Goal: Task Accomplishment & Management: Complete application form

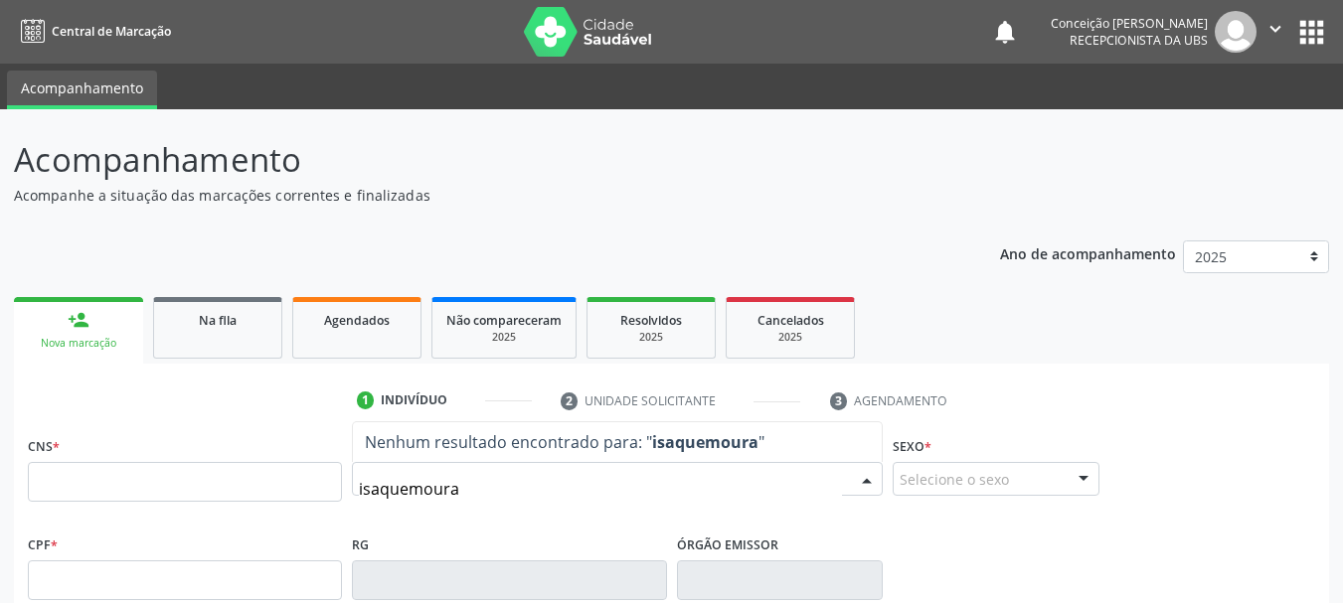
click at [404, 486] on input "isaquemoura" at bounding box center [600, 489] width 483 height 40
type input "[PERSON_NAME]"
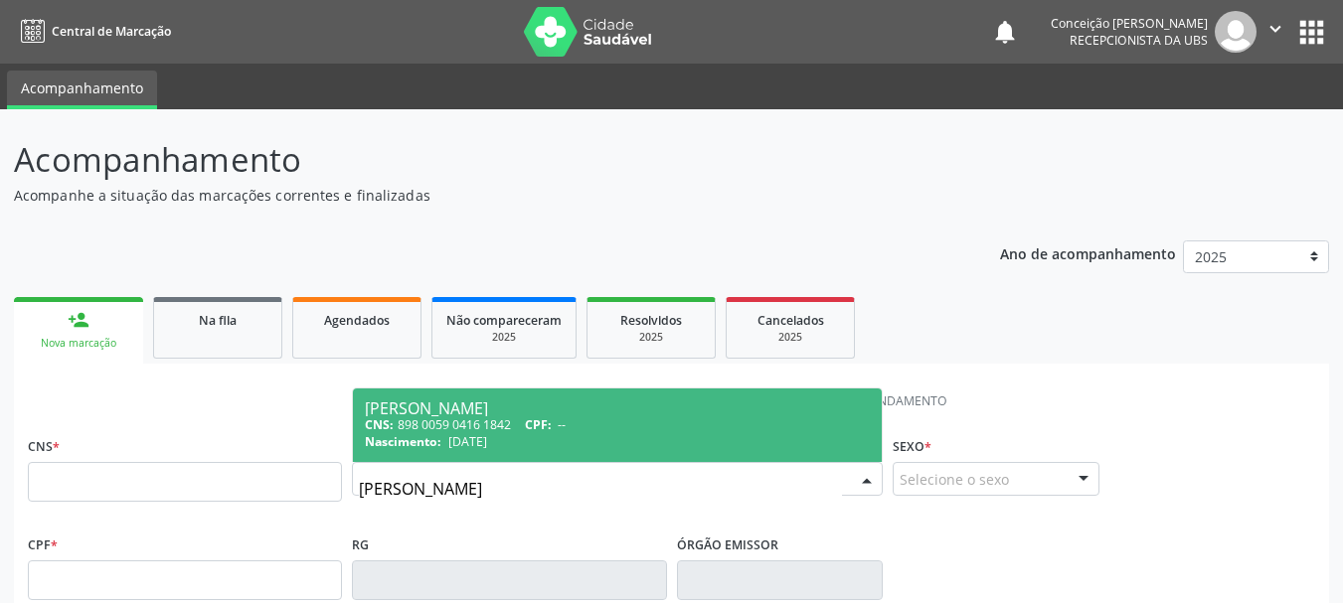
click at [513, 419] on div "CNS: 898 0059 0416 1842 CPF: --" at bounding box center [617, 424] width 505 height 17
type input "898 0059 0416 1842"
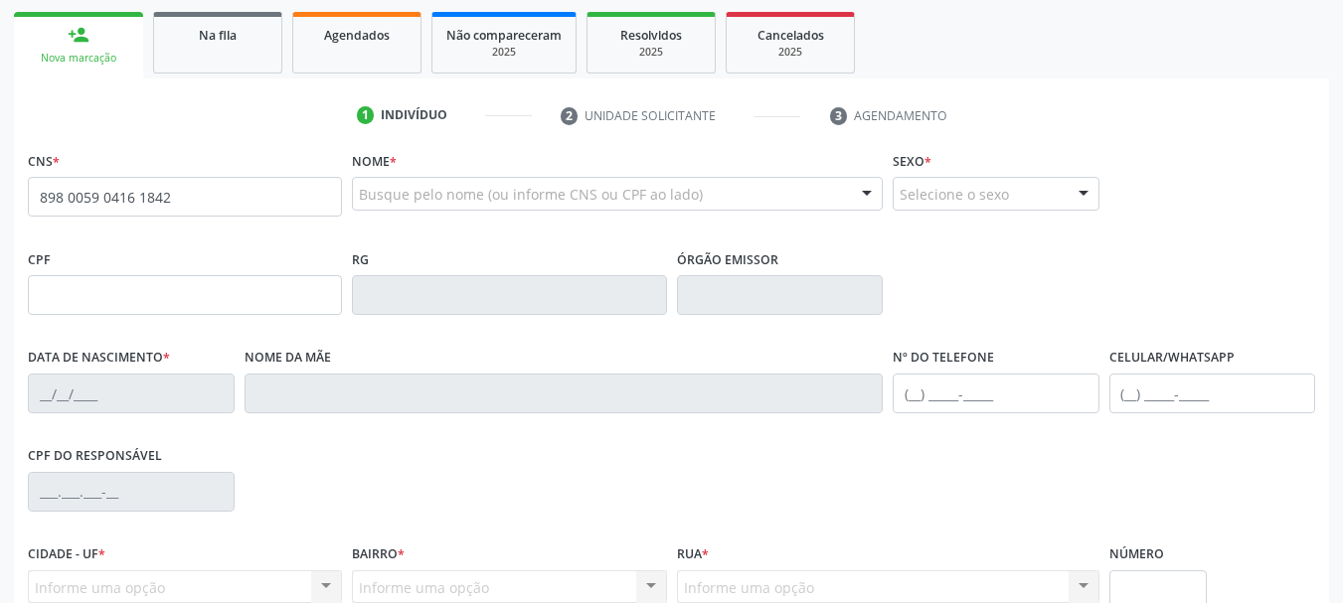
scroll to position [474, 0]
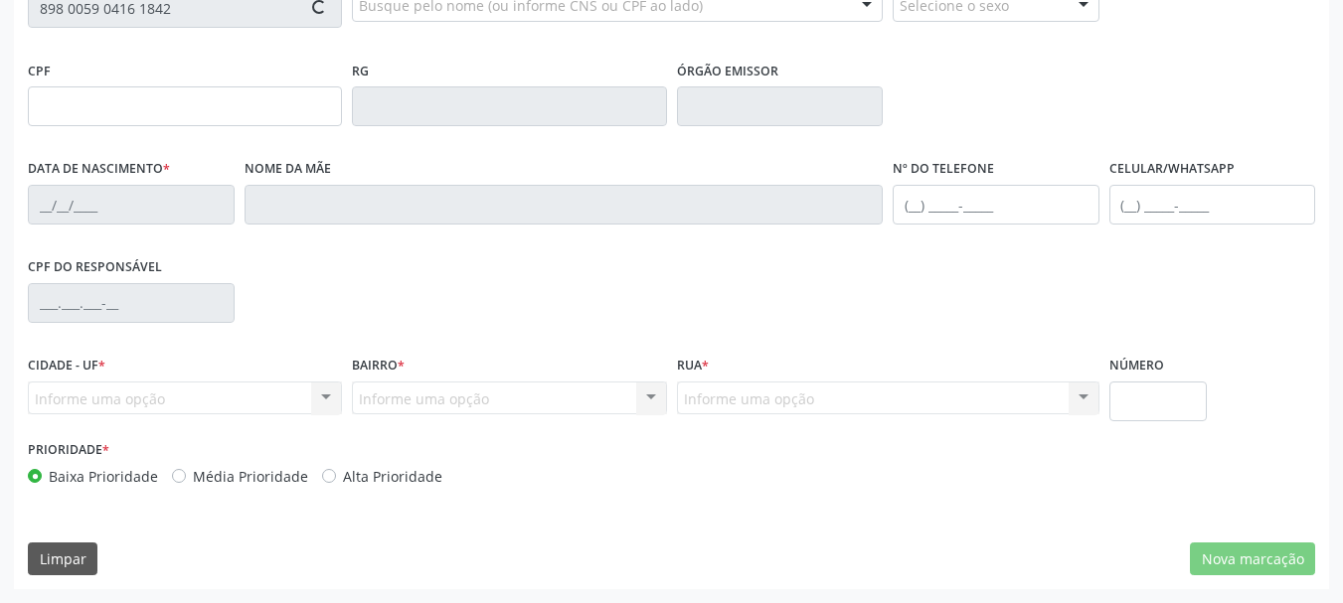
type input "[DATE]"
type input "S/N"
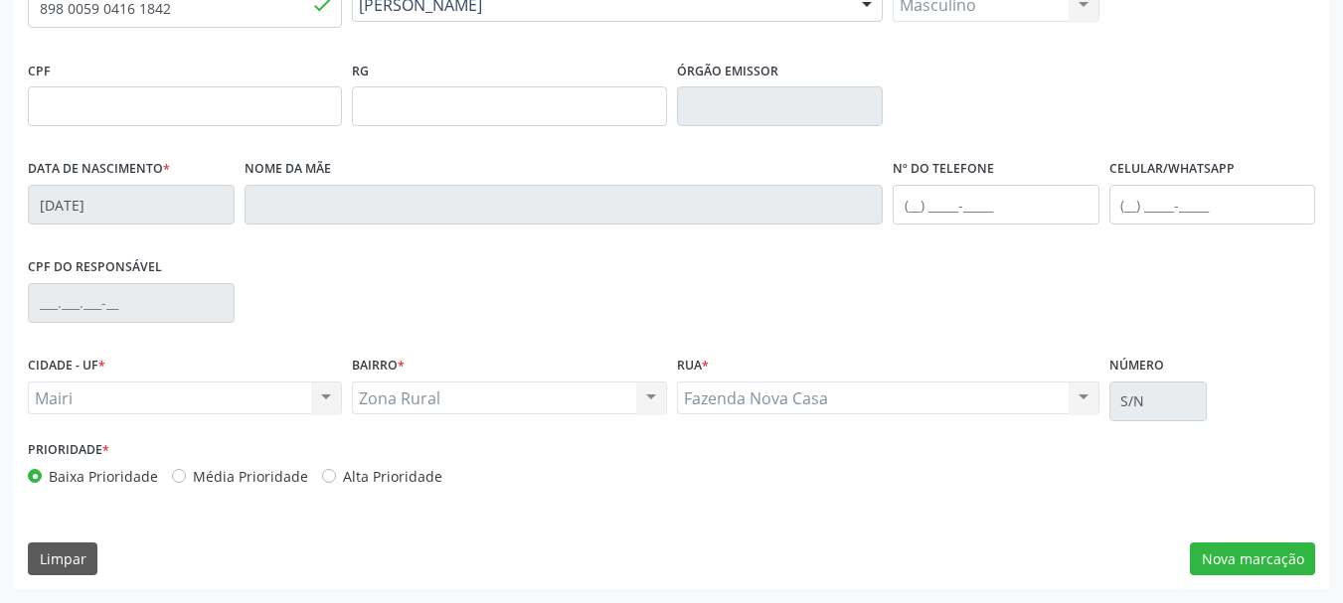
click at [343, 481] on label "Alta Prioridade" at bounding box center [392, 476] width 99 height 21
click at [329, 481] on input "Alta Prioridade" at bounding box center [329, 475] width 14 height 18
radio input "true"
click at [1219, 560] on button "Nova marcação" at bounding box center [1252, 560] width 125 height 34
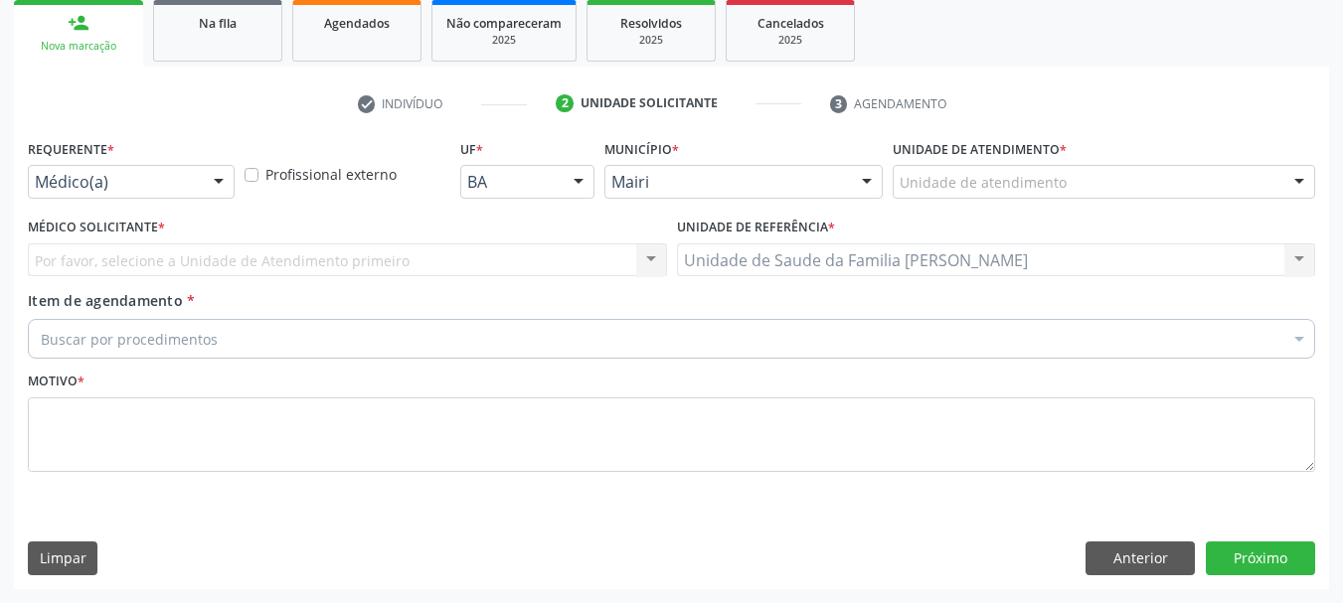
click at [213, 178] on div at bounding box center [219, 183] width 30 height 34
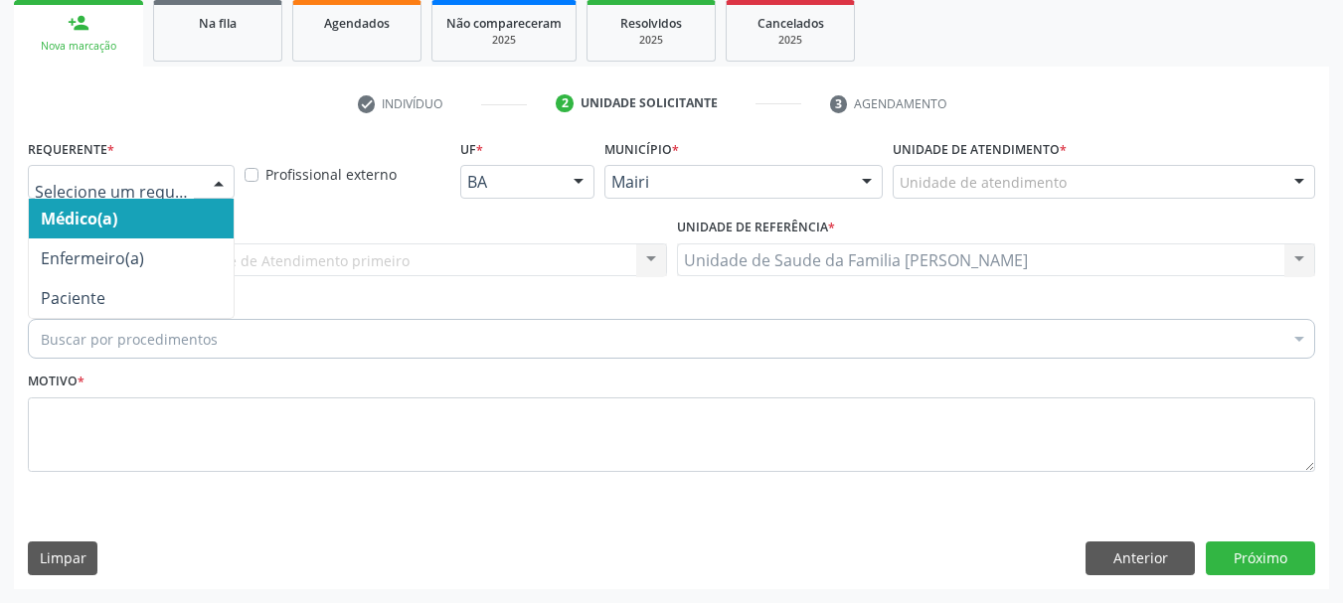
click at [185, 232] on span "Médico(a)" at bounding box center [131, 219] width 205 height 40
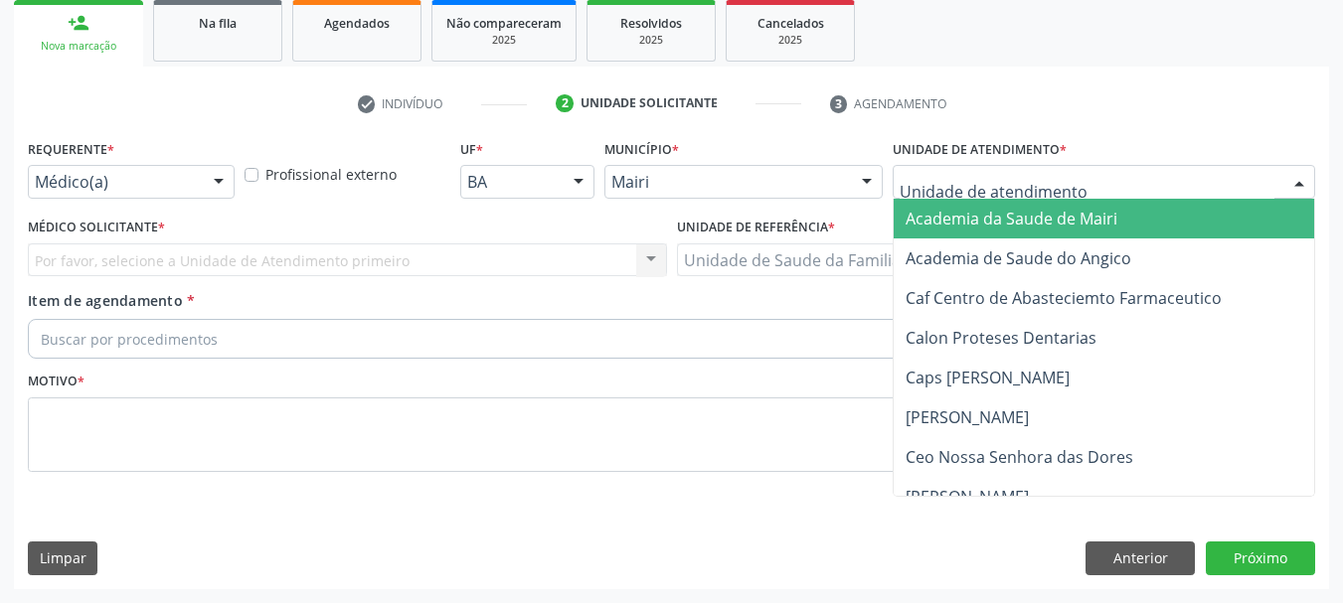
click at [1164, 189] on div at bounding box center [1103, 182] width 422 height 34
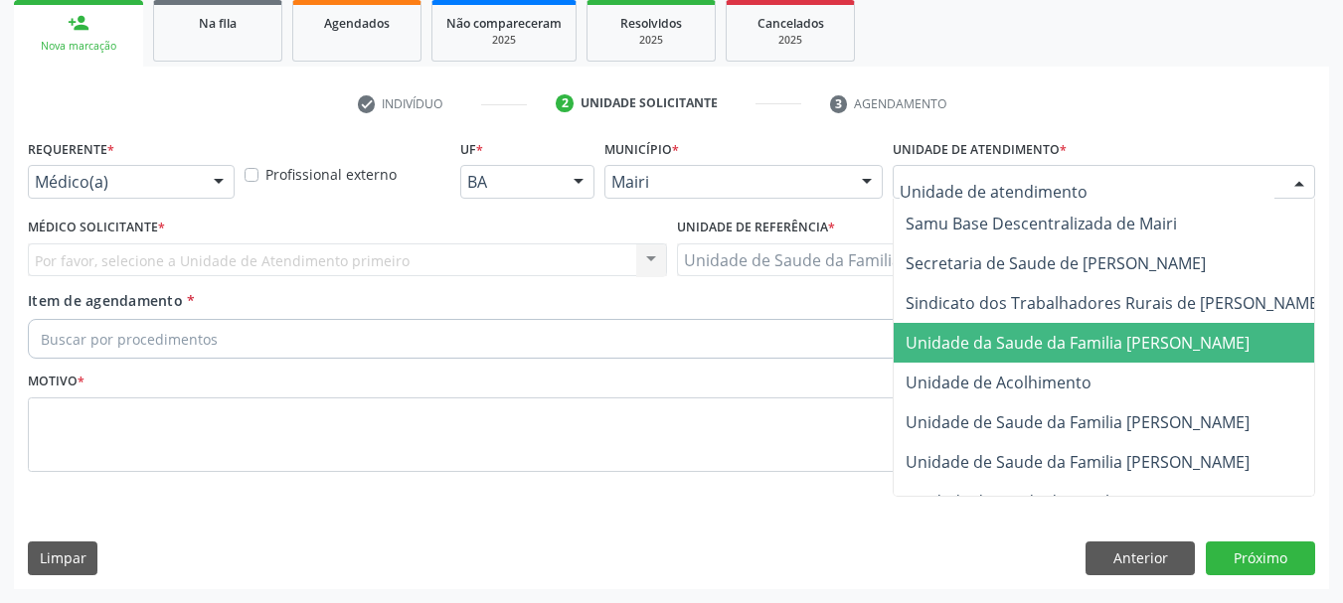
scroll to position [1467, 0]
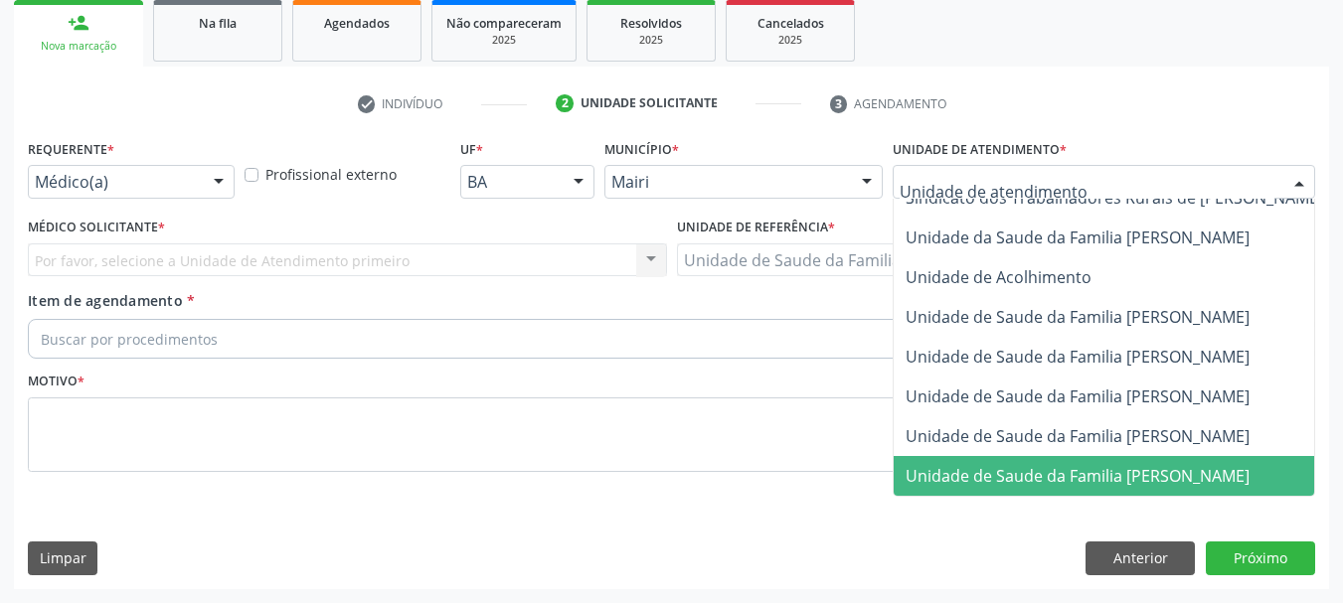
click at [1233, 469] on span "Unidade de Saude da Familia [PERSON_NAME]" at bounding box center [1077, 476] width 344 height 22
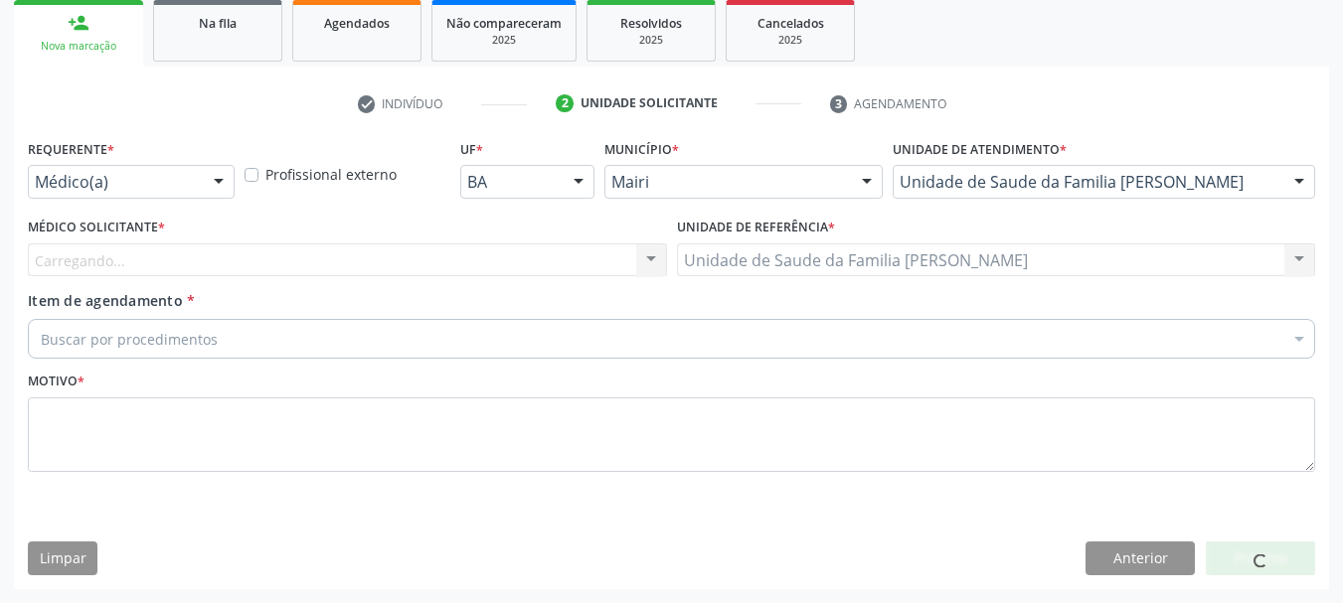
click at [415, 232] on div "Médico Solicitante * [GEOGRAPHIC_DATA]... Nenhum resultado encontrado para: " "…" at bounding box center [347, 245] width 639 height 64
click at [451, 240] on div "Médico Solicitante * [GEOGRAPHIC_DATA]... Nenhum resultado encontrado para: " "…" at bounding box center [347, 245] width 639 height 64
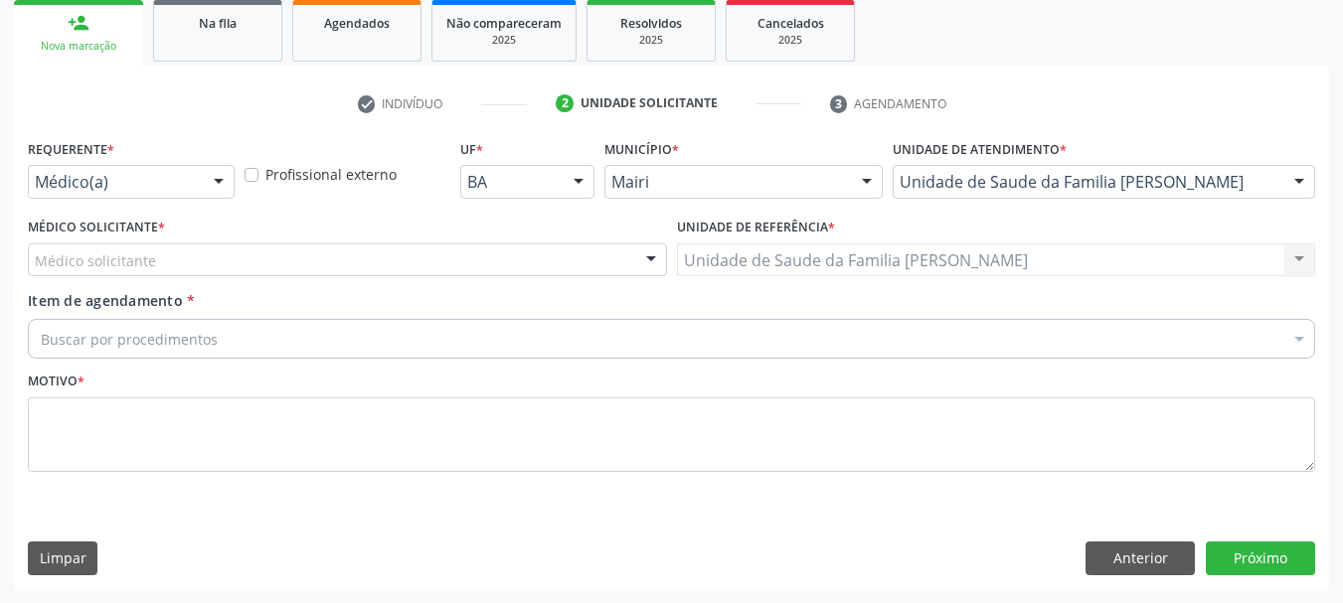
click at [476, 258] on div "Médico solicitante [PERSON_NAME] [PERSON_NAME] Nenhum resultado encontrado para…" at bounding box center [347, 260] width 639 height 34
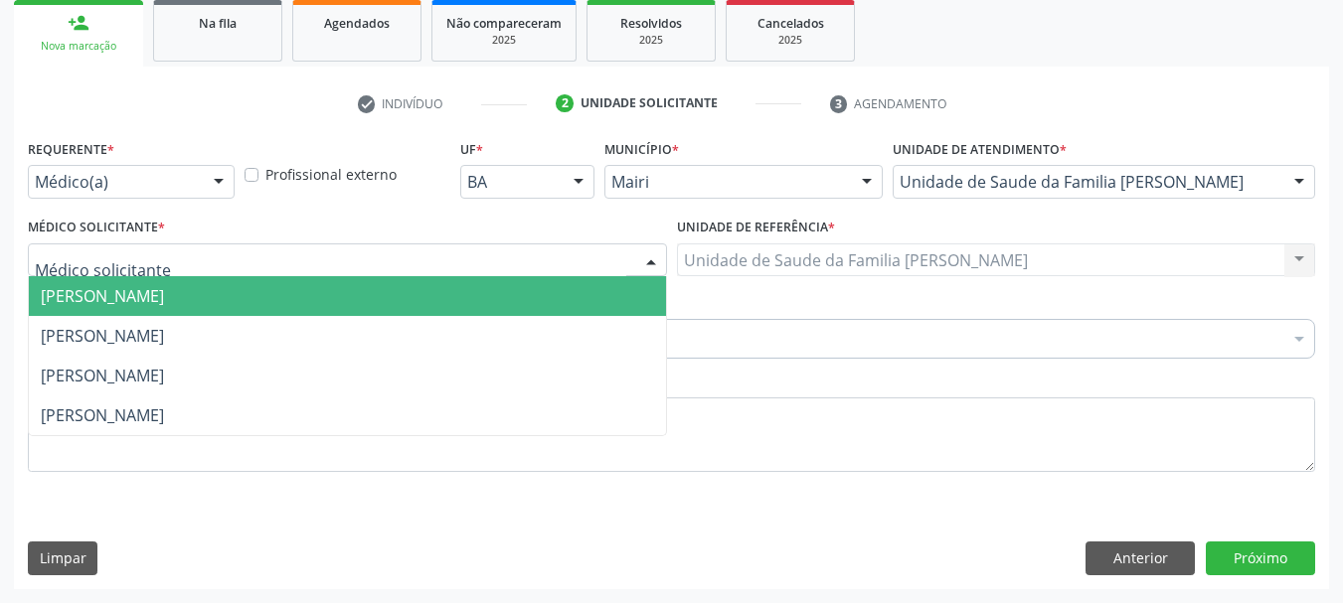
click at [648, 264] on div at bounding box center [651, 261] width 30 height 34
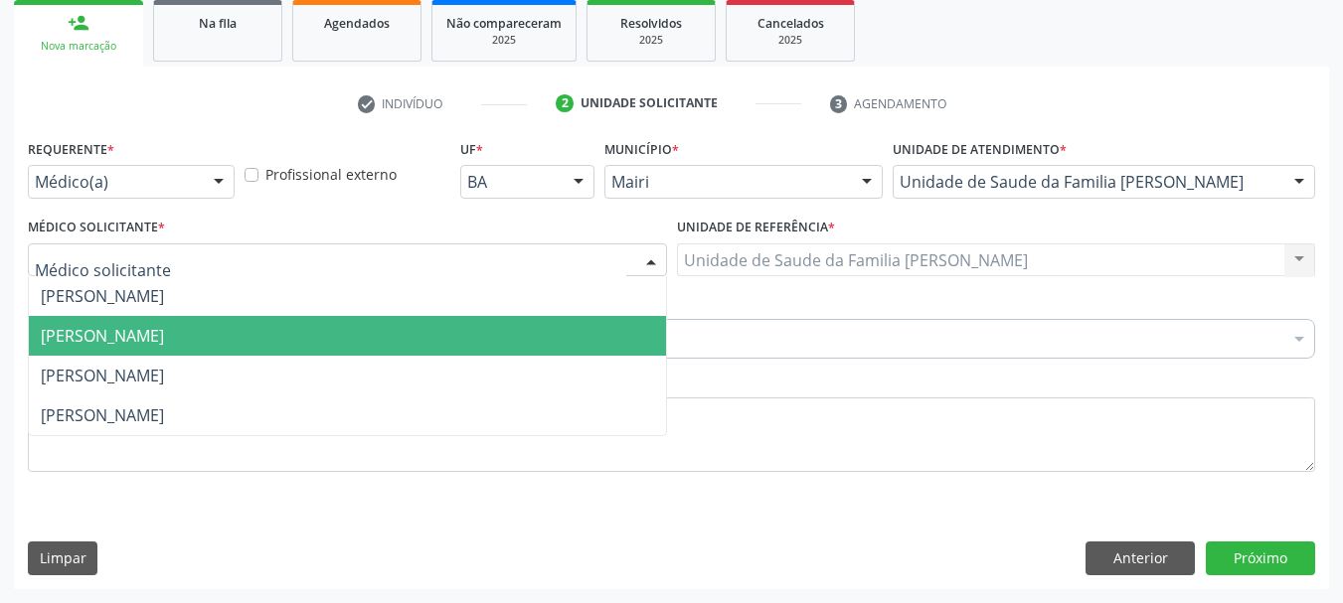
click at [538, 318] on span "[PERSON_NAME]" at bounding box center [347, 336] width 637 height 40
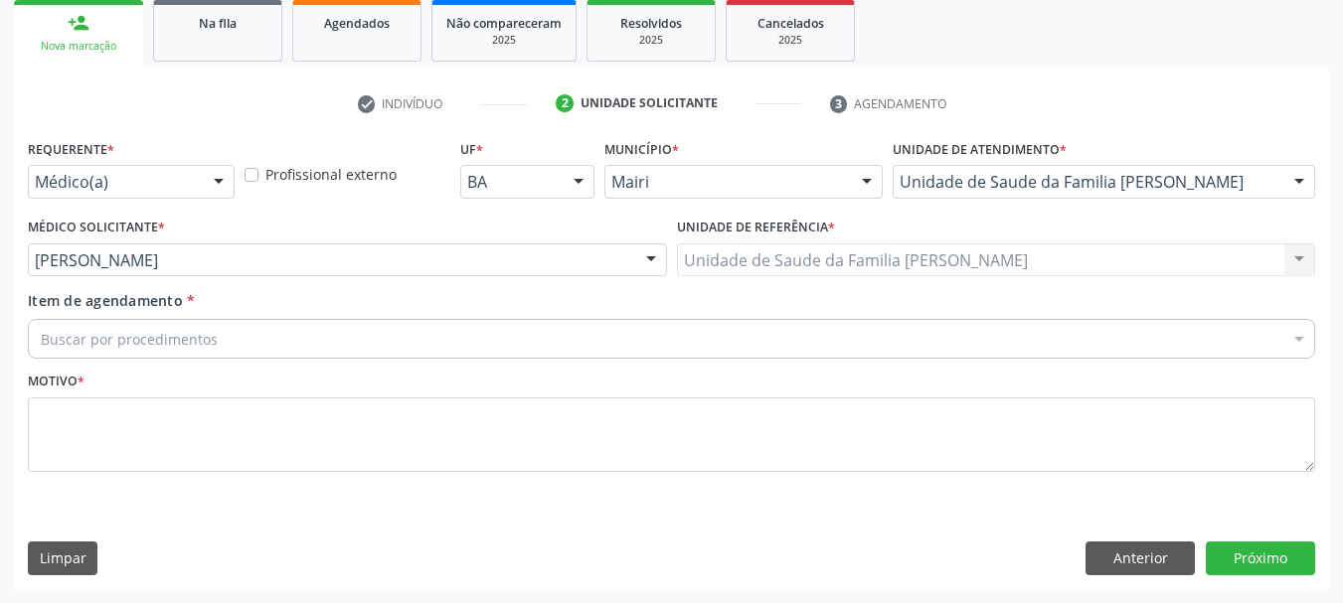
click at [540, 338] on div "Buscar por procedimentos" at bounding box center [671, 339] width 1287 height 40
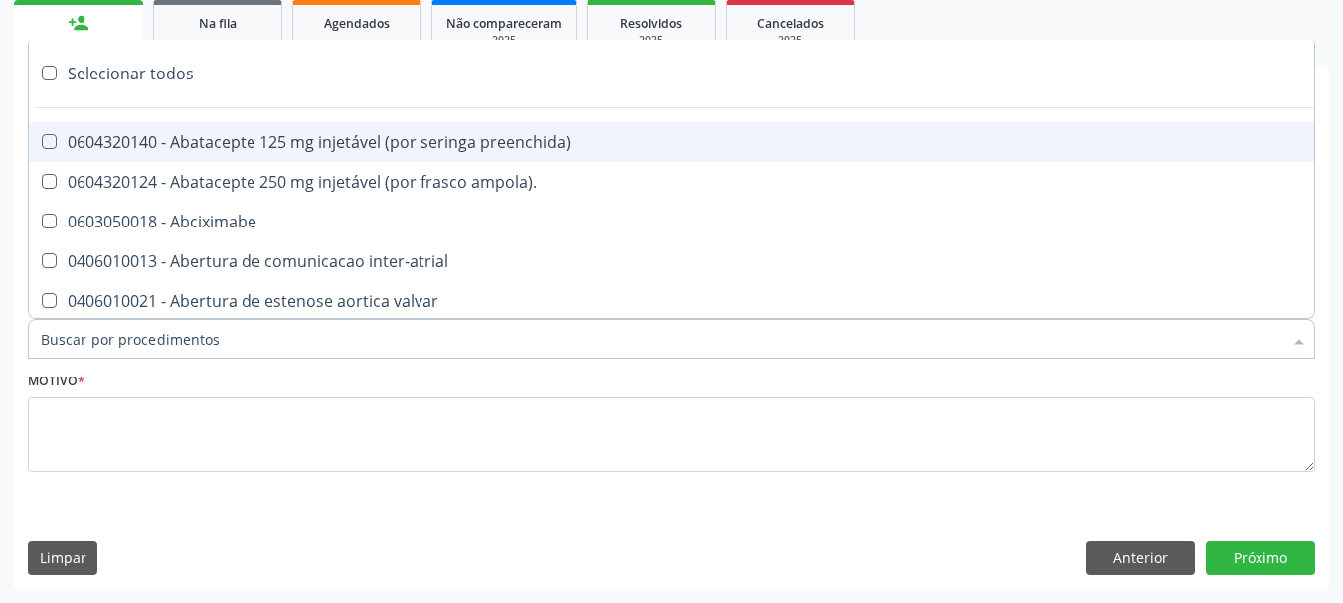
type input "#"
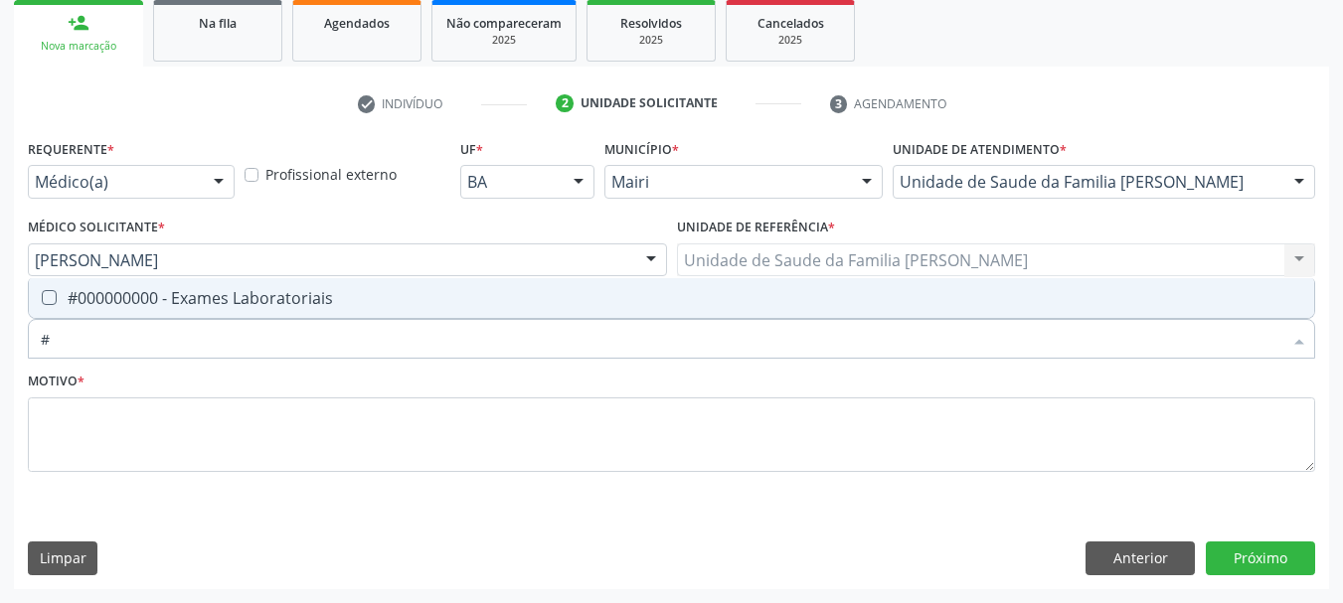
click at [428, 291] on div "#000000000 - Exames Laboratoriais" at bounding box center [671, 298] width 1261 height 16
checkbox Laboratoriais "true"
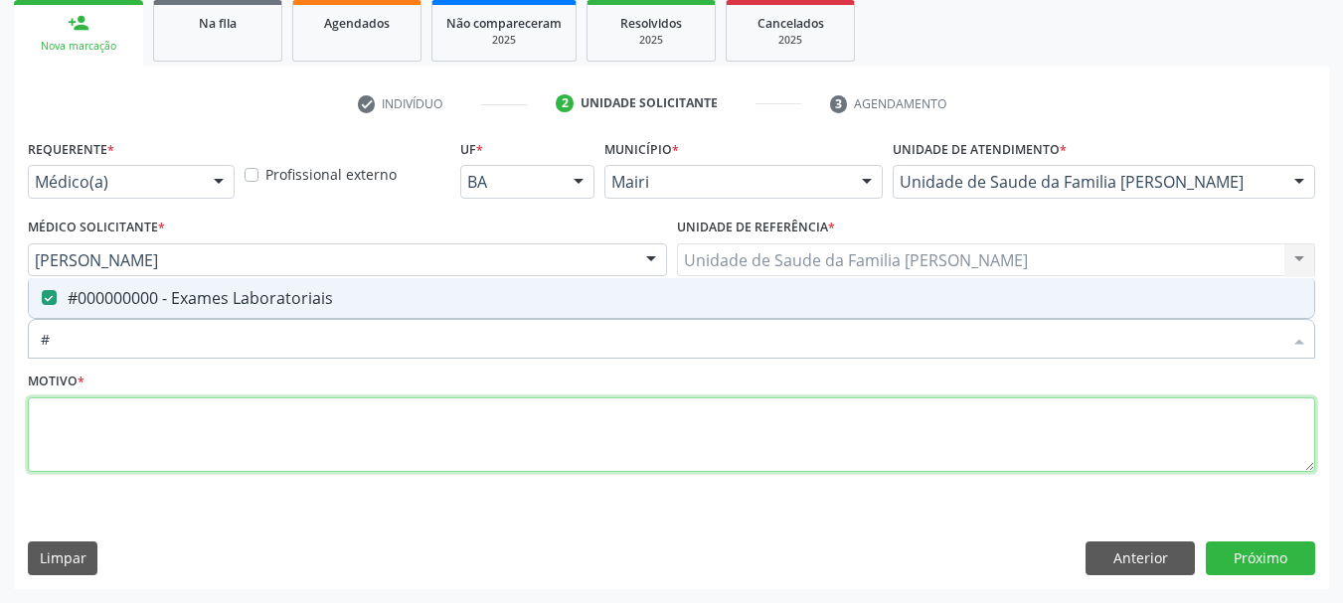
click at [478, 431] on textarea at bounding box center [671, 436] width 1287 height 76
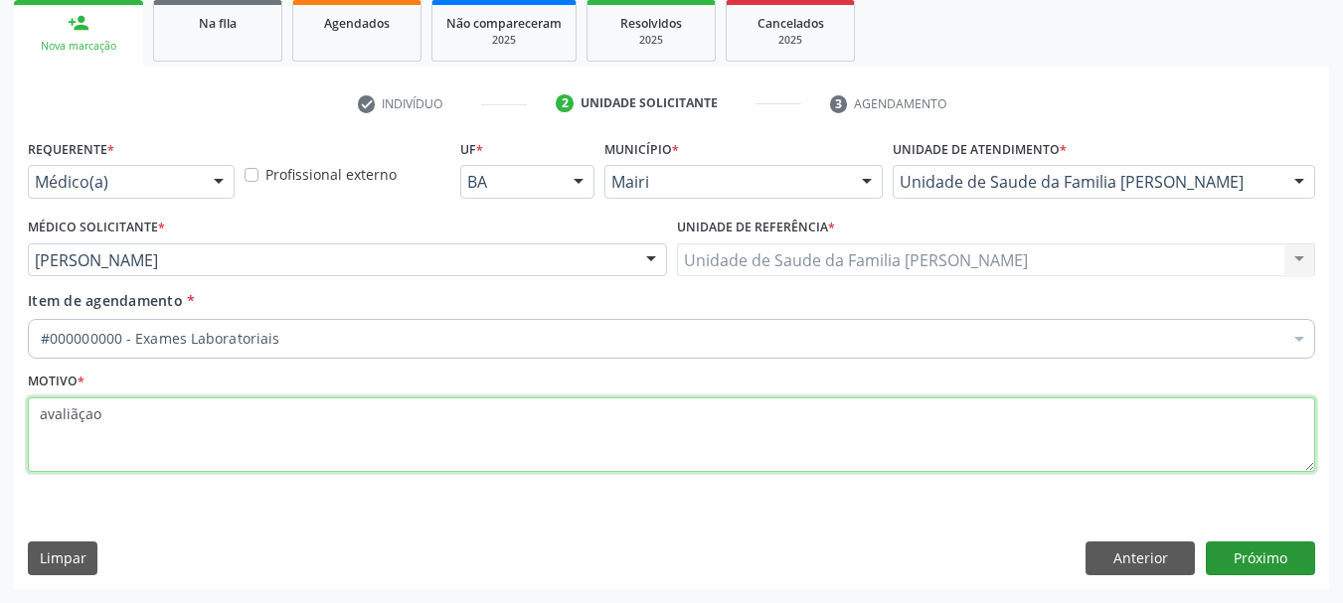
type textarea "avaliãçao"
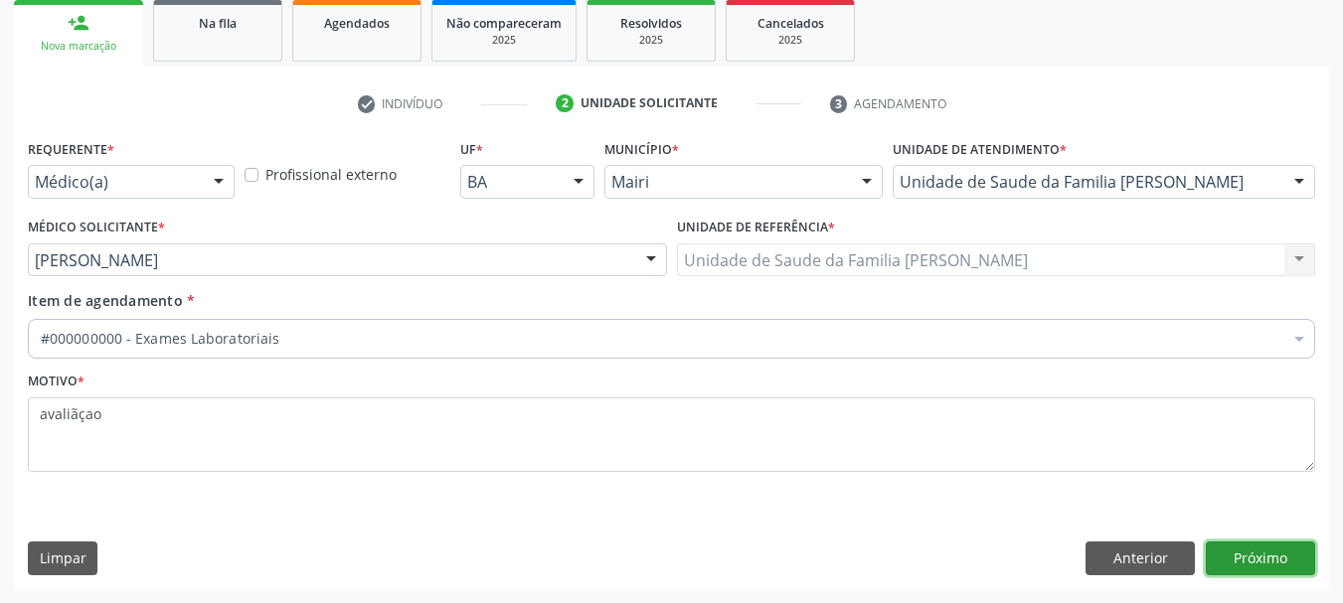
click at [1242, 557] on button "Próximo" at bounding box center [1259, 559] width 109 height 34
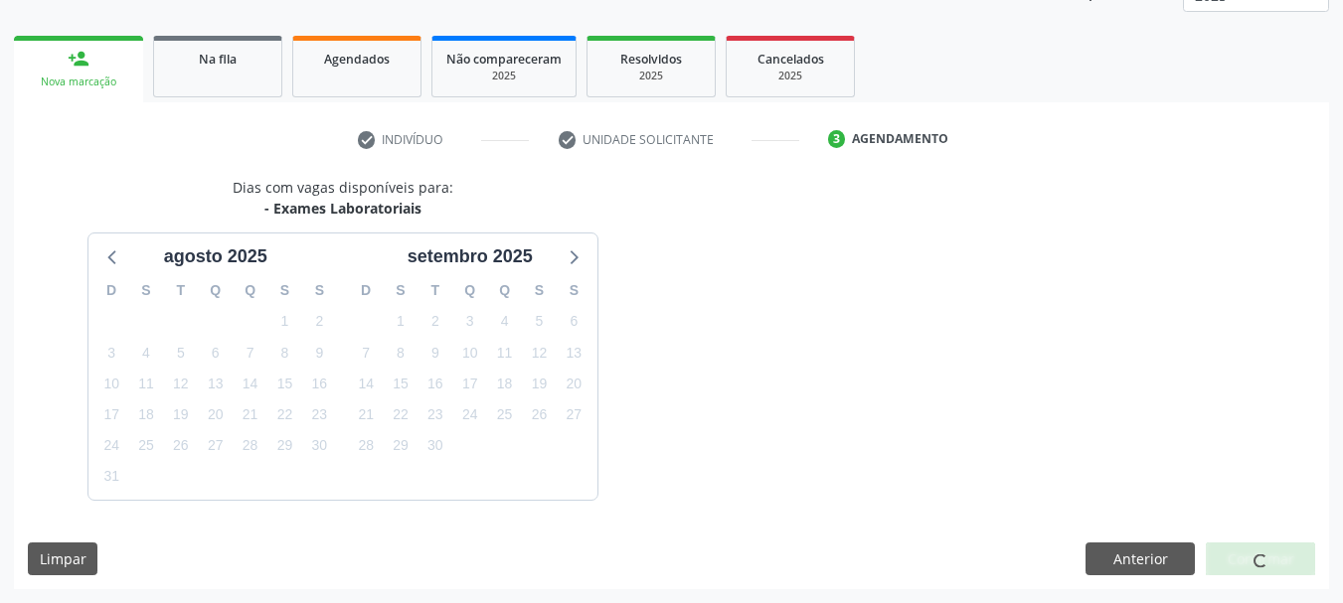
scroll to position [297, 0]
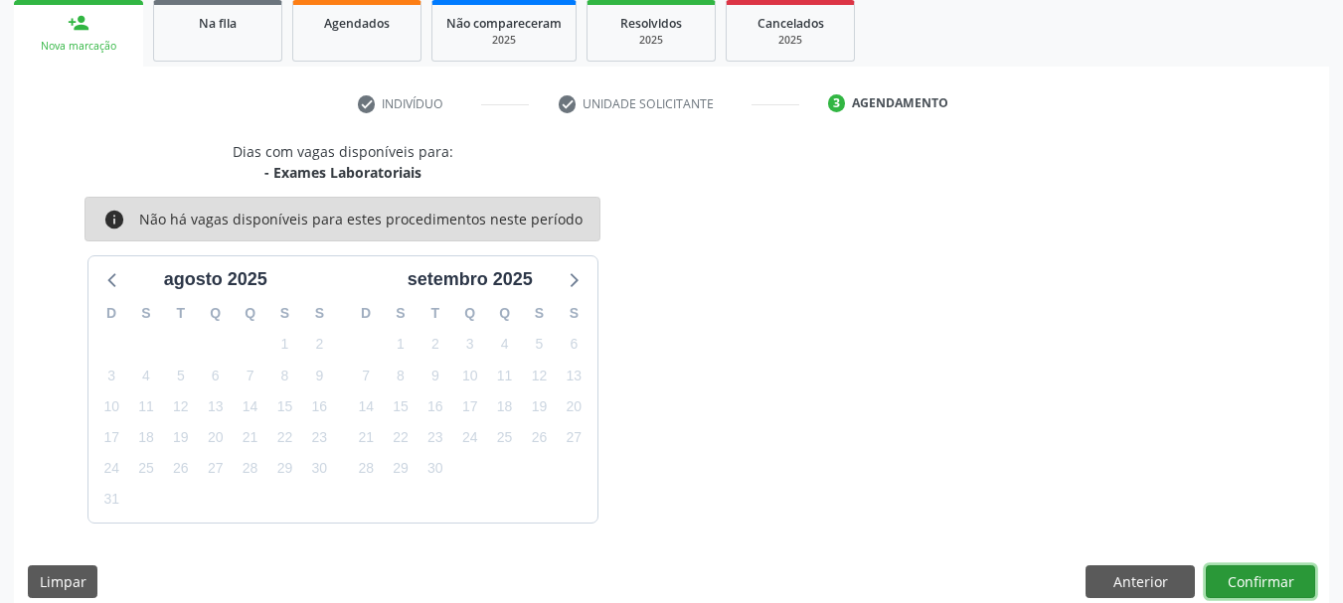
click at [1247, 577] on button "Confirmar" at bounding box center [1259, 582] width 109 height 34
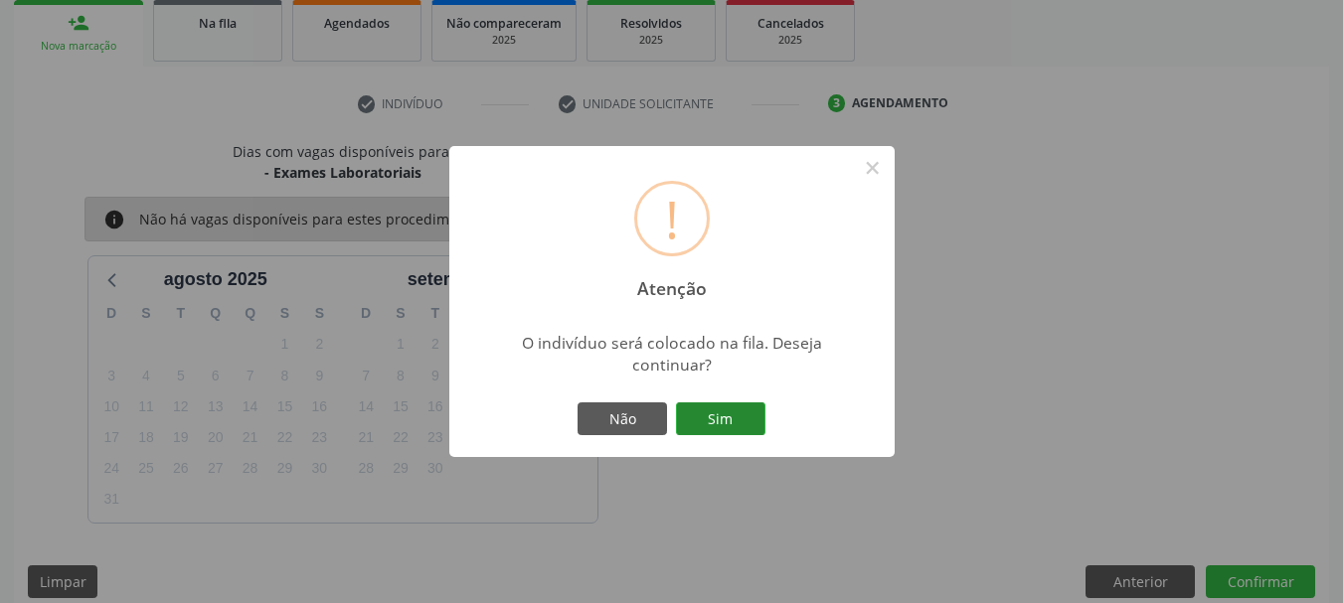
click at [751, 426] on button "Sim" at bounding box center [720, 419] width 89 height 34
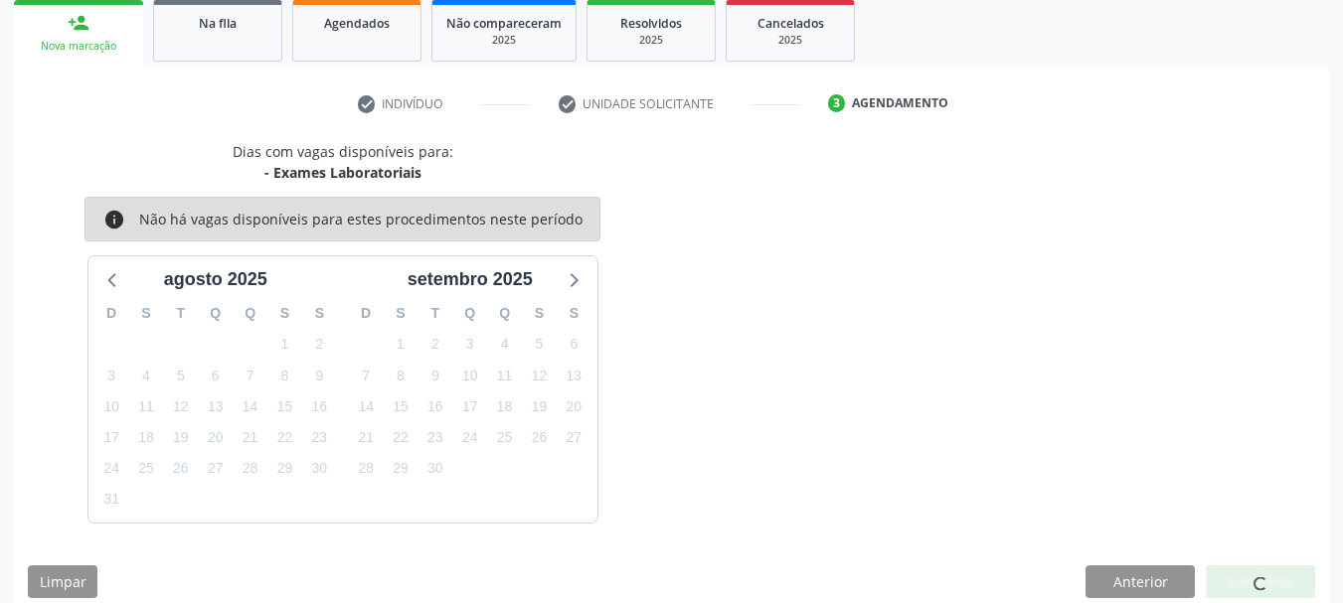
scroll to position [60, 0]
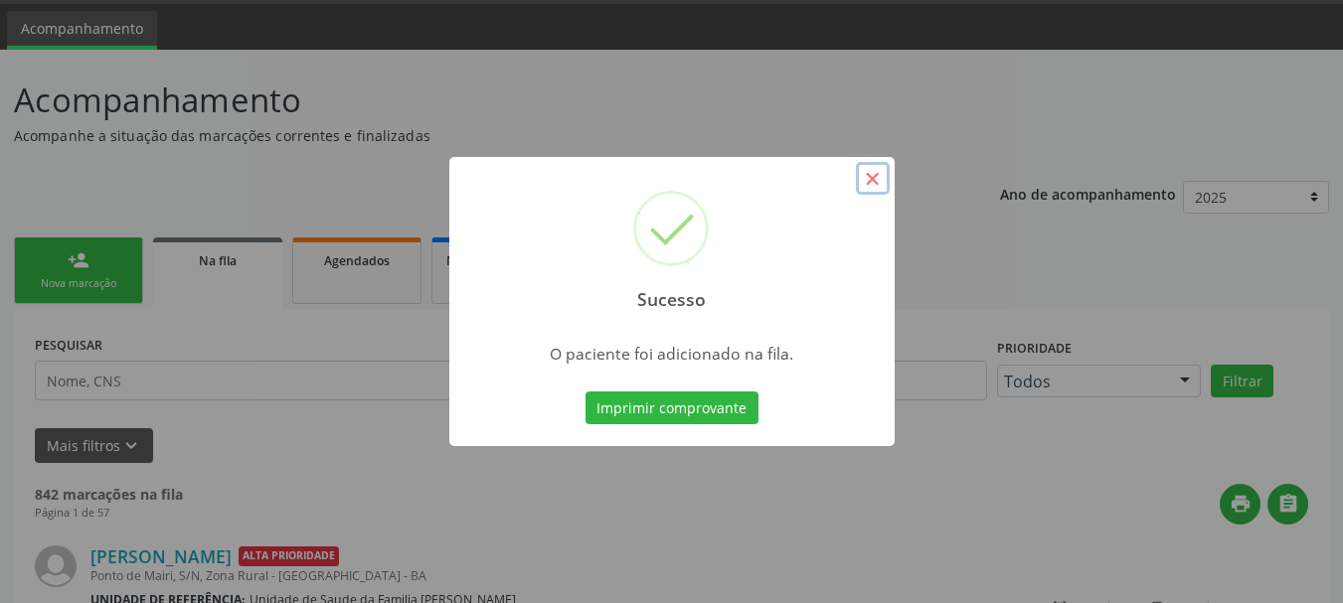
click at [871, 185] on button "×" at bounding box center [873, 179] width 34 height 34
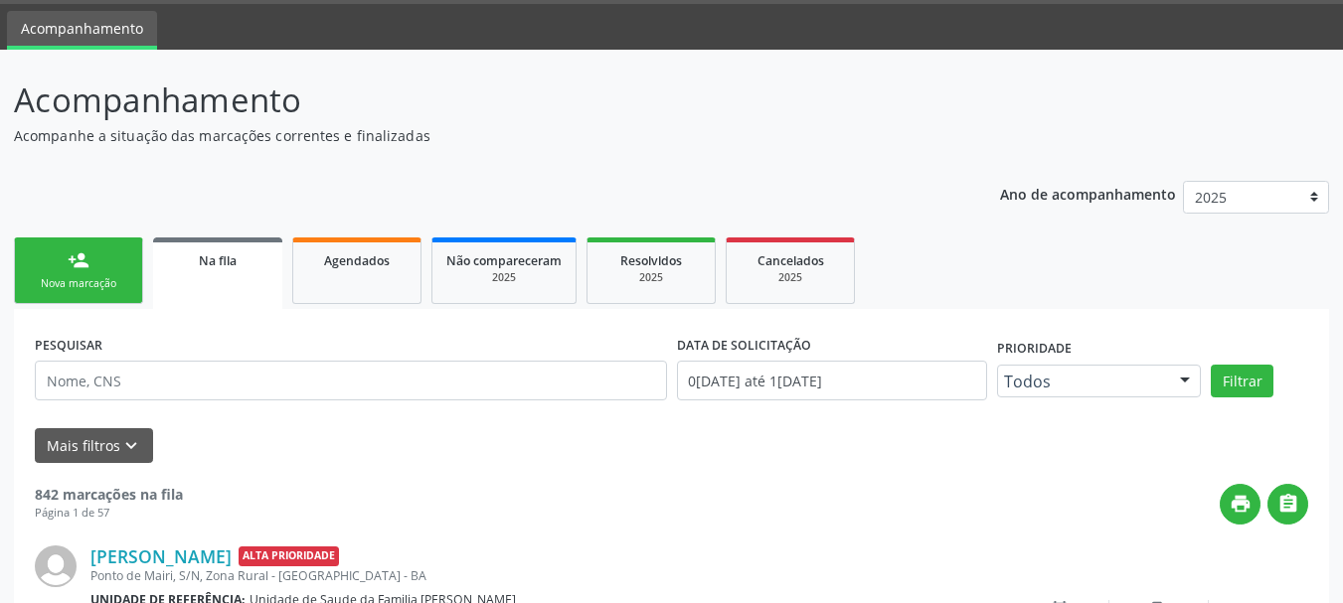
click at [47, 263] on link "person_add Nova marcação" at bounding box center [78, 271] width 129 height 67
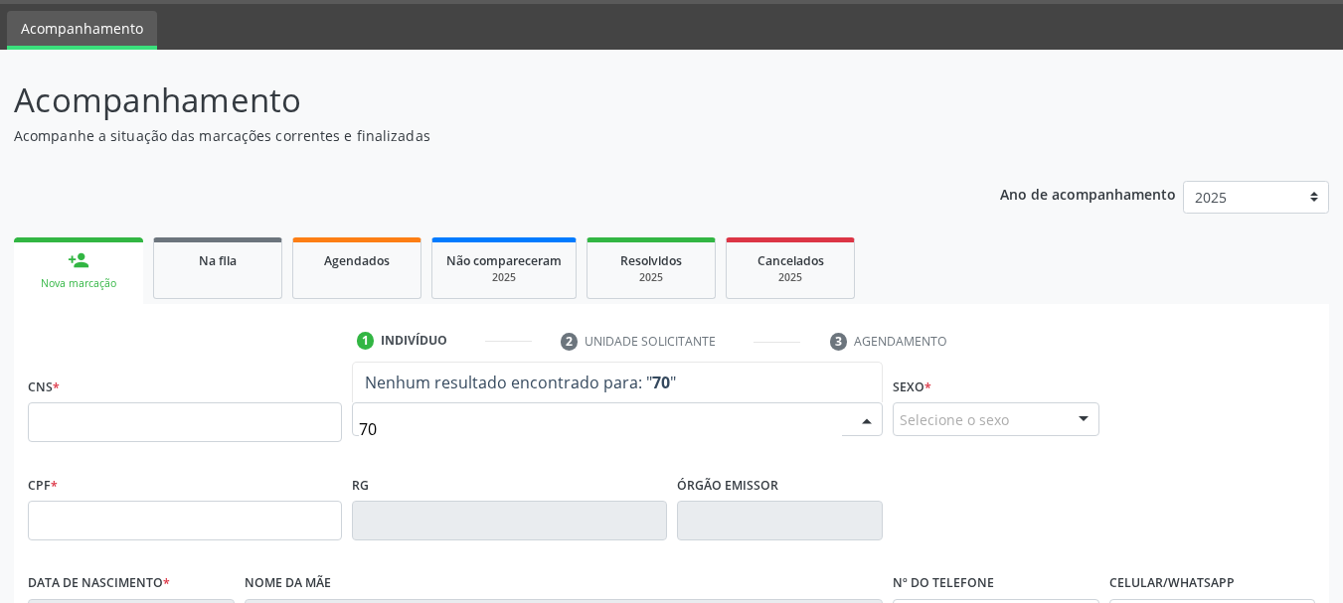
type input "7"
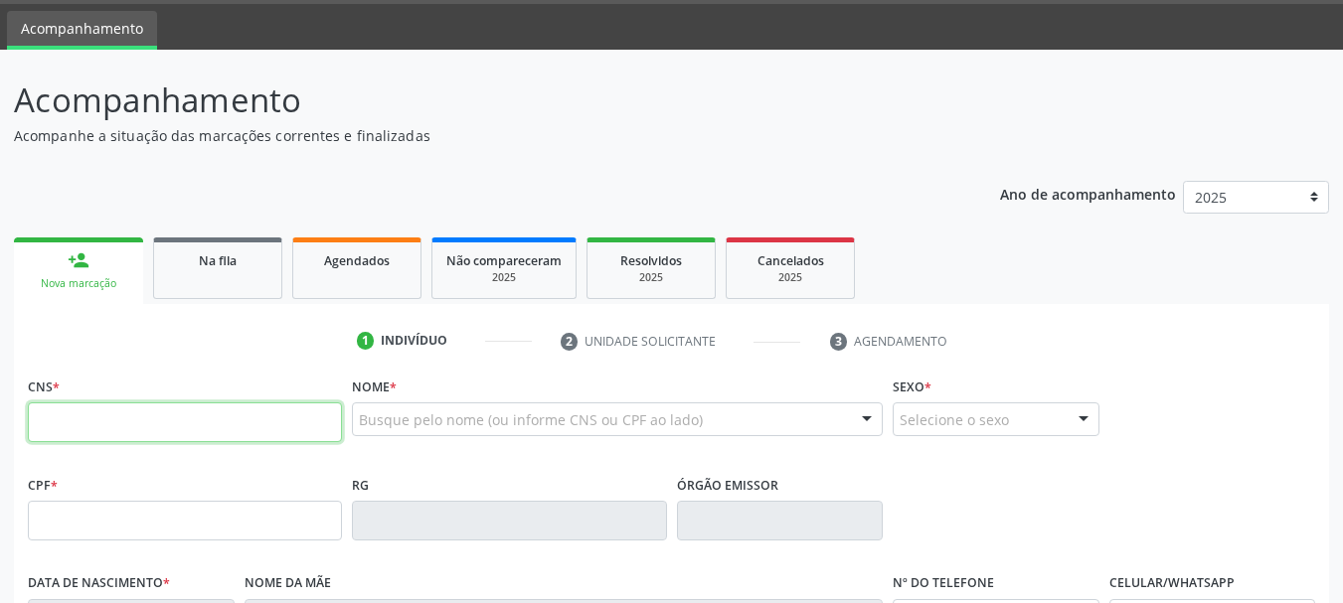
click at [217, 421] on input "text" at bounding box center [185, 422] width 314 height 40
type input "702 3041 2428 1011"
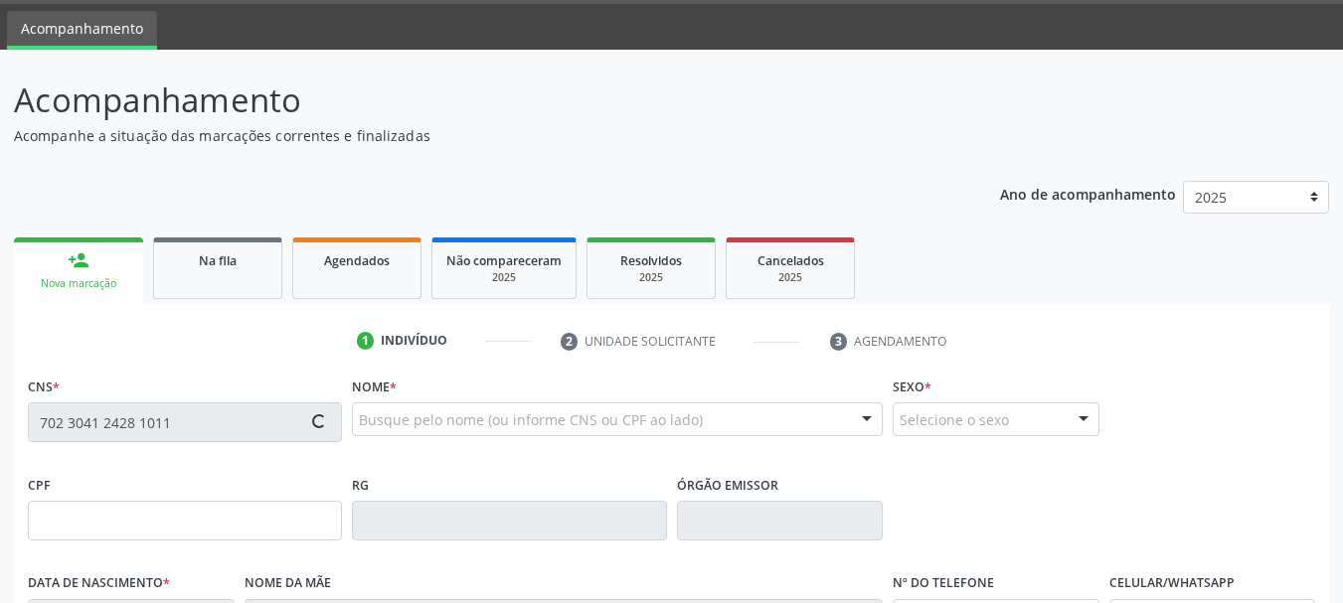
type input "006.123.965-84"
type input "0[DATE]"
type input "[PERSON_NAME]"
type input "[PHONE_NUMBER]"
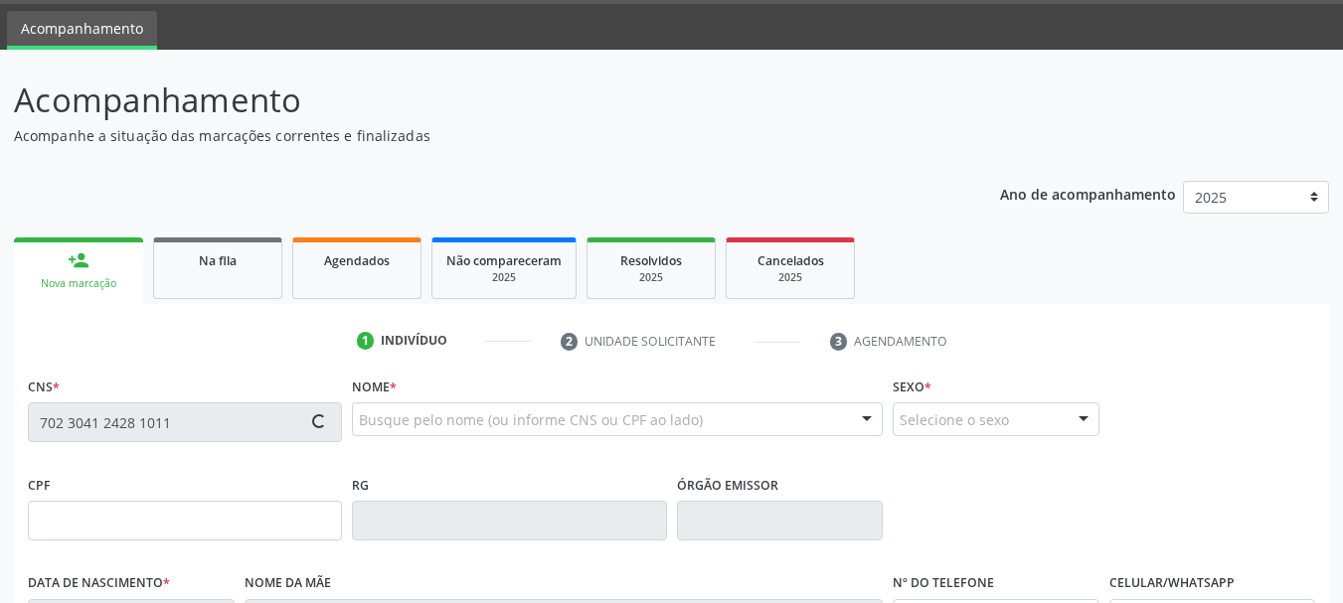
type input "608.755.855-15"
type input "S/N"
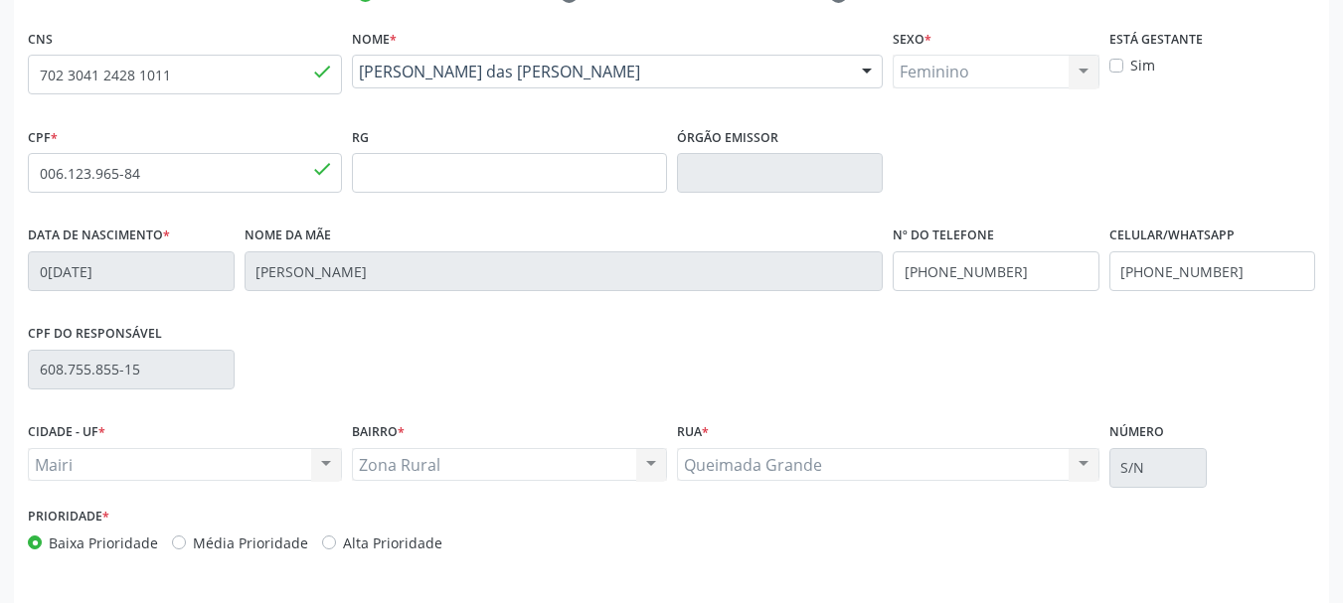
scroll to position [474, 0]
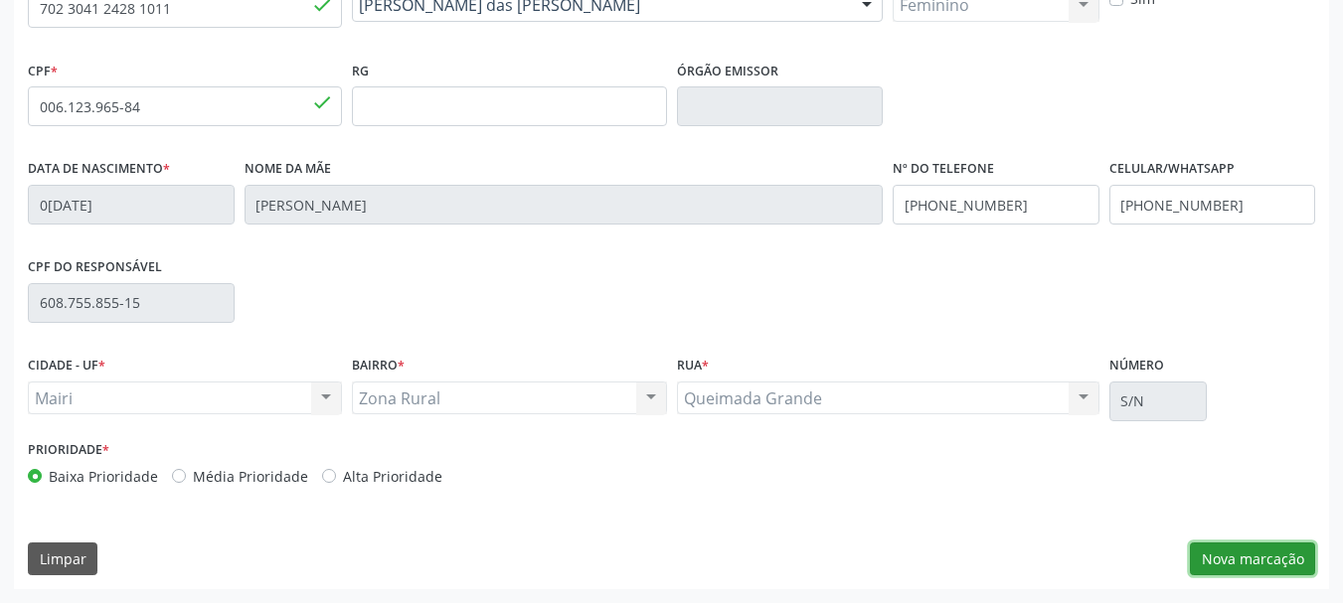
click at [1238, 561] on button "Nova marcação" at bounding box center [1252, 560] width 125 height 34
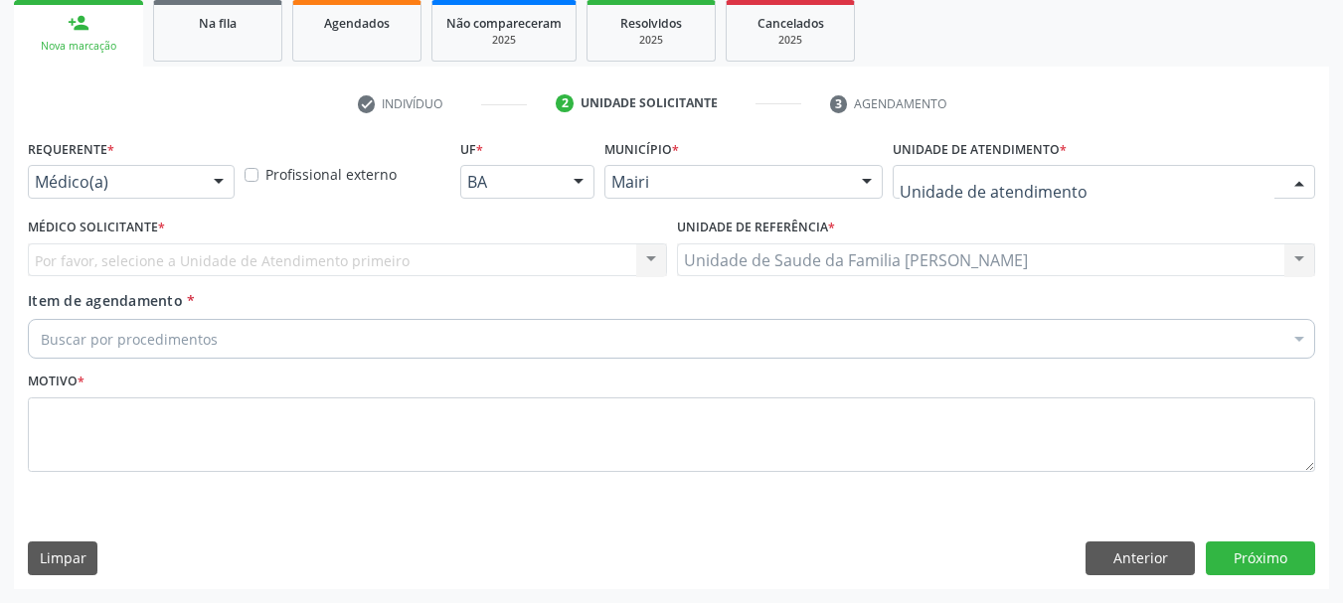
click at [1181, 185] on div at bounding box center [1103, 182] width 422 height 34
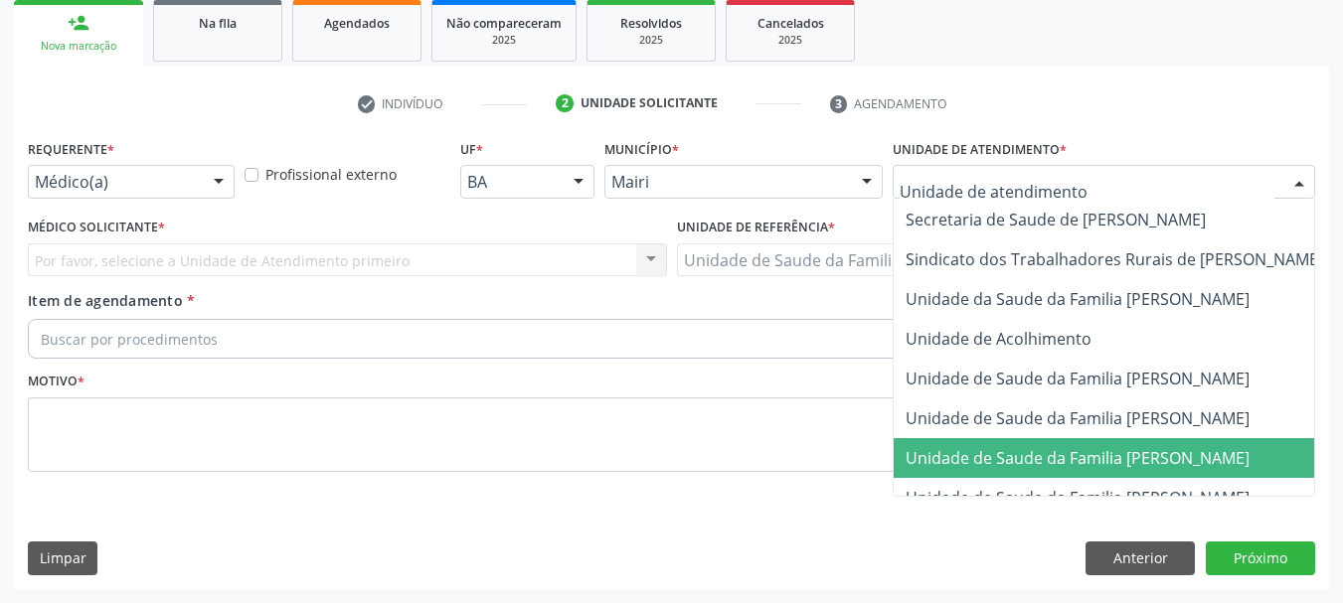
scroll to position [1467, 0]
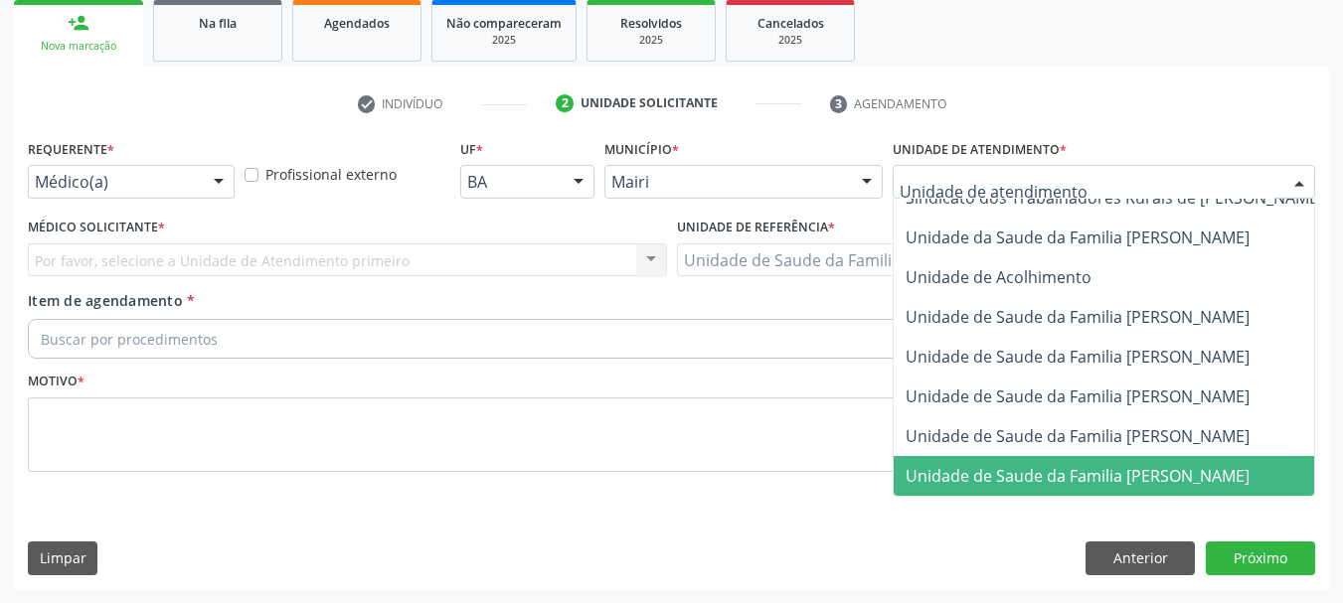
click at [1116, 465] on span "Unidade de Saude da Familia [PERSON_NAME]" at bounding box center [1077, 476] width 344 height 22
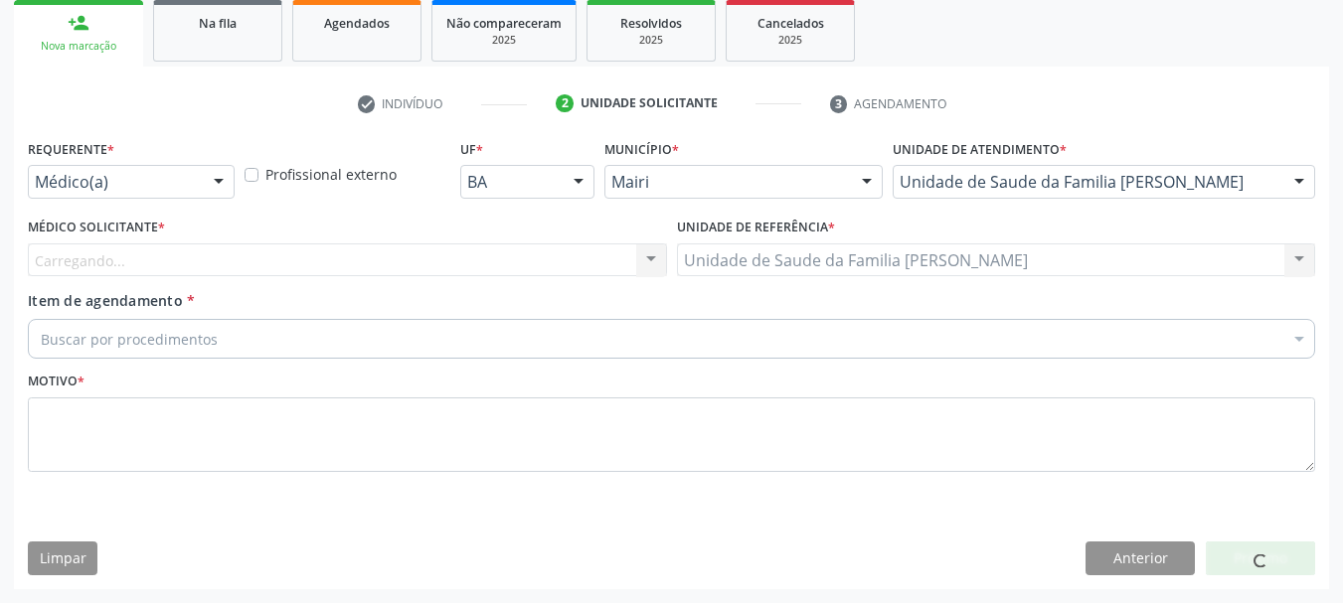
click at [543, 260] on div "Carregando... Nenhum resultado encontrado para: " " Não há nenhuma opção para s…" at bounding box center [347, 260] width 639 height 34
click at [619, 275] on div "Carregando... Nenhum resultado encontrado para: " " Não há nenhuma opção para s…" at bounding box center [347, 260] width 639 height 34
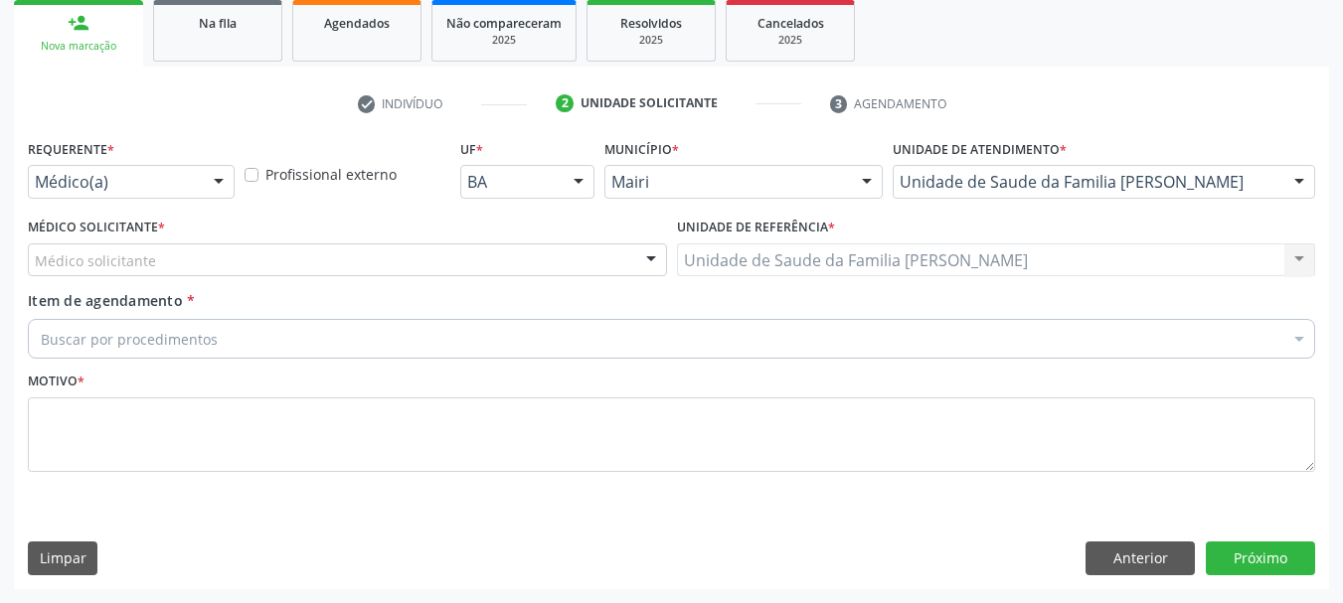
click at [213, 175] on div at bounding box center [219, 183] width 30 height 34
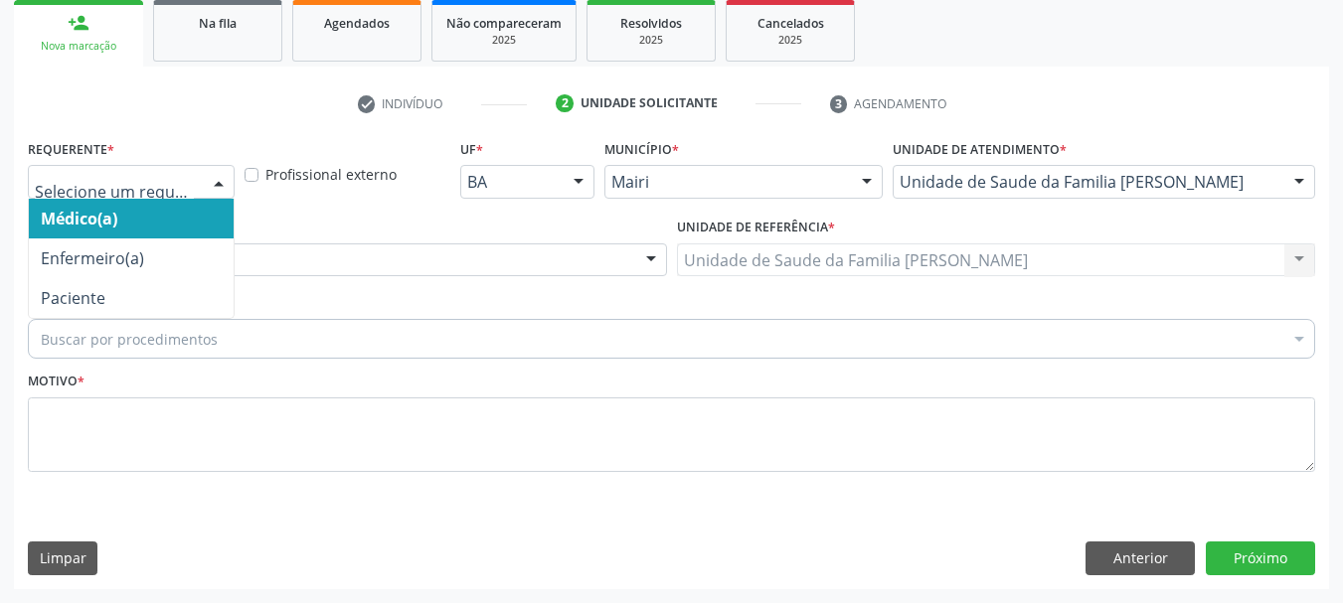
click at [138, 207] on span "Médico(a)" at bounding box center [131, 219] width 205 height 40
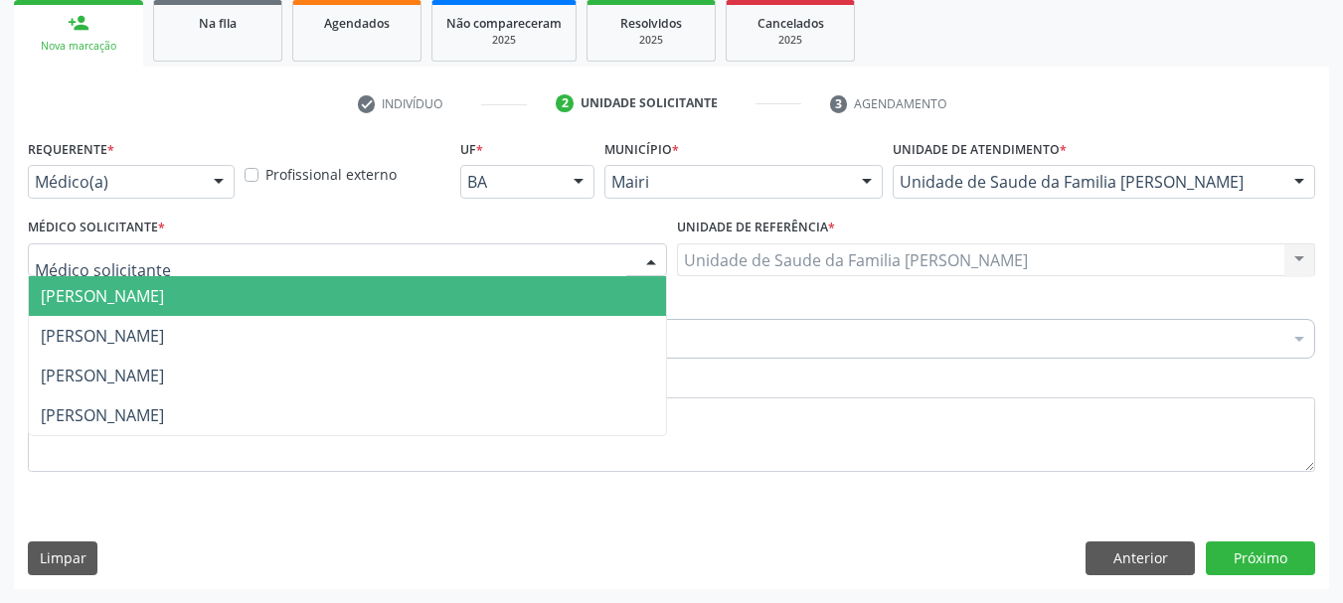
click at [251, 253] on div at bounding box center [347, 260] width 639 height 34
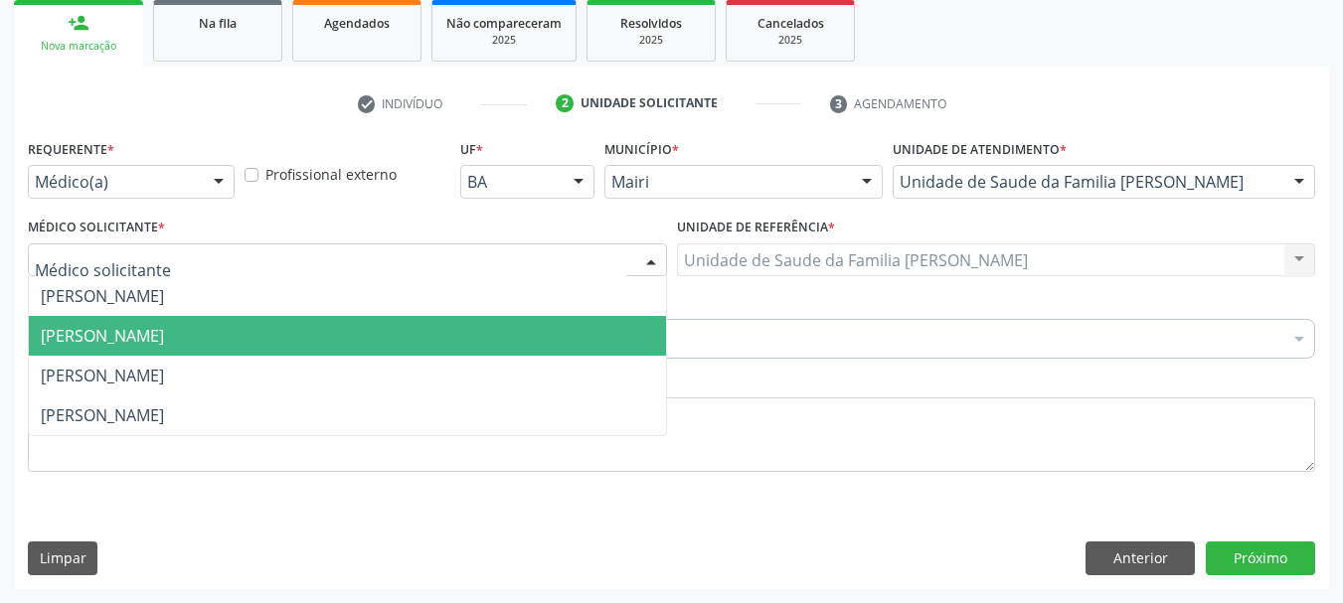
click at [164, 337] on span "[PERSON_NAME]" at bounding box center [102, 336] width 123 height 22
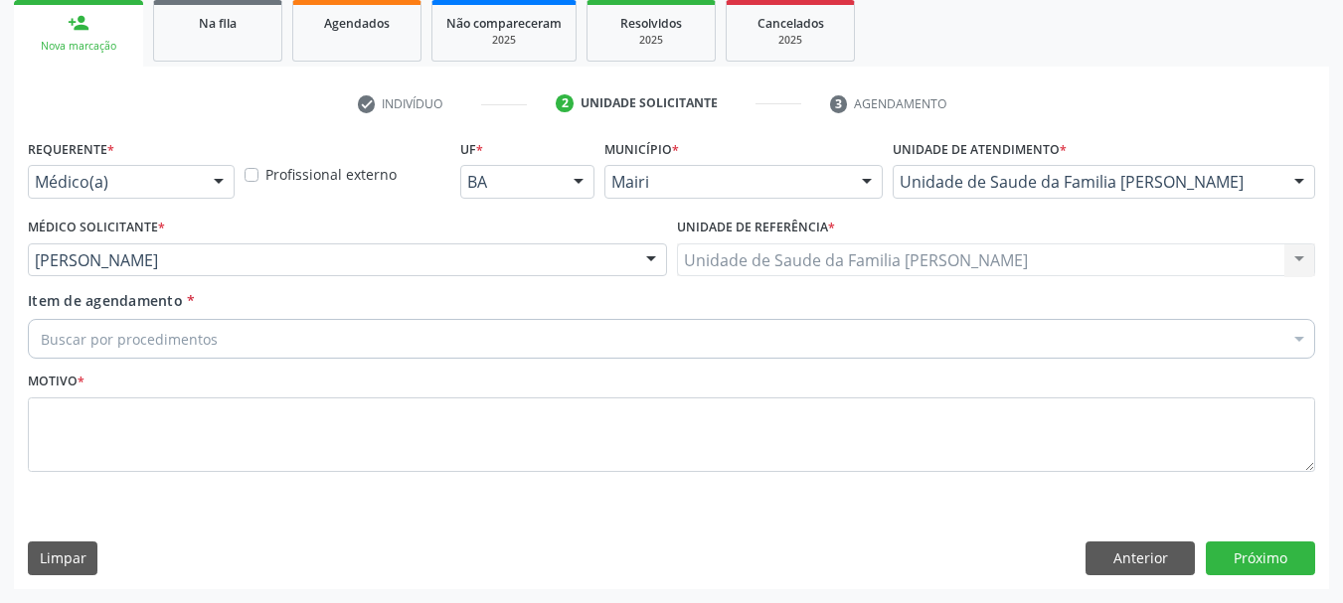
click at [260, 347] on div "Buscar por procedimentos" at bounding box center [671, 339] width 1287 height 40
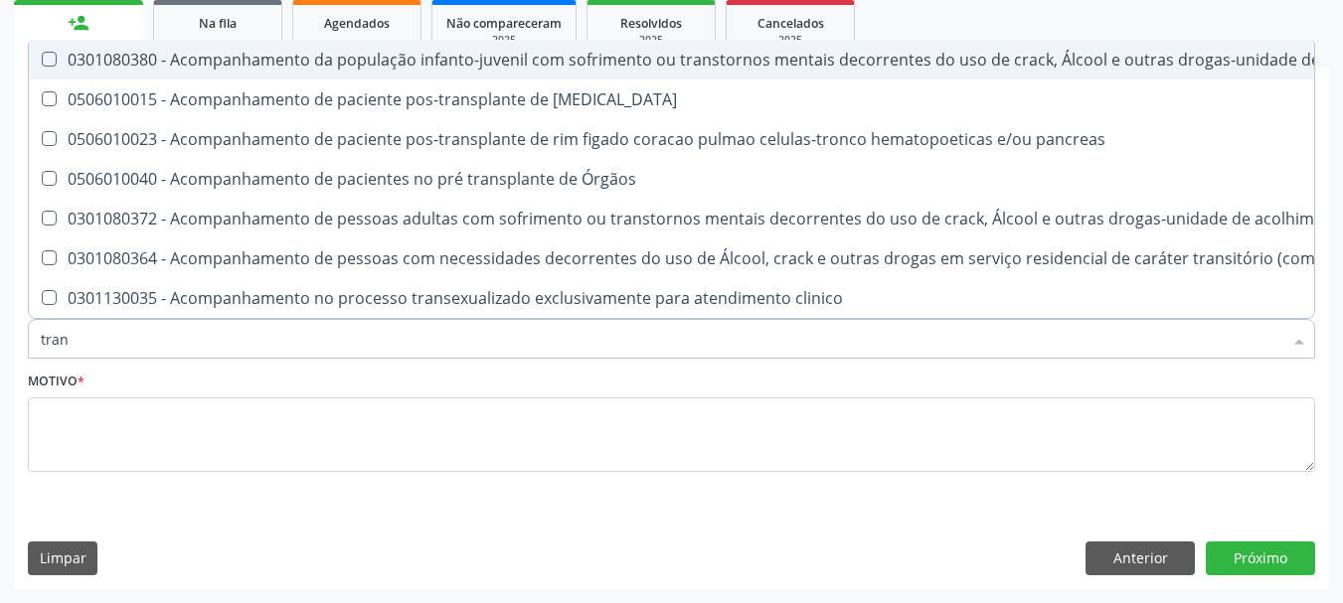
type input "trans"
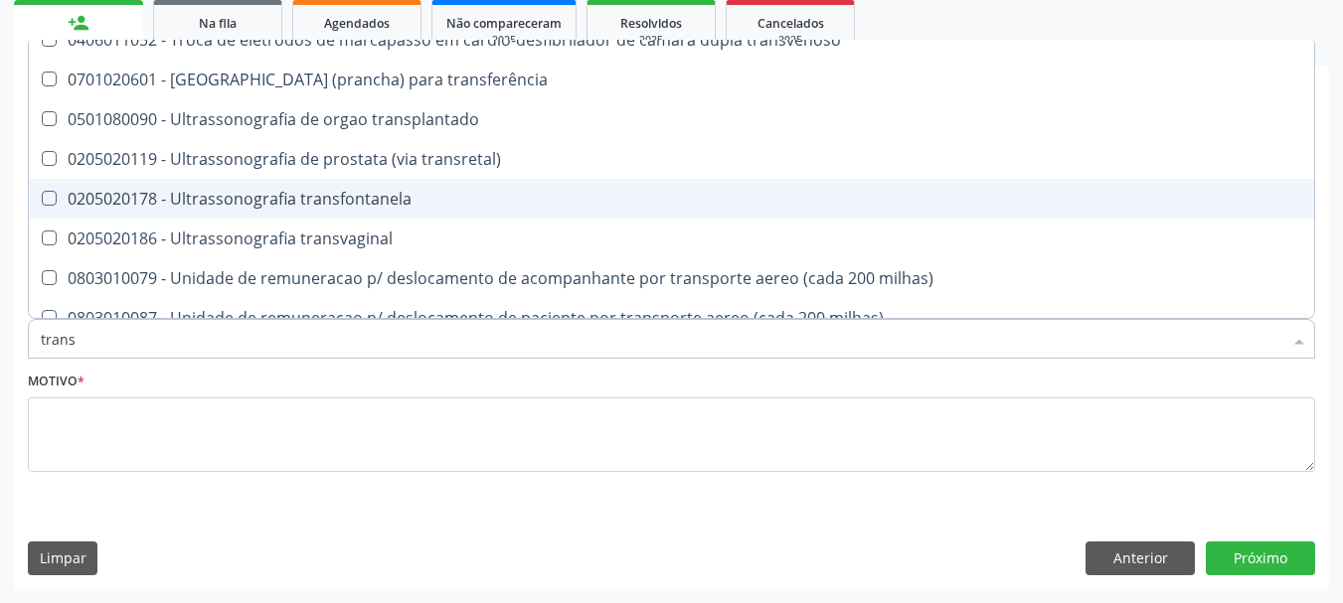
scroll to position [10231, 0]
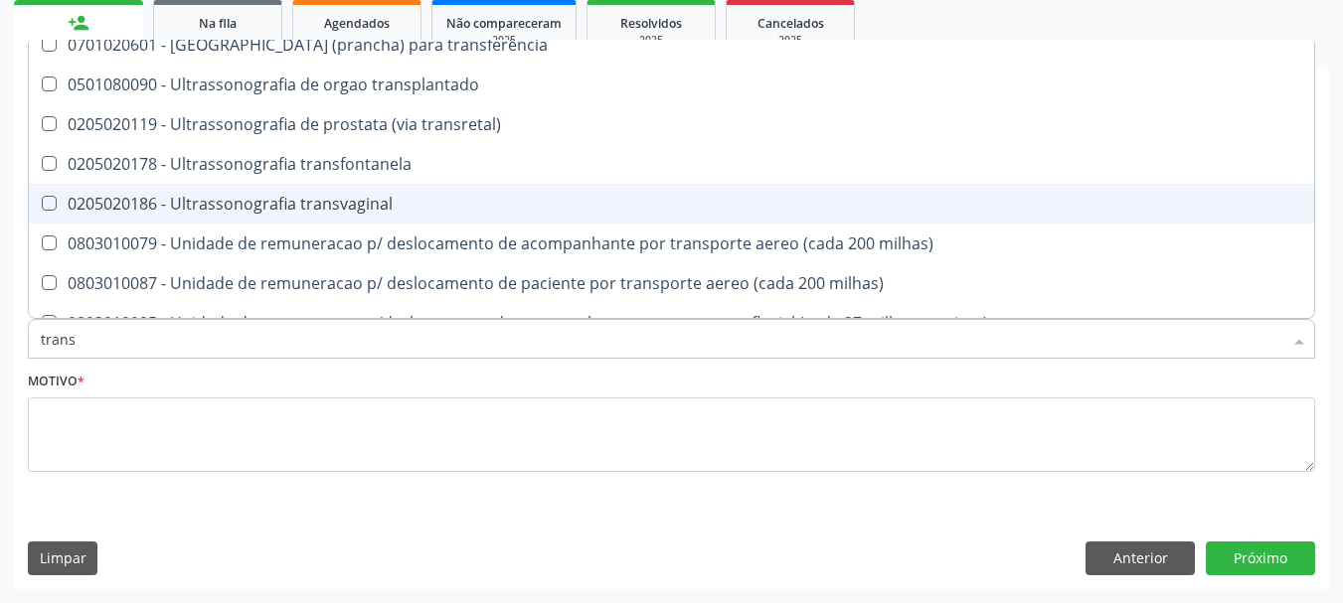
click at [389, 206] on div "0205020186 - Ultrassonografia transvaginal" at bounding box center [1079, 204] width 2076 height 16
checkbox transvaginal "true"
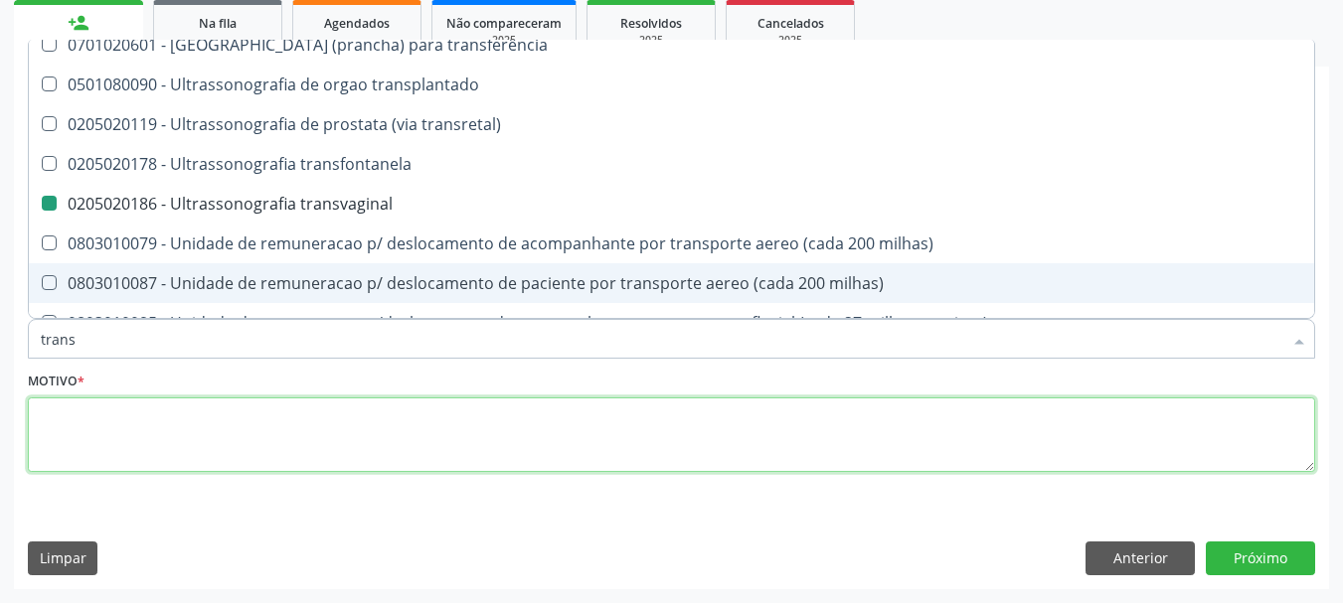
click at [315, 415] on textarea at bounding box center [671, 436] width 1287 height 76
checkbox cornea "true"
checkbox transvaginal "false"
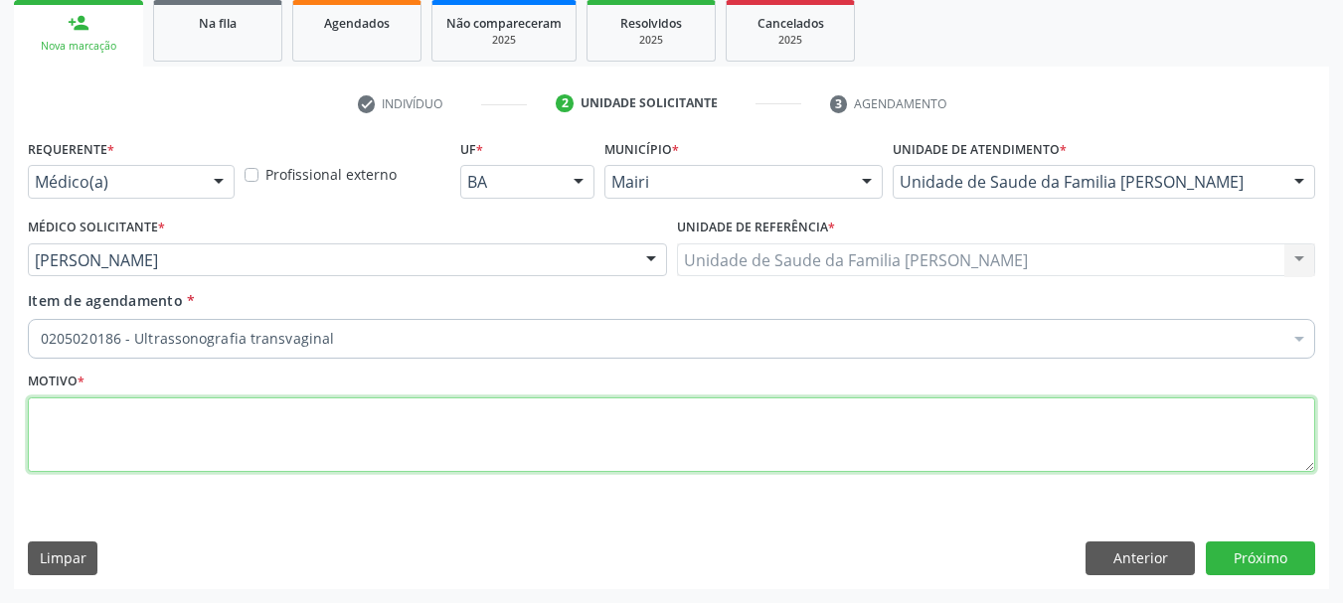
scroll to position [0, 0]
type textarea "avaliaçao"
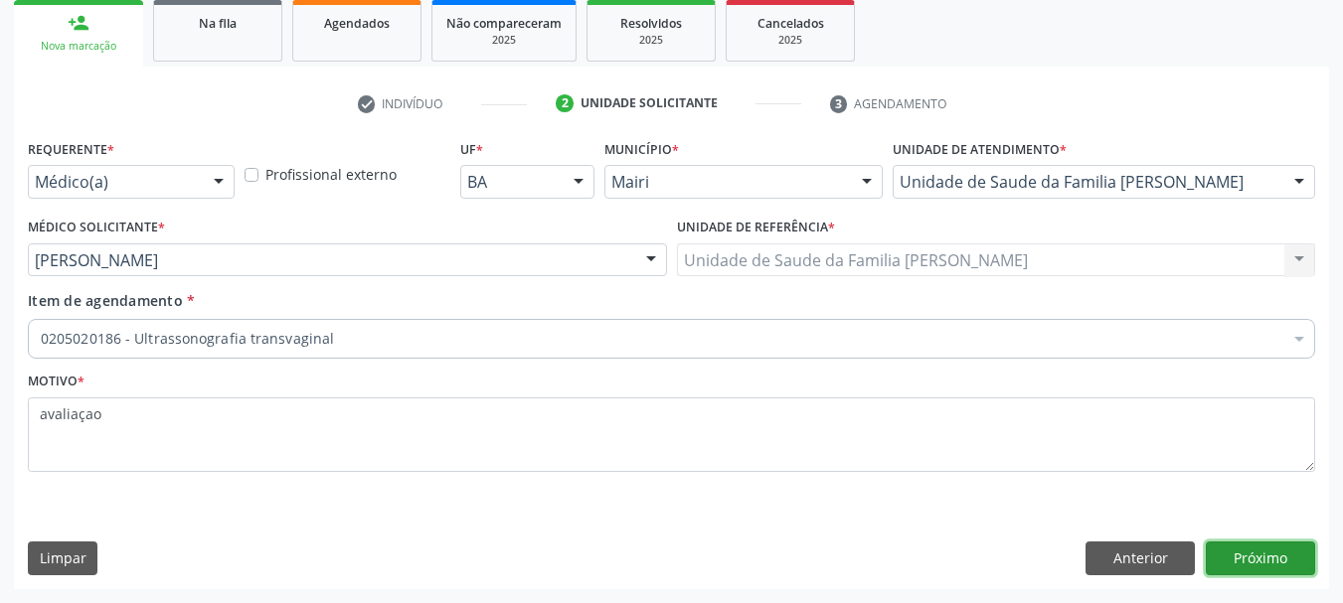
click at [1273, 549] on button "Próximo" at bounding box center [1259, 559] width 109 height 34
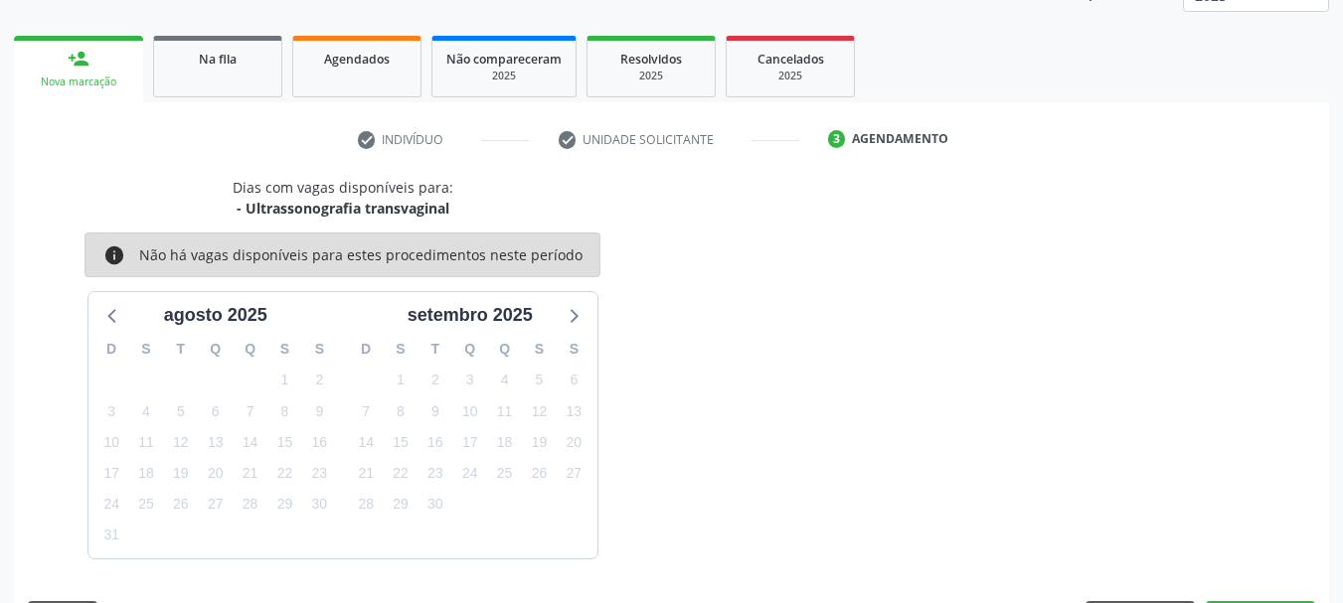
scroll to position [297, 0]
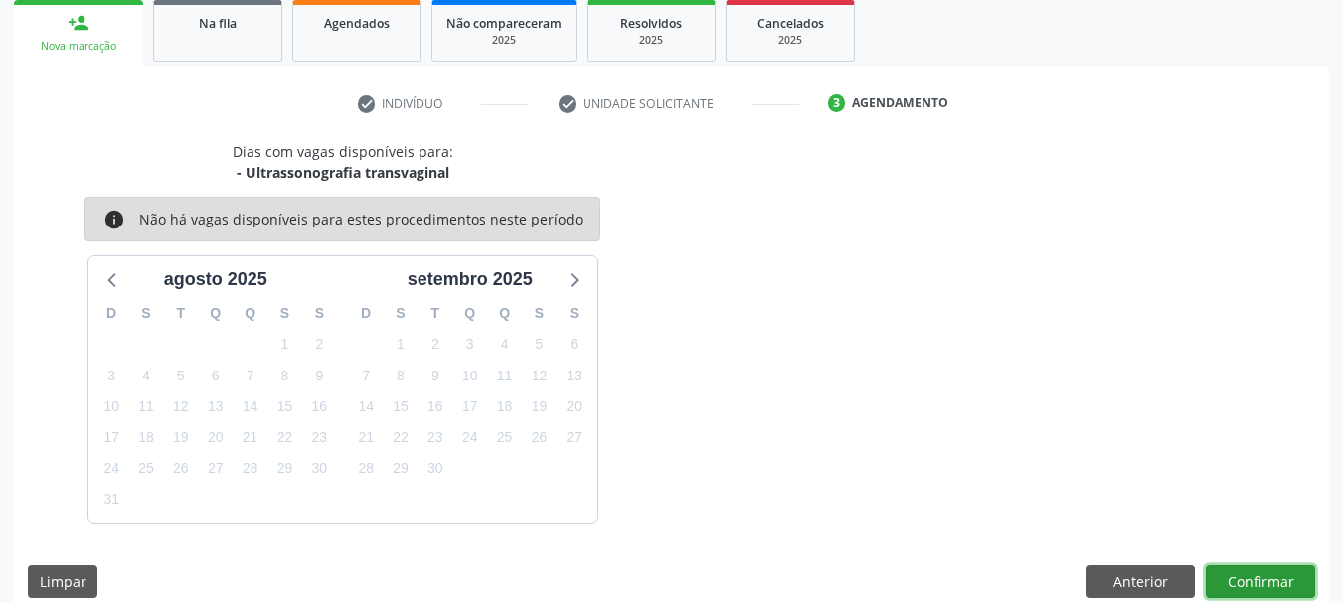
click at [1225, 575] on button "Confirmar" at bounding box center [1259, 582] width 109 height 34
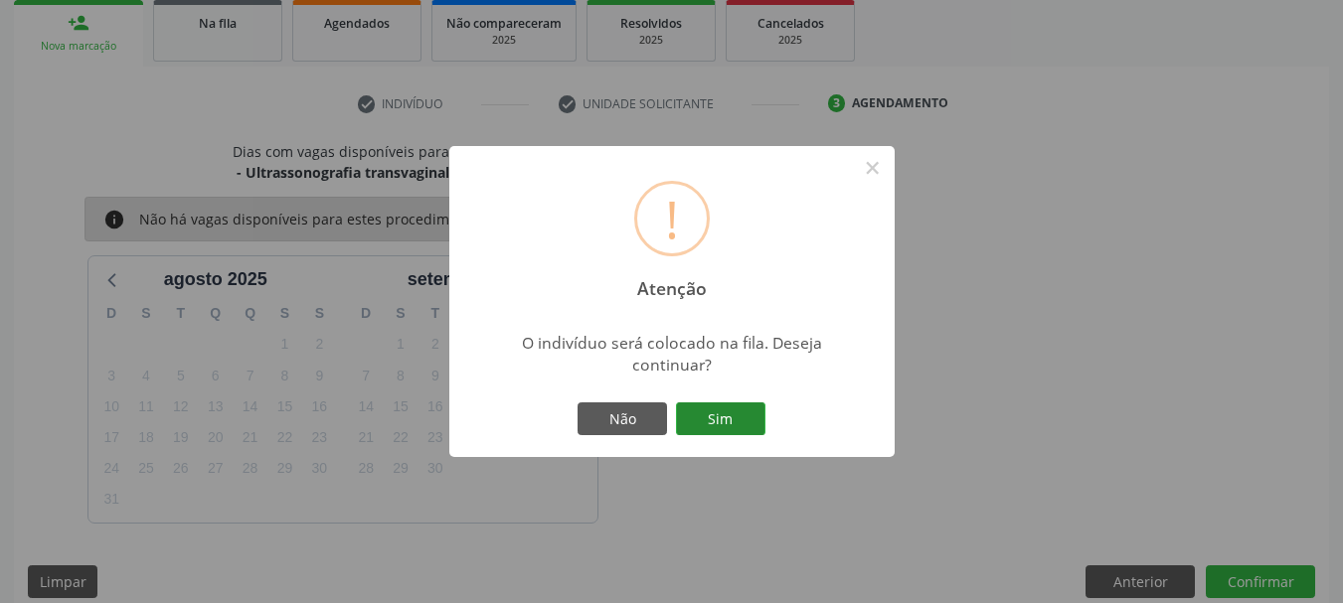
click at [721, 415] on button "Sim" at bounding box center [720, 419] width 89 height 34
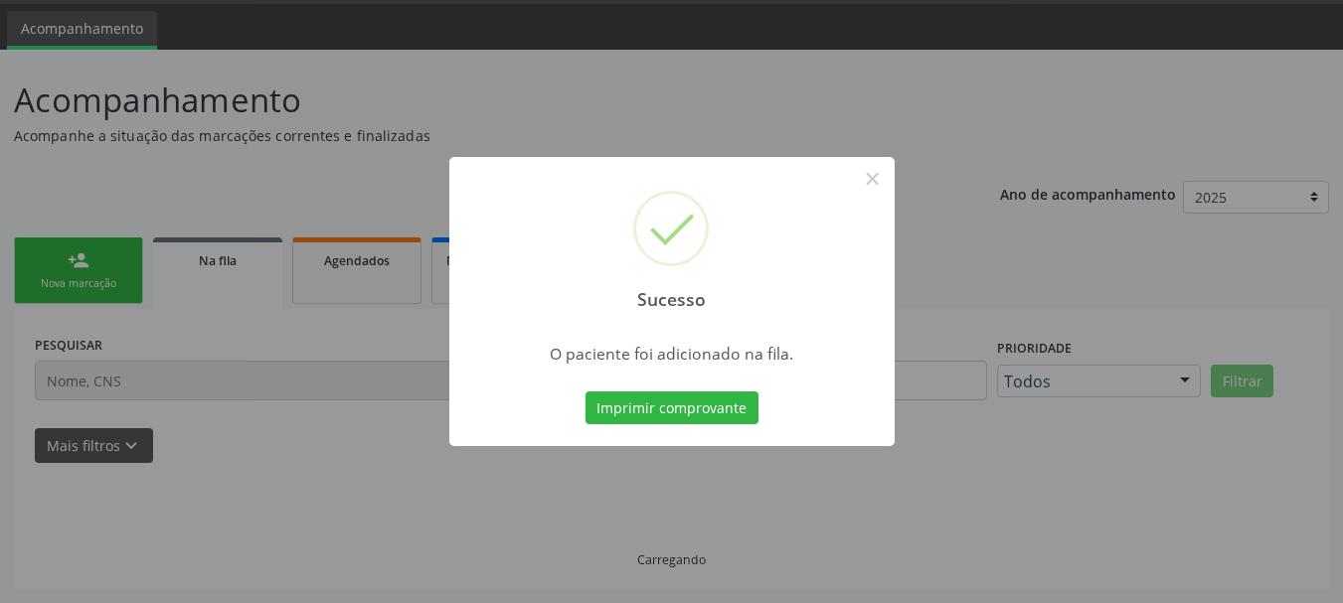
scroll to position [60, 0]
click at [868, 184] on button "×" at bounding box center [873, 179] width 34 height 34
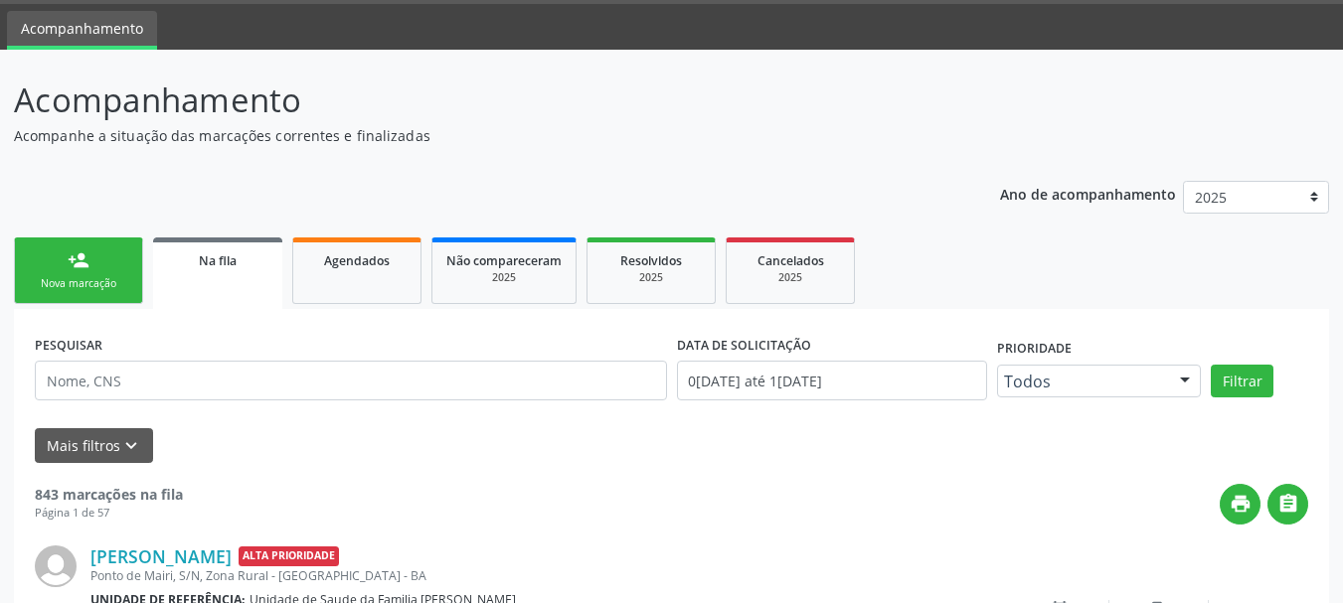
click at [122, 276] on div "Nova marcação" at bounding box center [78, 283] width 99 height 15
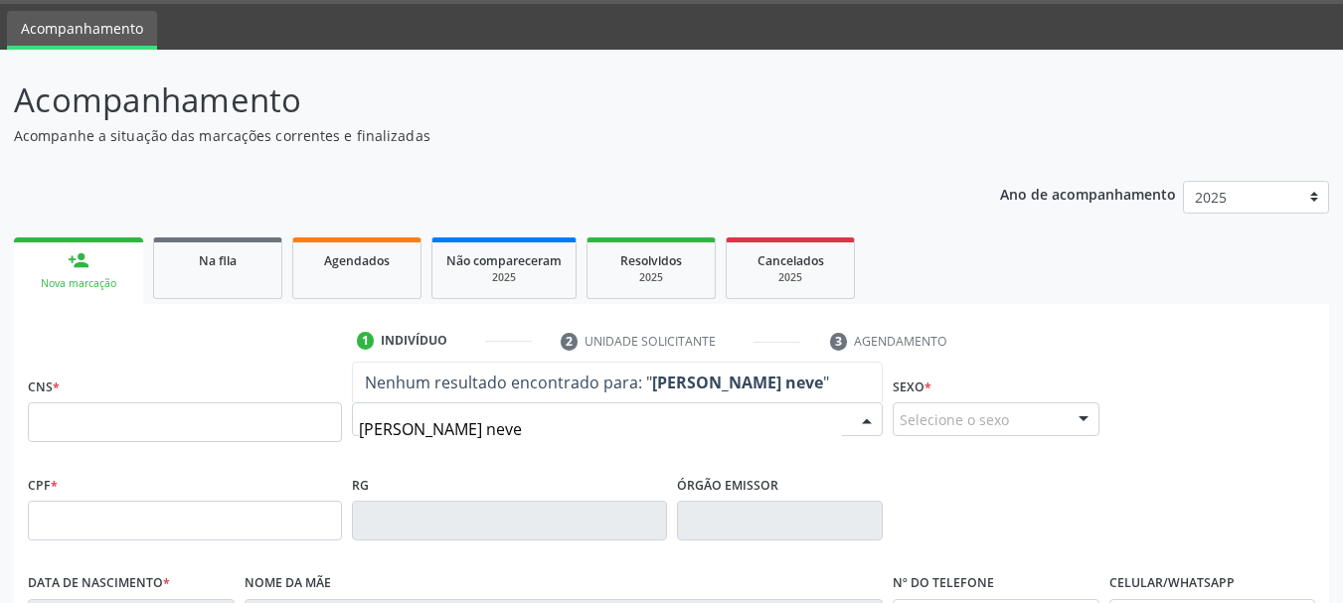
type input "[PERSON_NAME]"
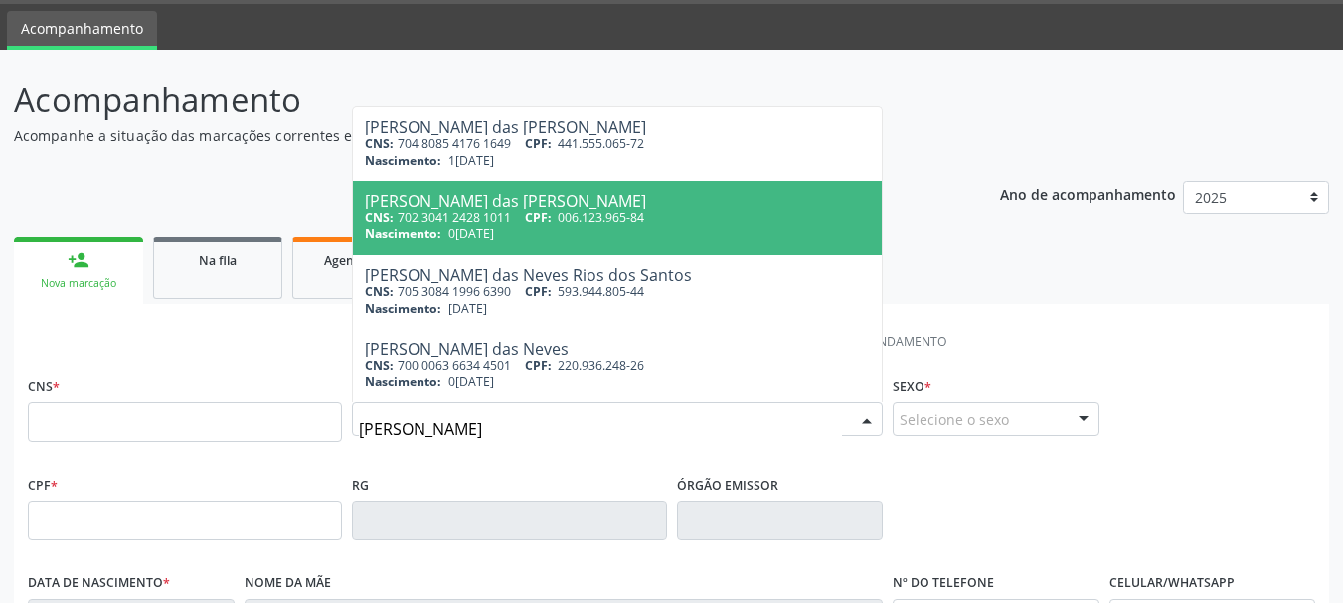
click at [574, 206] on div "[PERSON_NAME] das [PERSON_NAME]" at bounding box center [617, 201] width 505 height 16
type input "702 3041 2428 1011"
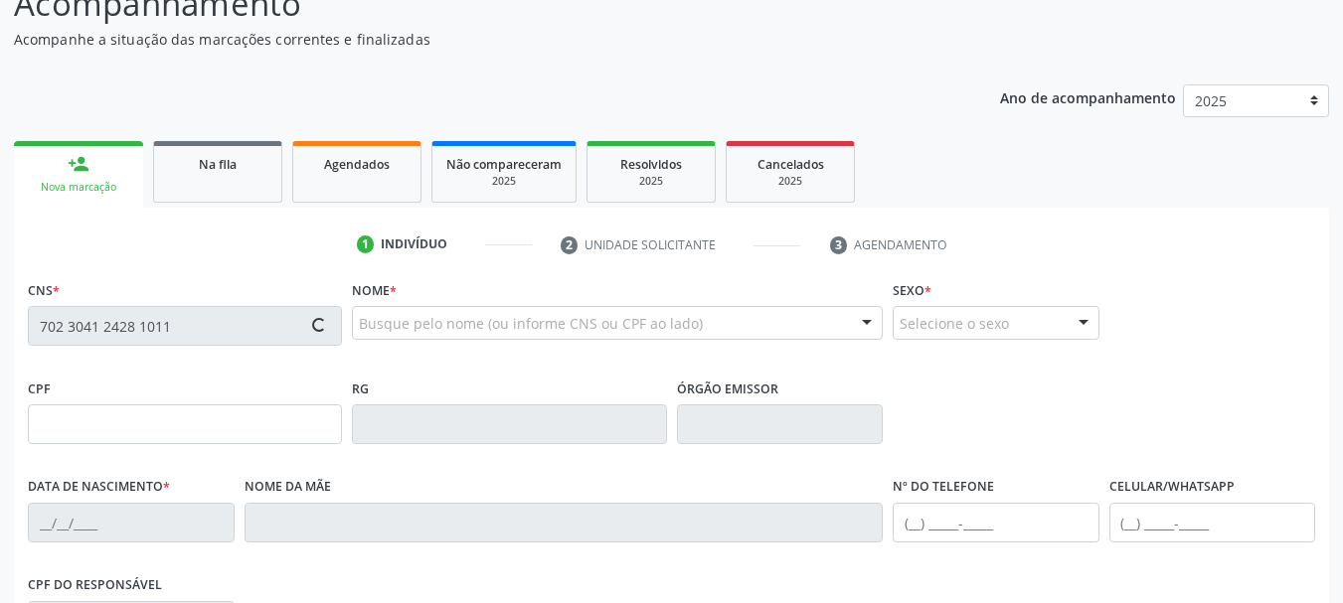
scroll to position [358, 0]
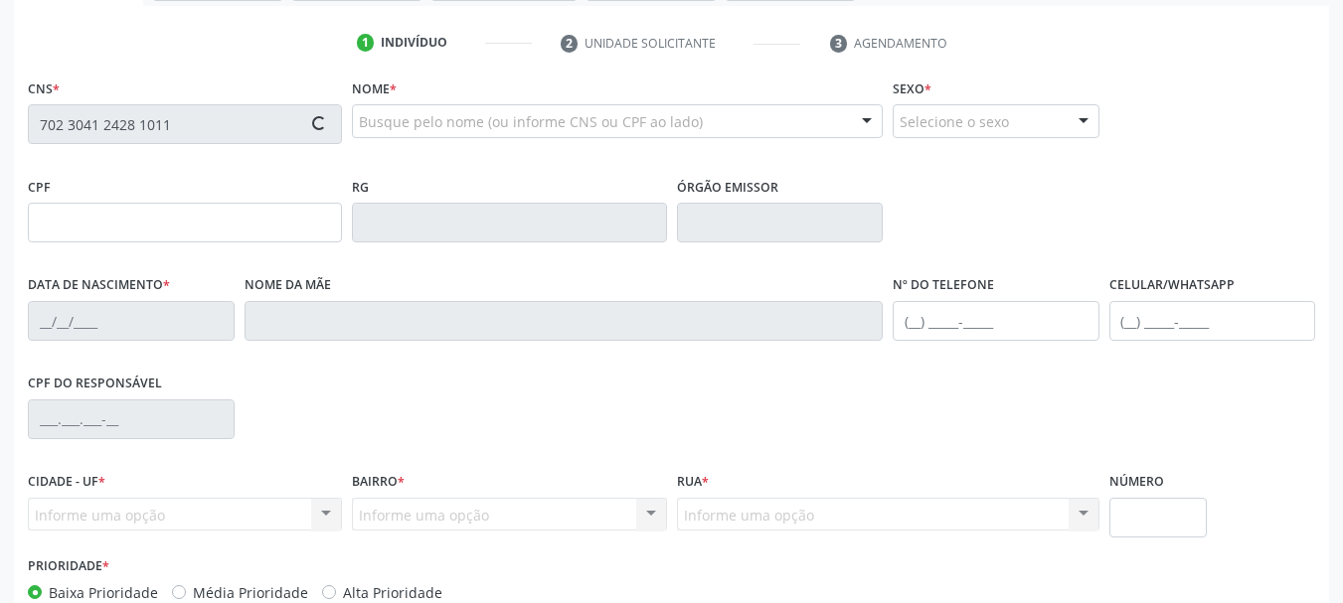
type input "006.123.965-84"
type input "0[DATE]"
type input "[PERSON_NAME]"
type input "[PHONE_NUMBER]"
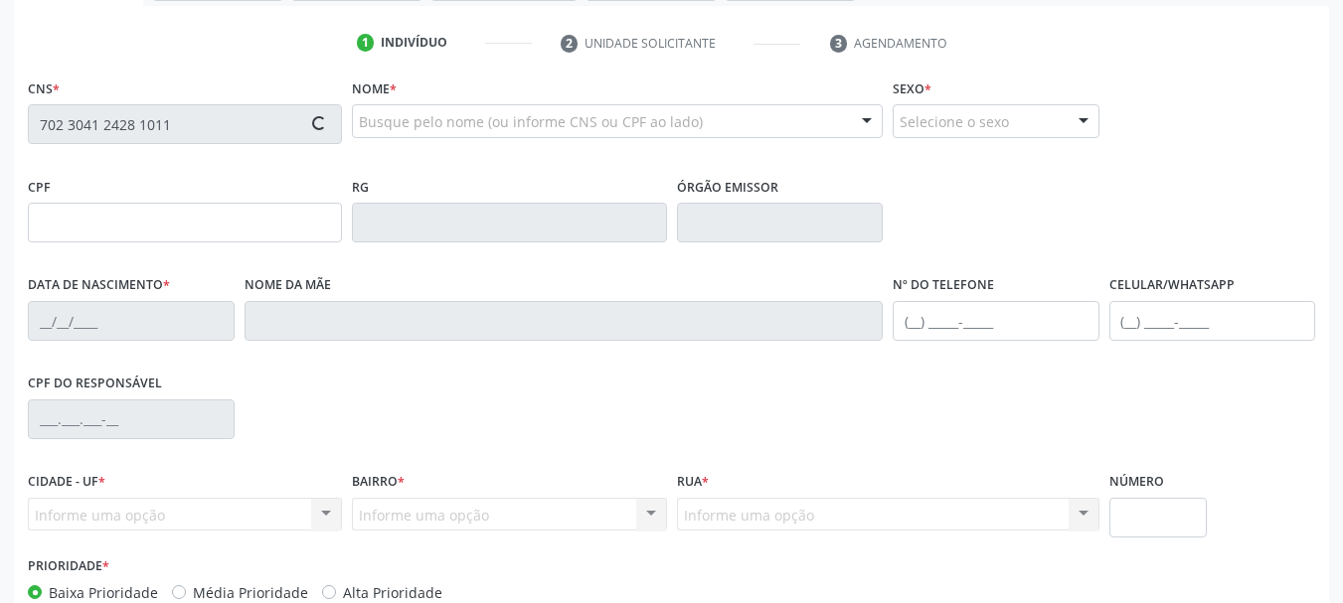
type input "608.755.855-15"
type input "S/N"
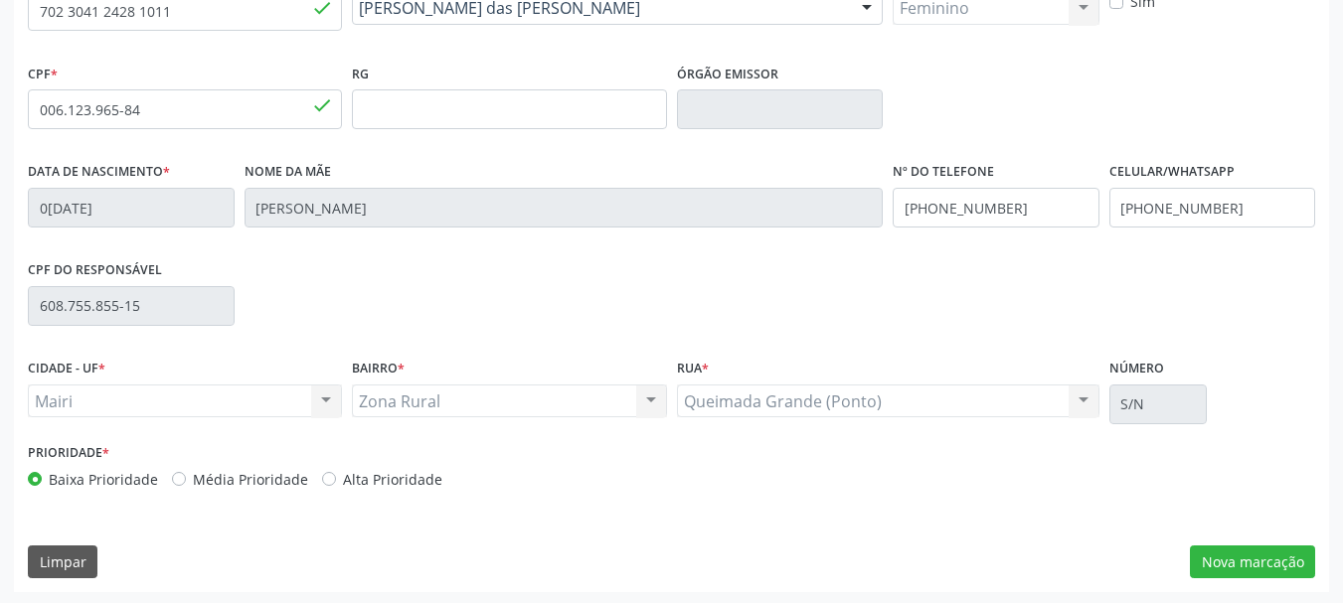
scroll to position [474, 0]
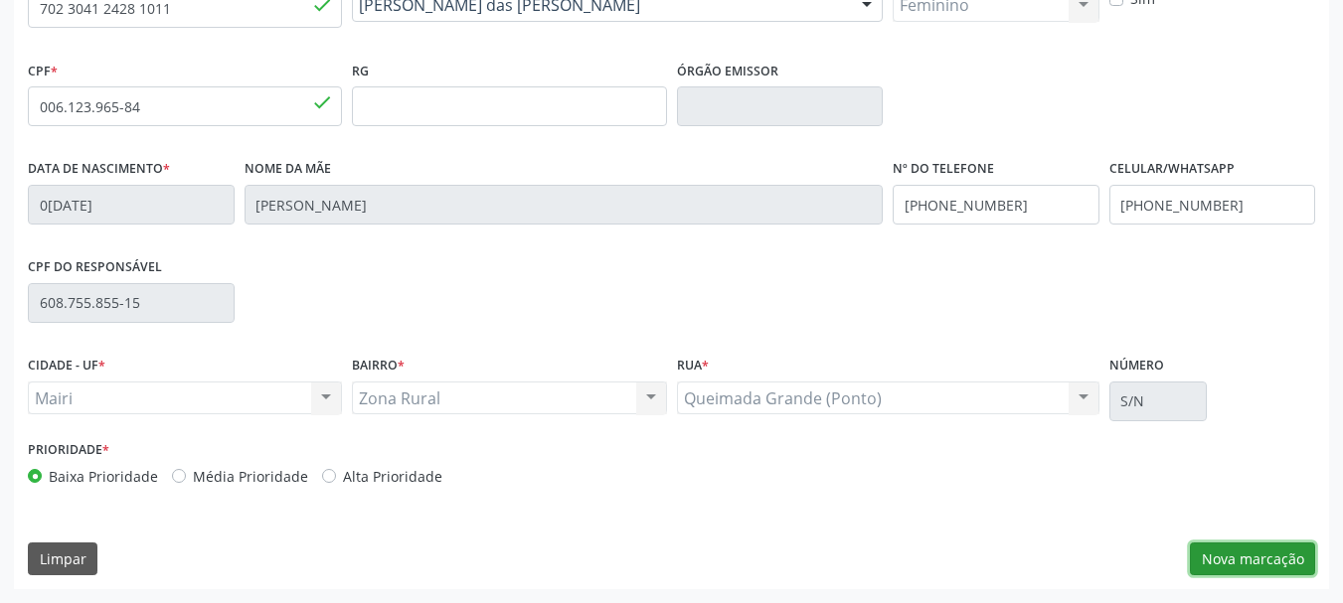
click at [1279, 562] on button "Nova marcação" at bounding box center [1252, 560] width 125 height 34
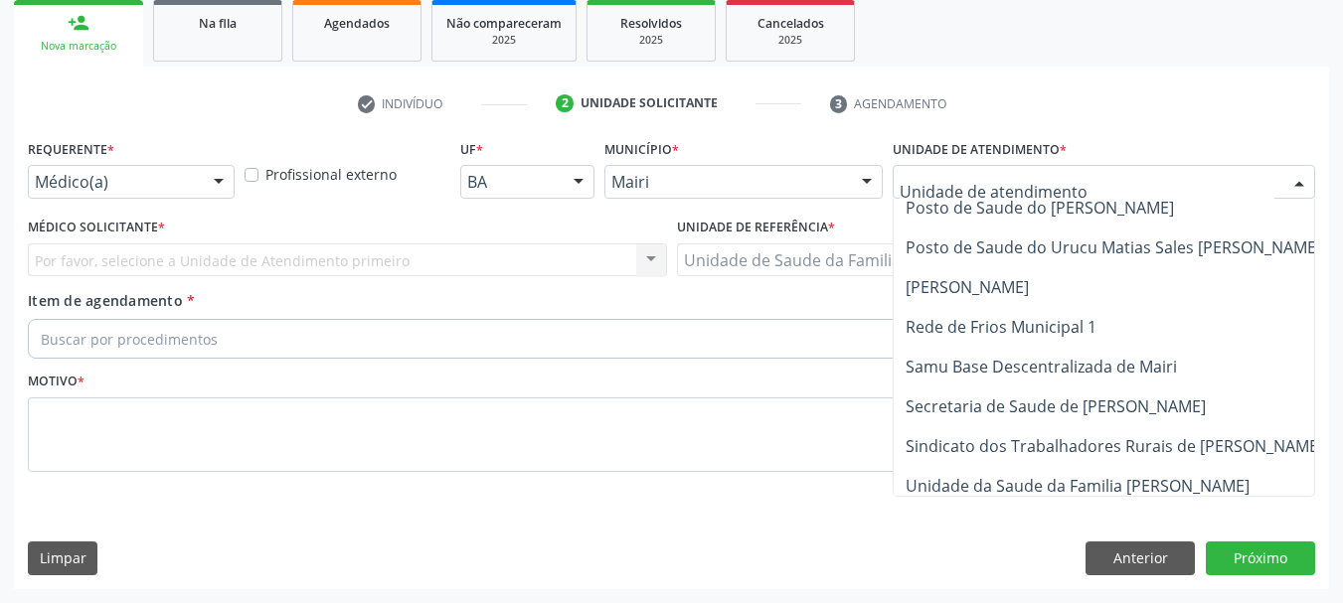
scroll to position [1467, 0]
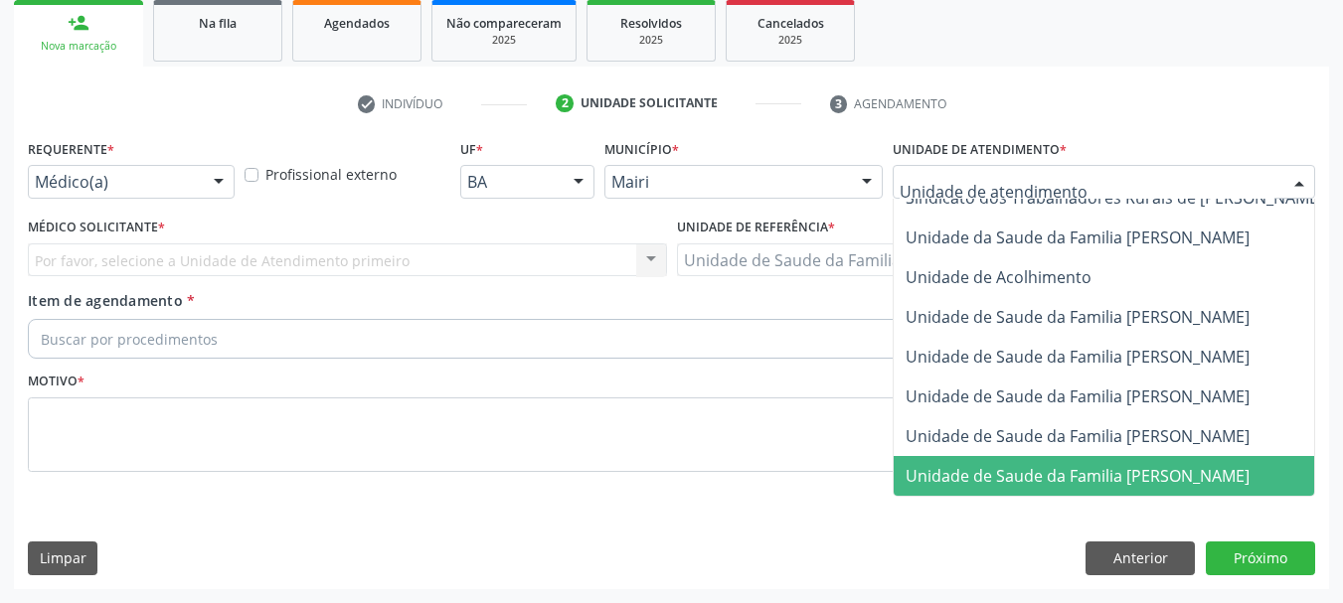
click at [1157, 465] on span "Unidade de Saude da Familia [PERSON_NAME]" at bounding box center [1077, 476] width 344 height 22
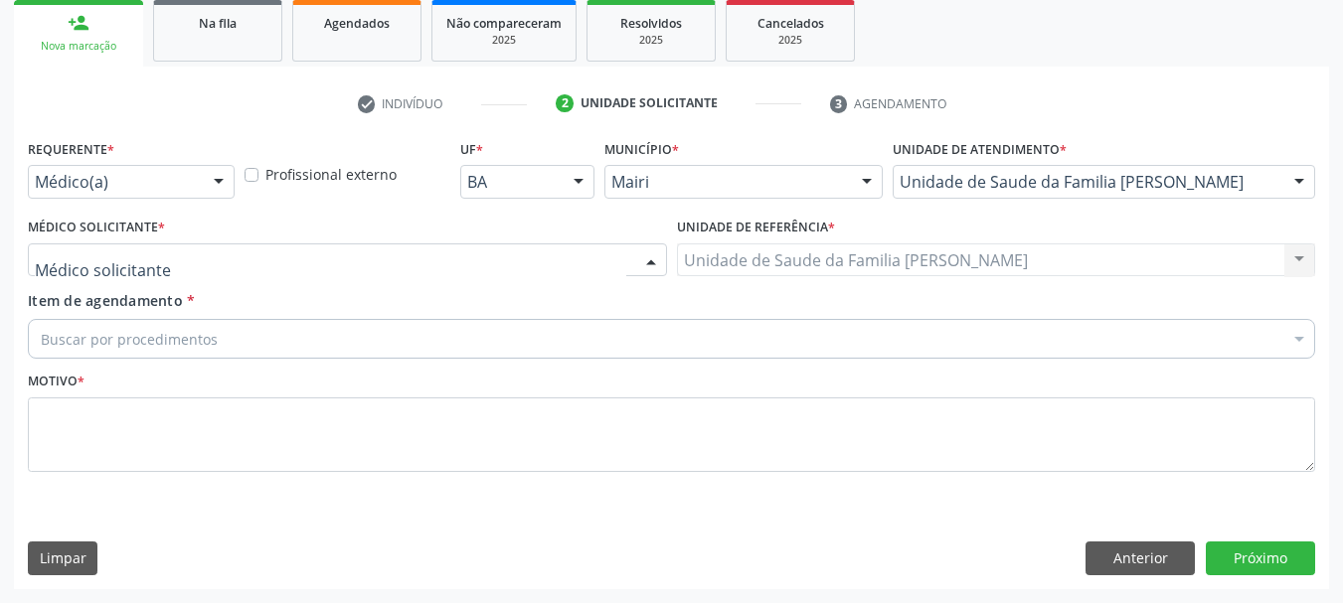
click at [634, 257] on div "[PERSON_NAME] [PERSON_NAME] resultado encontrado para: " " Não há nenhuma opção…" at bounding box center [347, 260] width 639 height 34
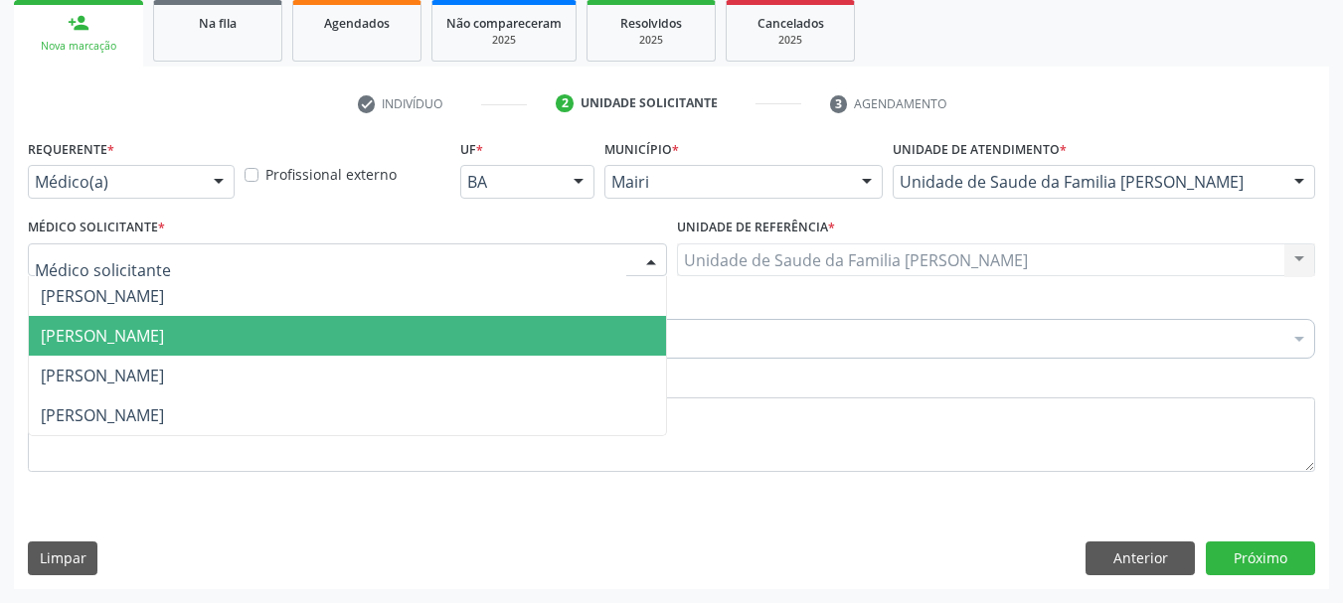
click at [459, 331] on span "[PERSON_NAME]" at bounding box center [347, 336] width 637 height 40
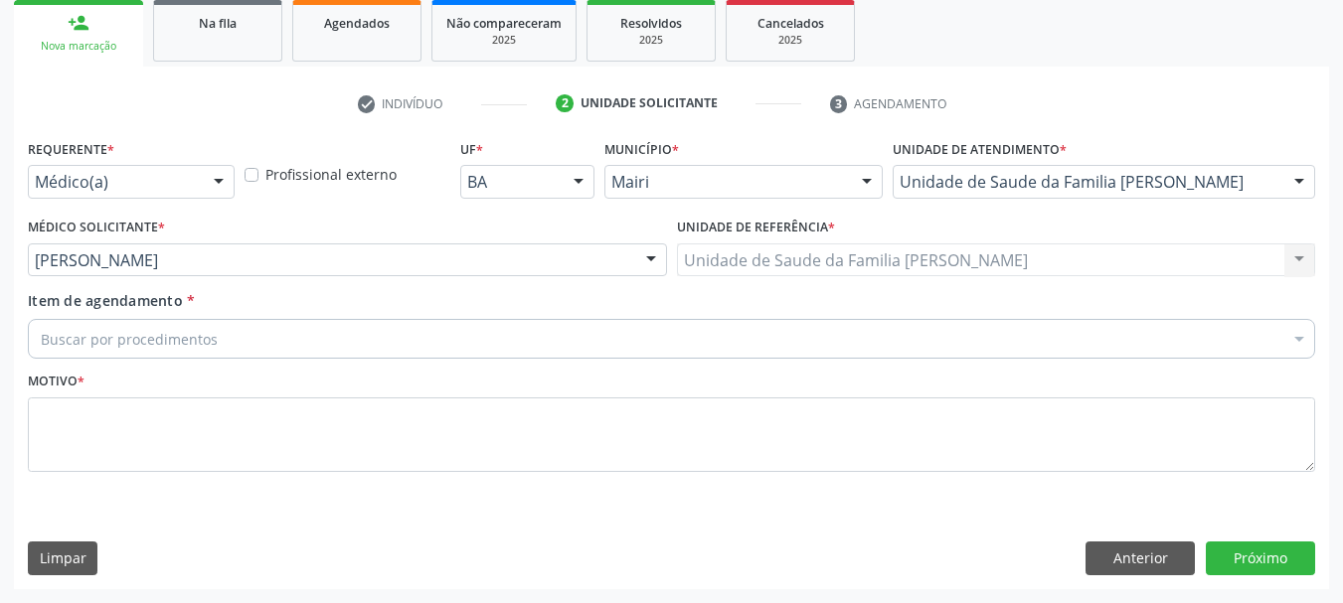
click at [525, 341] on div "Buscar por procedimentos" at bounding box center [671, 339] width 1287 height 40
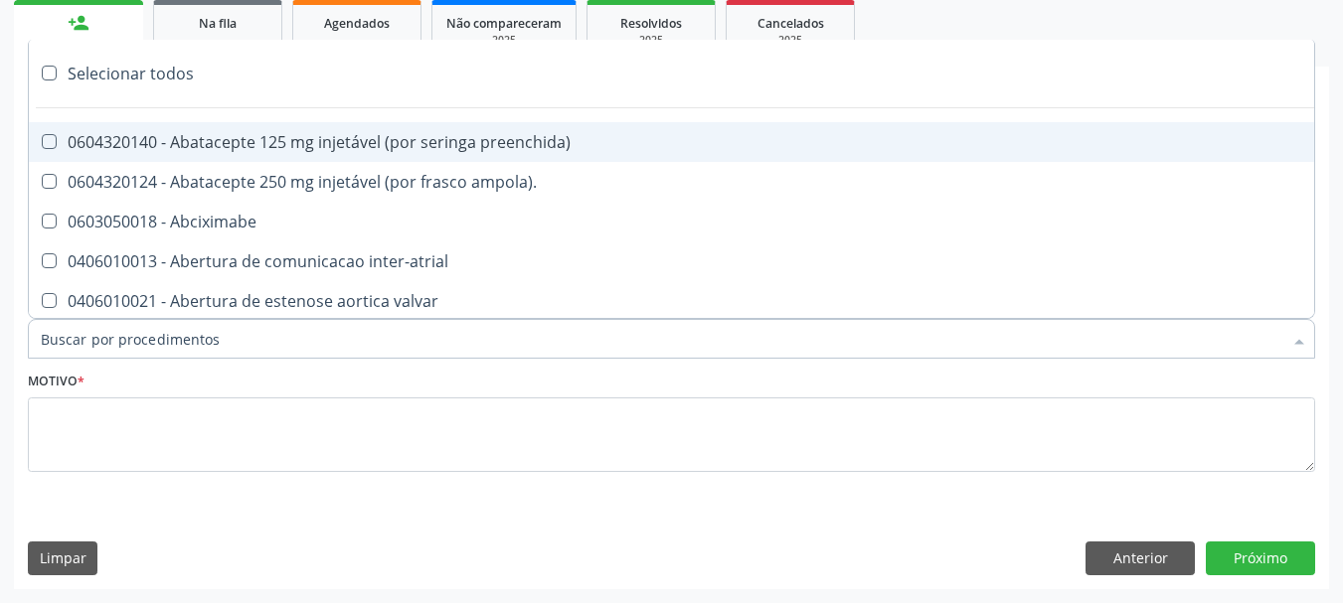
type input "#"
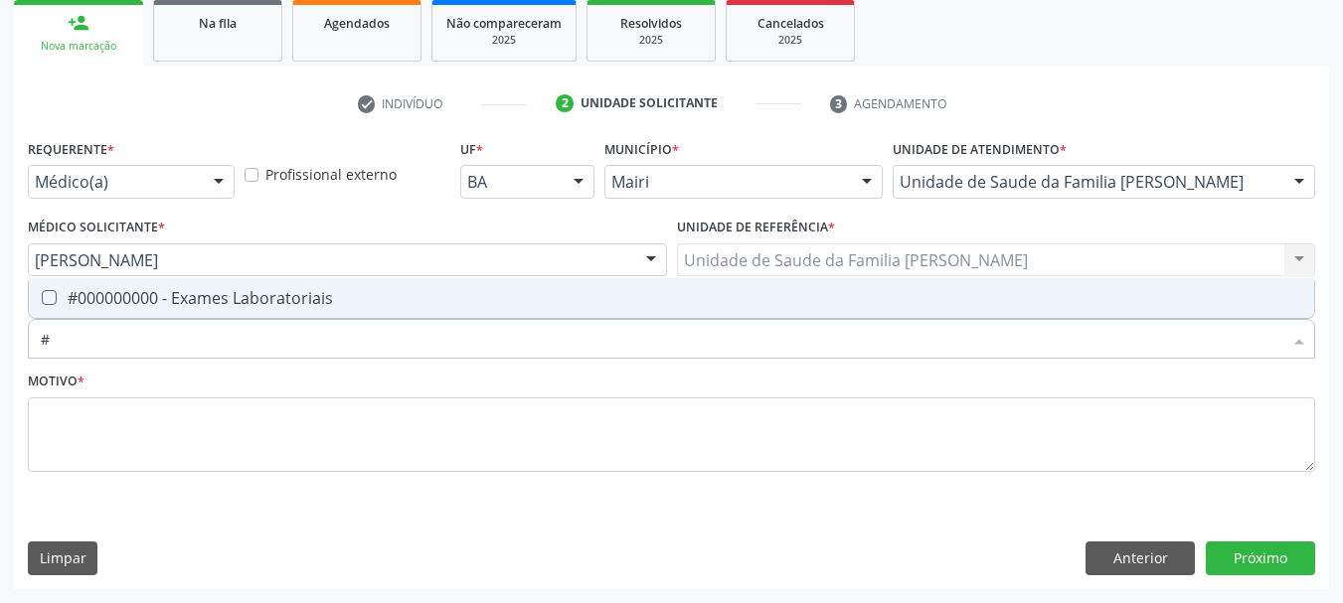
click at [539, 300] on div "#000000000 - Exames Laboratoriais" at bounding box center [671, 298] width 1261 height 16
checkbox Laboratoriais "true"
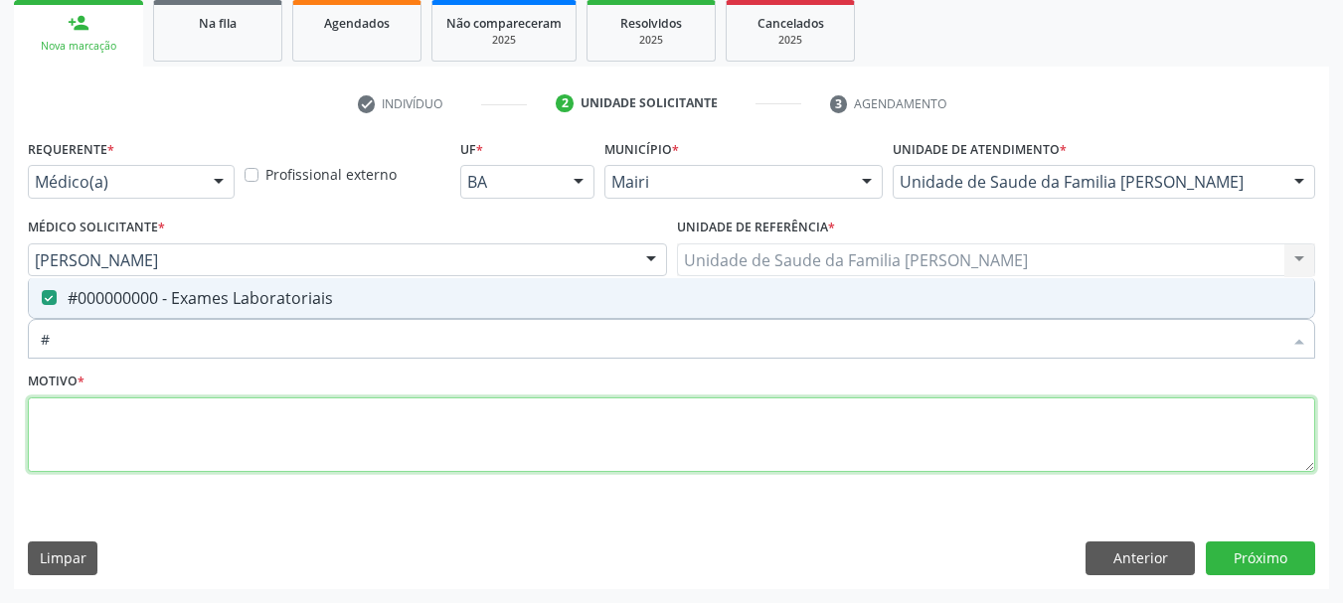
click at [531, 427] on textarea at bounding box center [671, 436] width 1287 height 76
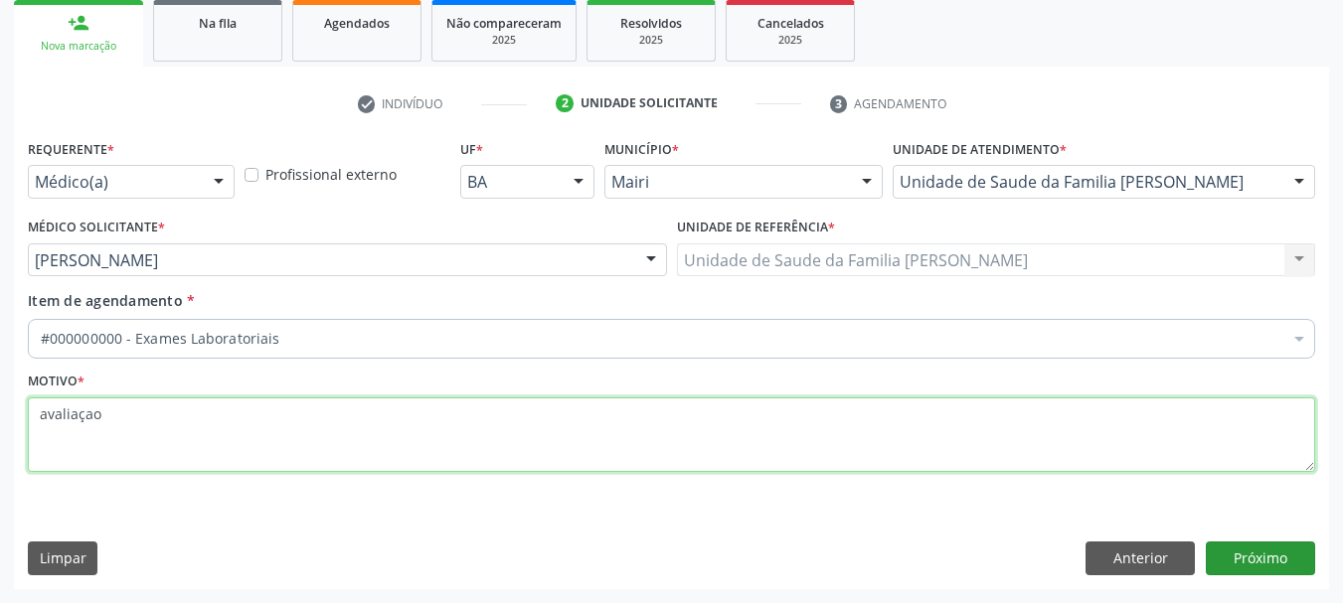
type textarea "avaliaçao"
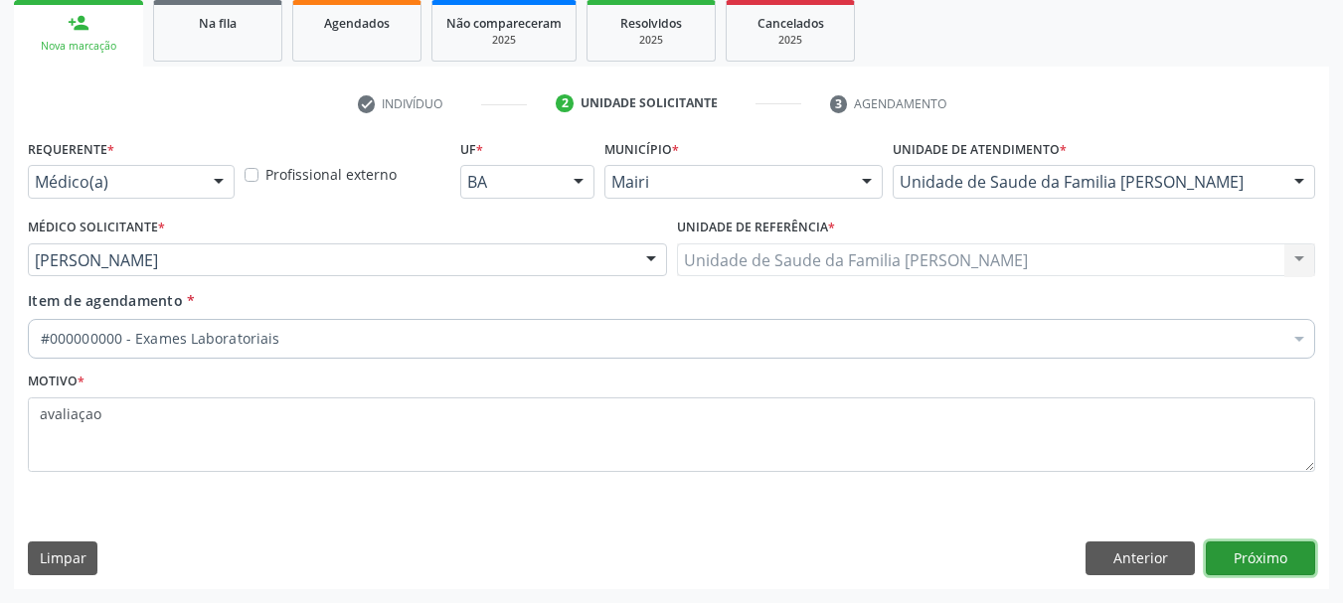
click at [1269, 552] on button "Próximo" at bounding box center [1259, 559] width 109 height 34
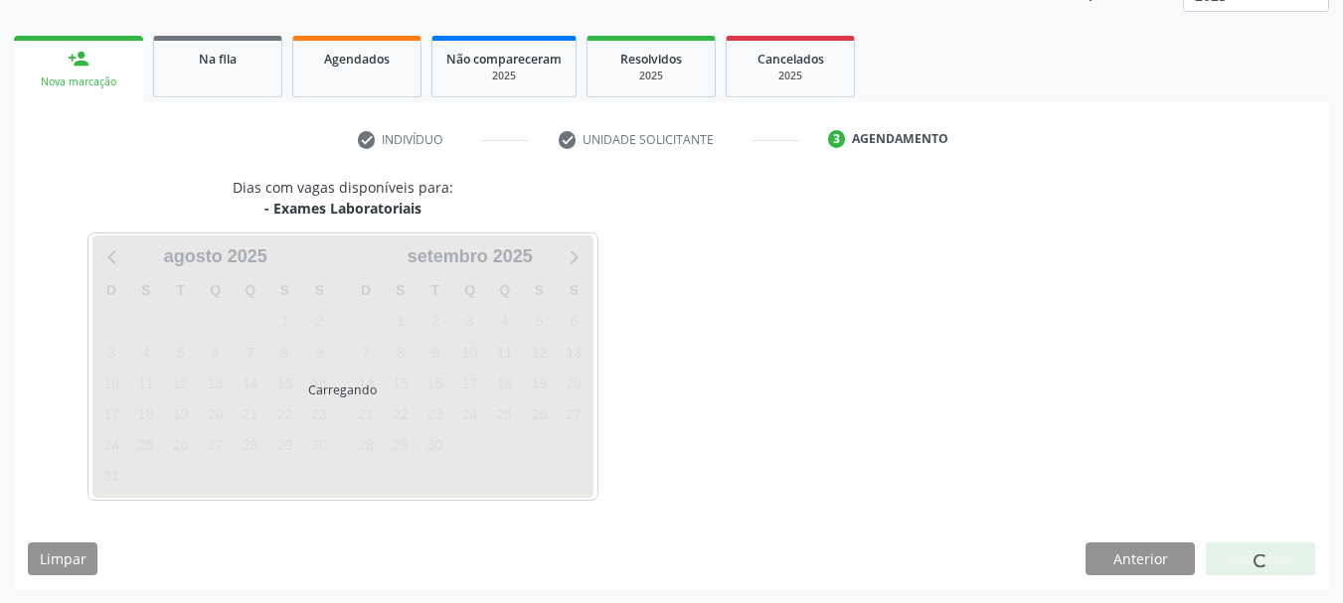
scroll to position [297, 0]
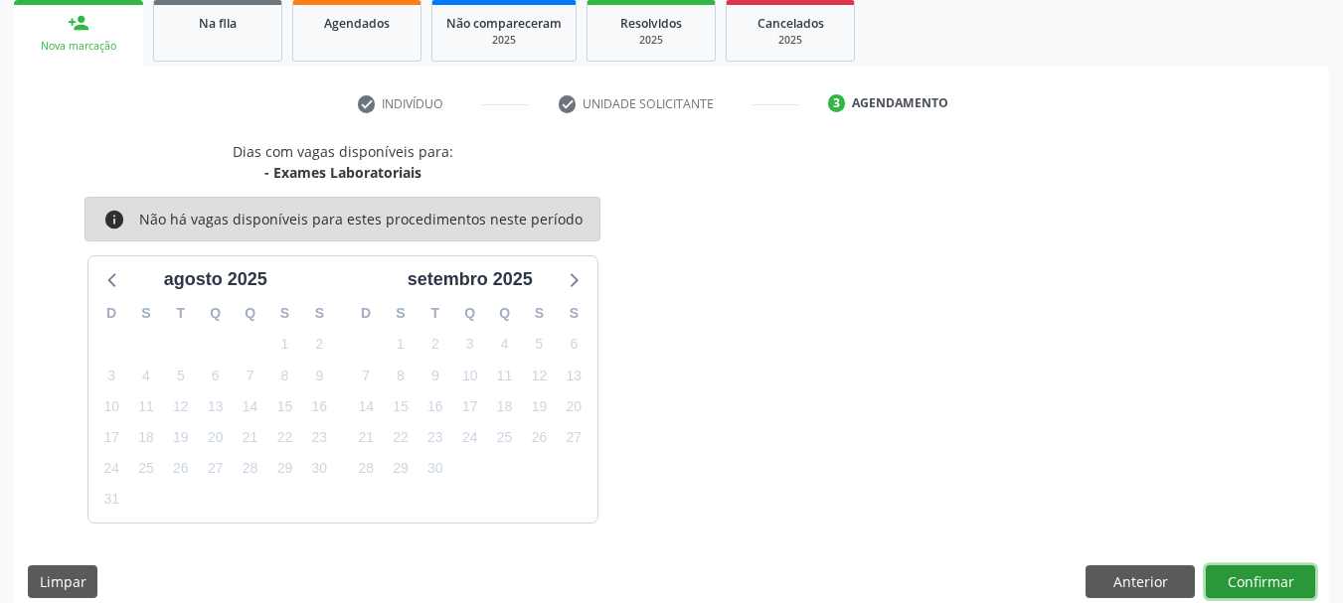
click at [1217, 580] on button "Confirmar" at bounding box center [1259, 582] width 109 height 34
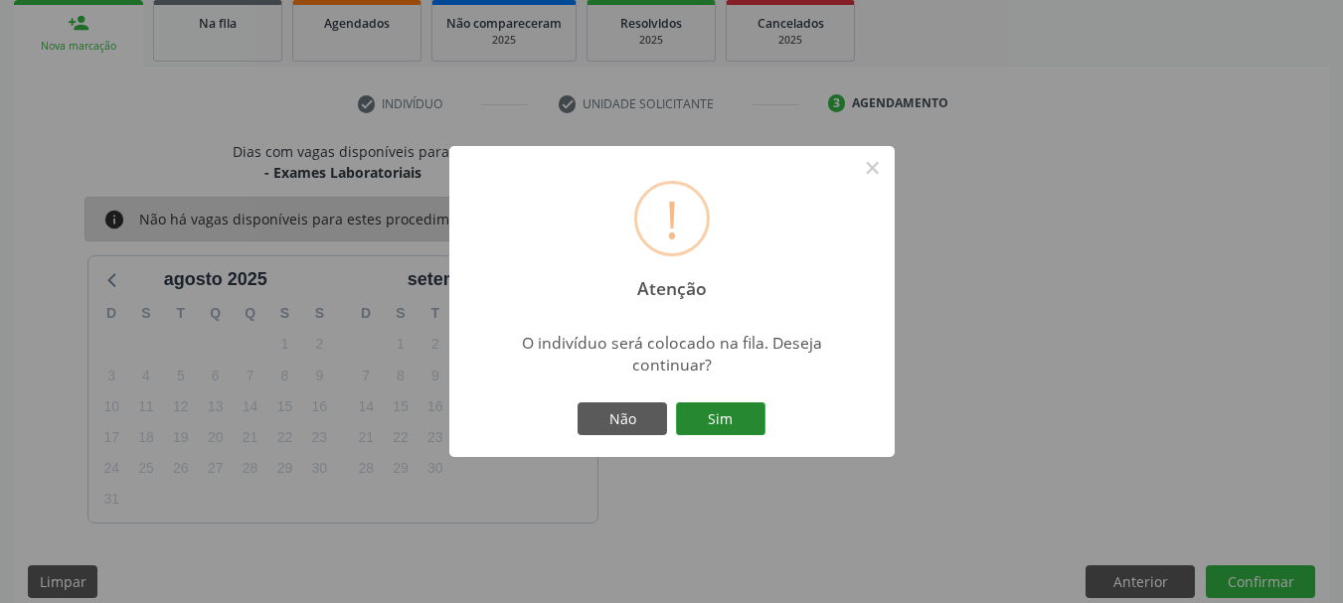
click at [736, 414] on button "Sim" at bounding box center [720, 419] width 89 height 34
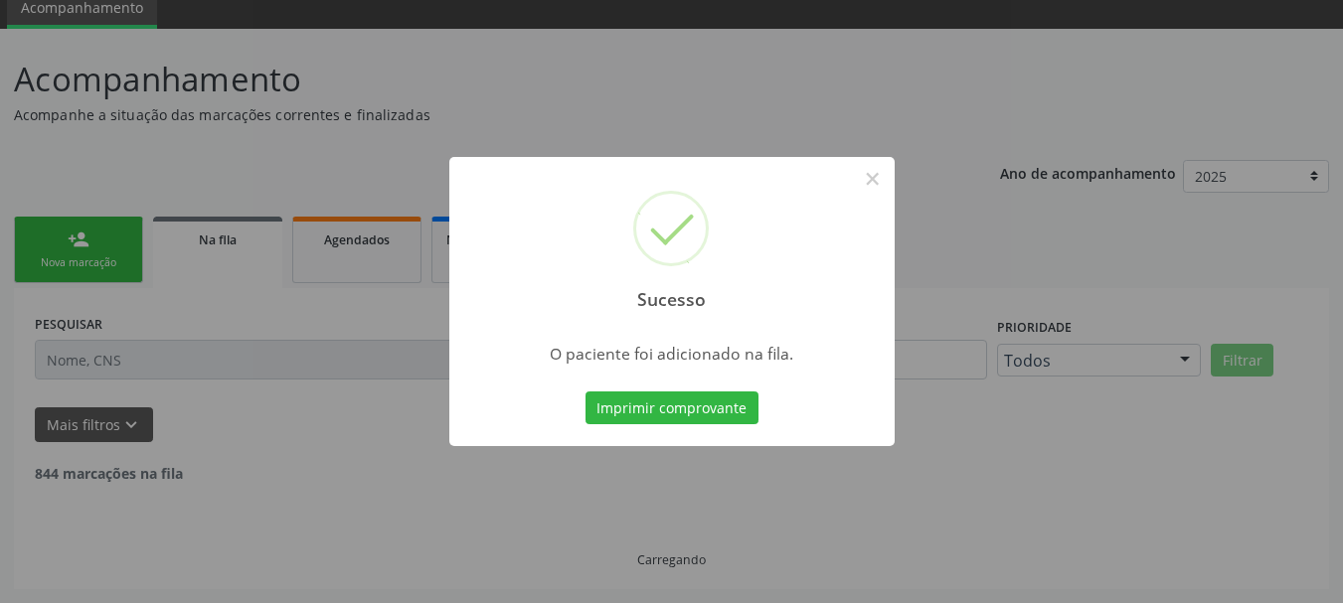
scroll to position [60, 0]
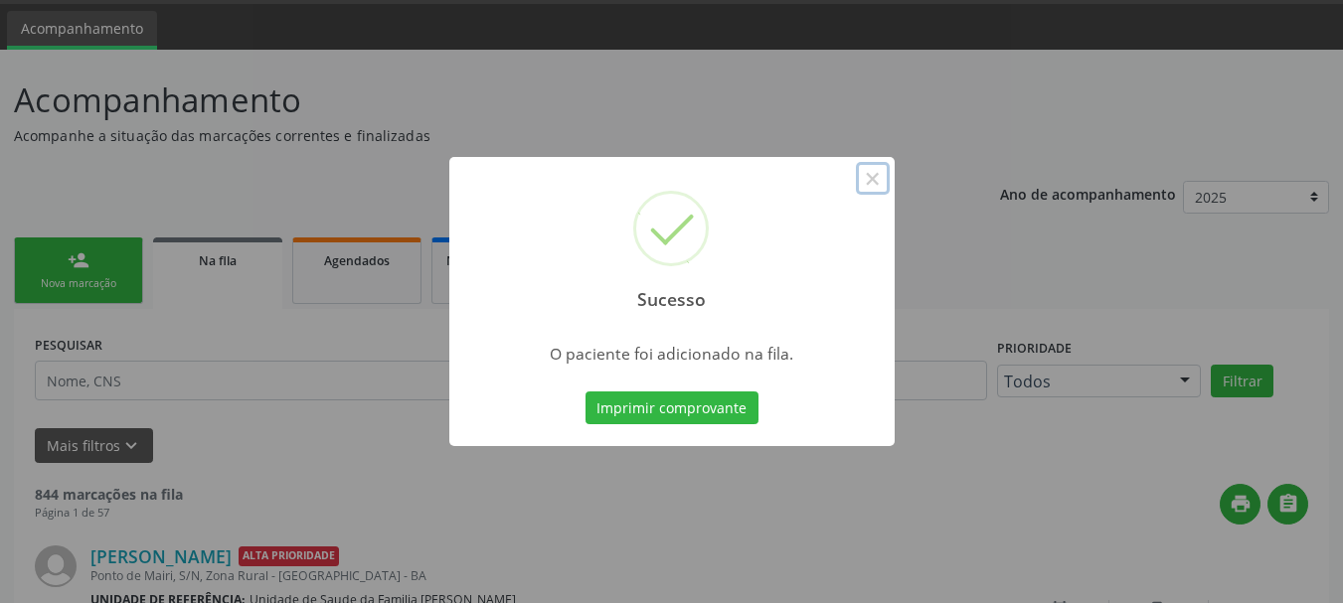
drag, startPoint x: 871, startPoint y: 186, endPoint x: 680, endPoint y: 332, distance: 240.3
click at [868, 198] on div "Sucesso ×" at bounding box center [671, 242] width 445 height 171
click at [875, 176] on button "×" at bounding box center [873, 179] width 34 height 34
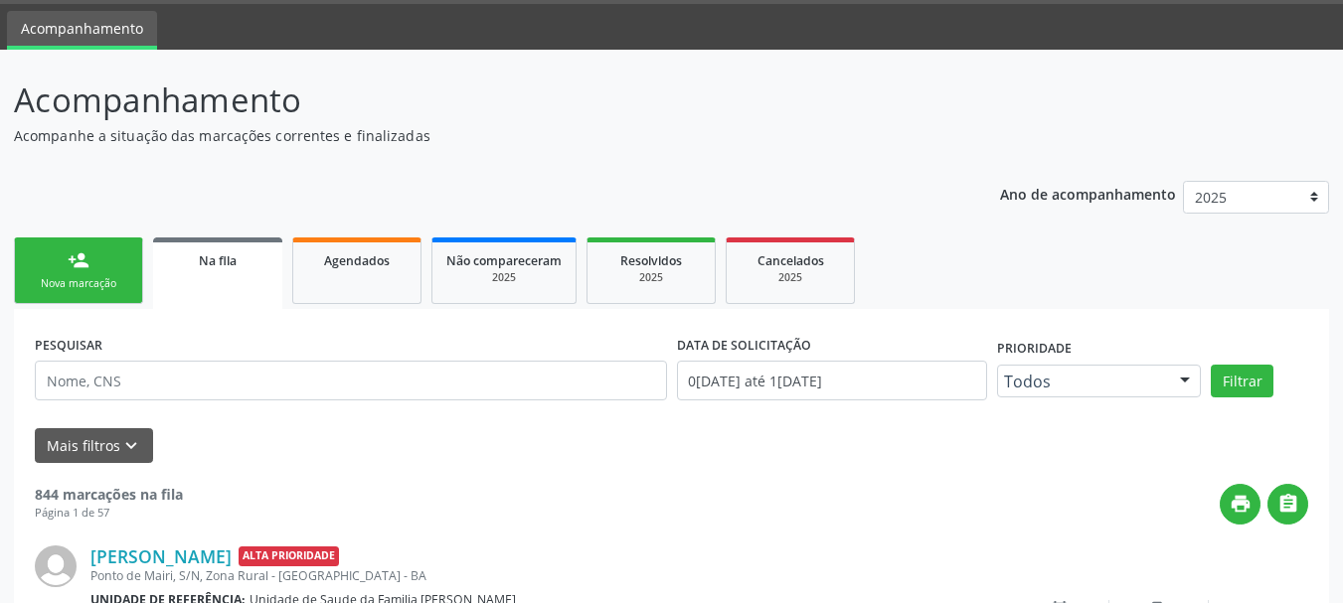
click at [76, 278] on div "Nova marcação" at bounding box center [78, 283] width 99 height 15
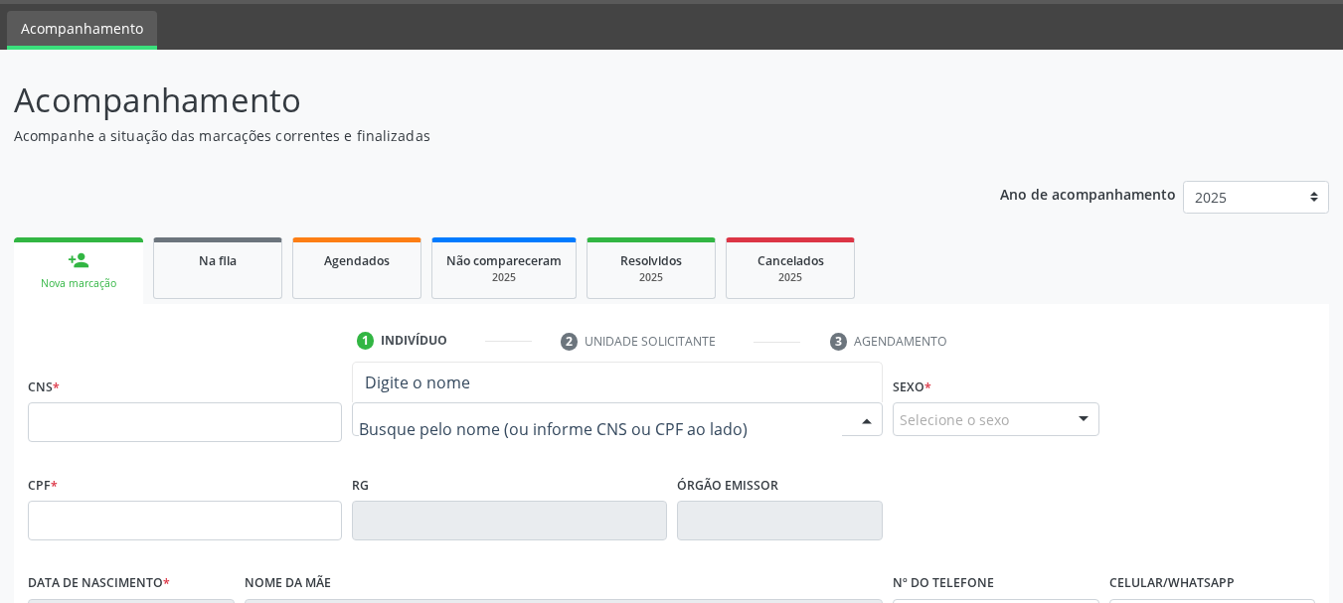
click at [452, 428] on input "text" at bounding box center [600, 429] width 483 height 40
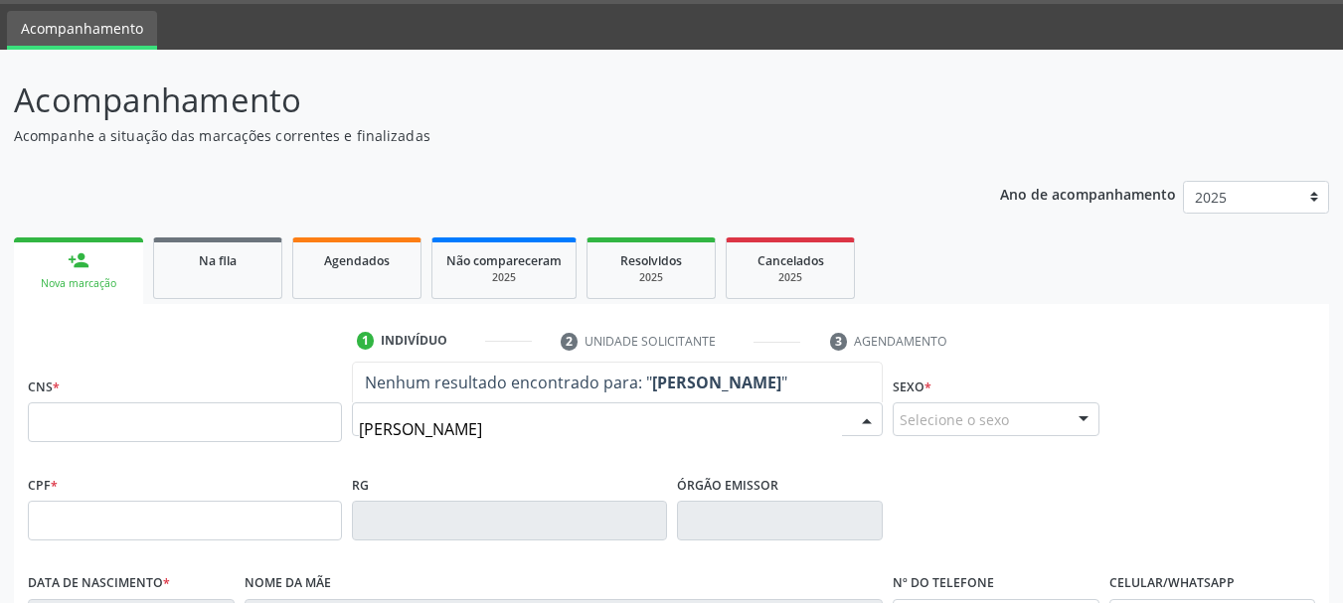
click at [374, 428] on input "[PERSON_NAME]" at bounding box center [600, 429] width 483 height 40
click at [497, 440] on input "[PERSON_NAME]" at bounding box center [600, 429] width 483 height 40
click at [586, 426] on input "[PERSON_NAME]" at bounding box center [600, 429] width 483 height 40
type input "g"
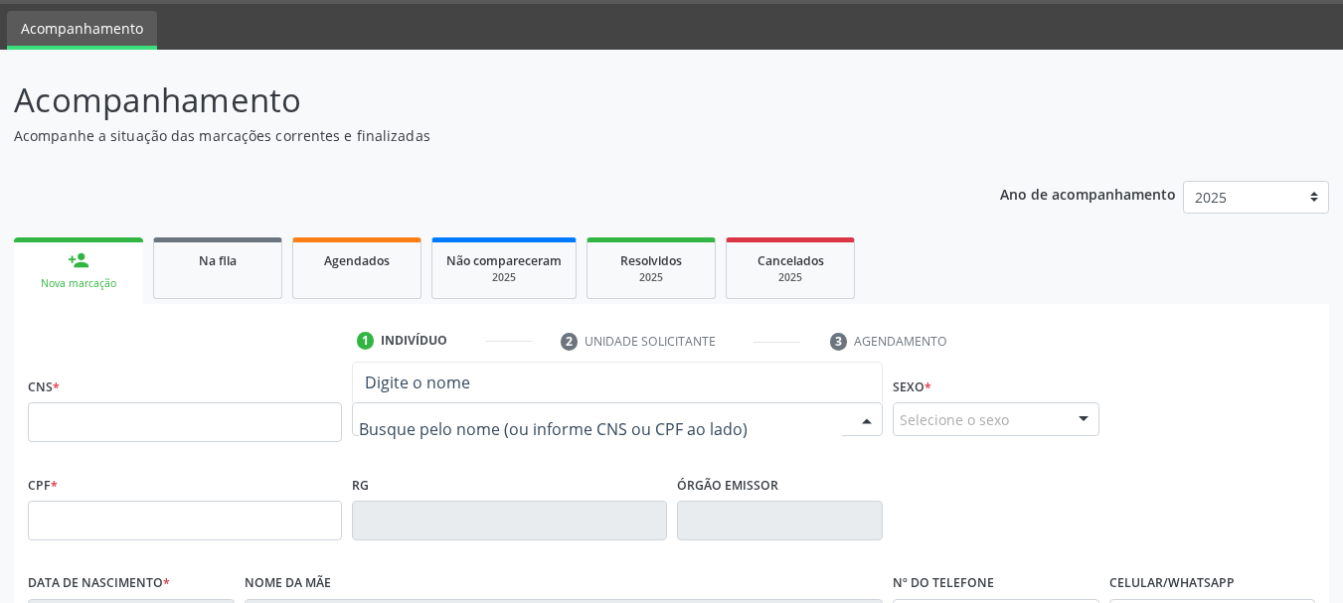
paste input "[PERSON_NAME]"
type input "[PERSON_NAME]"
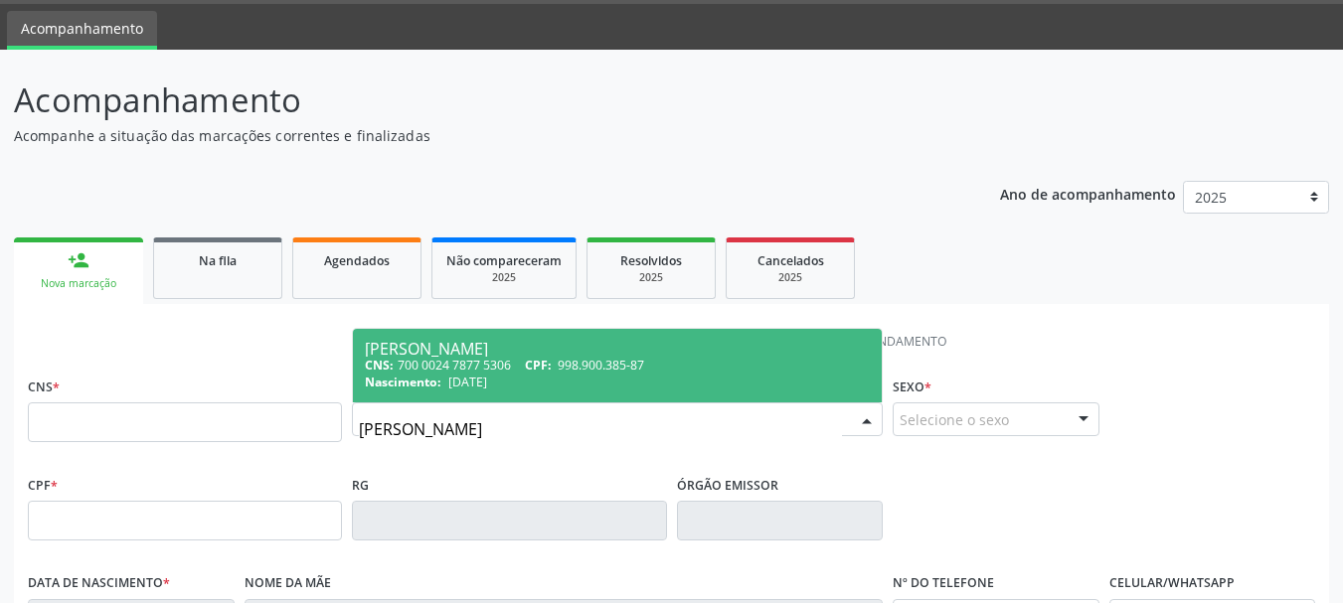
click at [634, 372] on span "998.900.385-87" at bounding box center [601, 365] width 86 height 17
type input "700 0024 7877 5306"
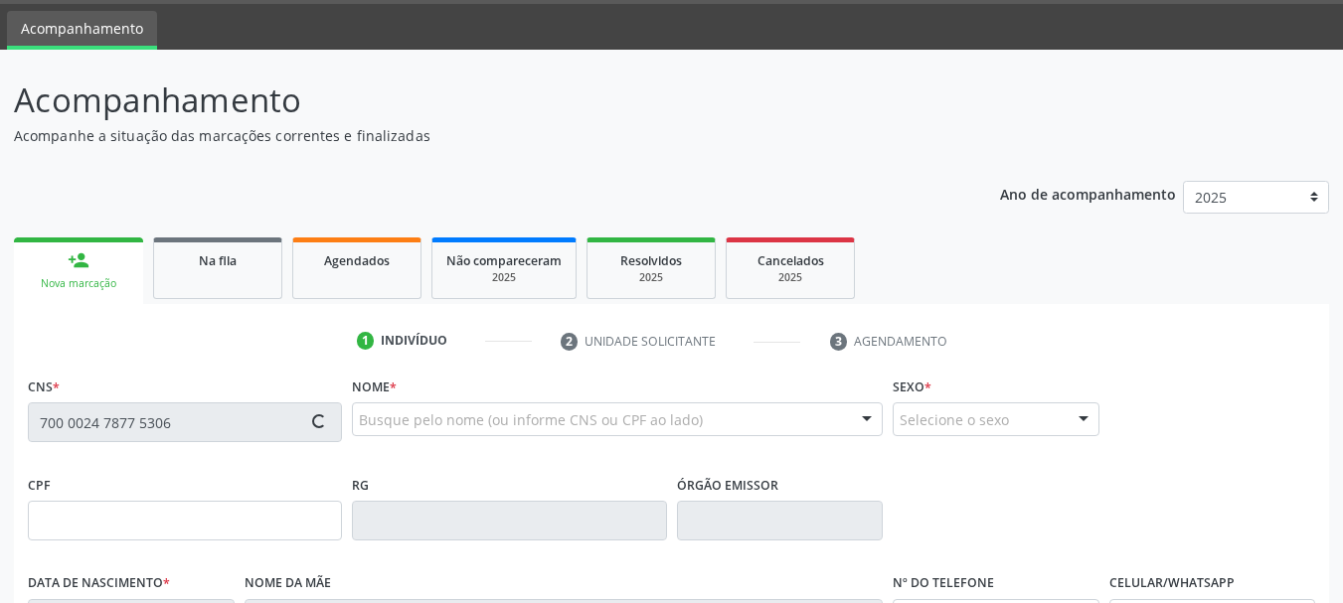
type input "998.900.385-87"
type input "[DATE]"
type input "[PERSON_NAME]"
type input "[PHONE_NUMBER]"
type input "75"
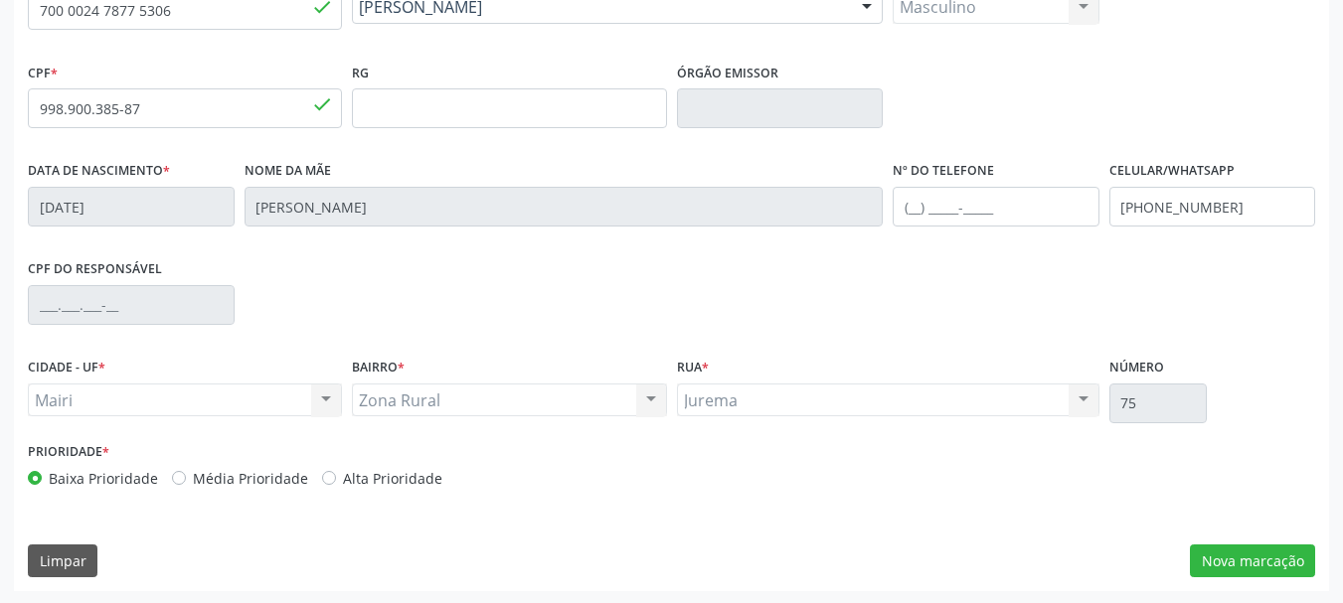
scroll to position [474, 0]
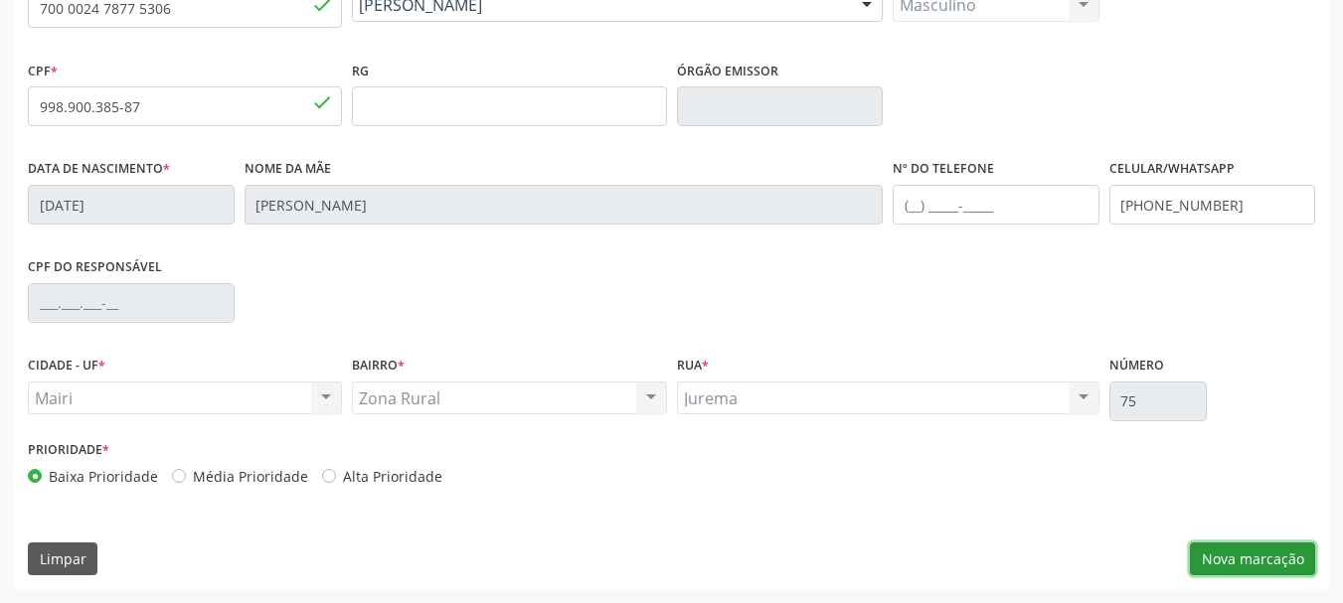
click at [1208, 561] on button "Nova marcação" at bounding box center [1252, 560] width 125 height 34
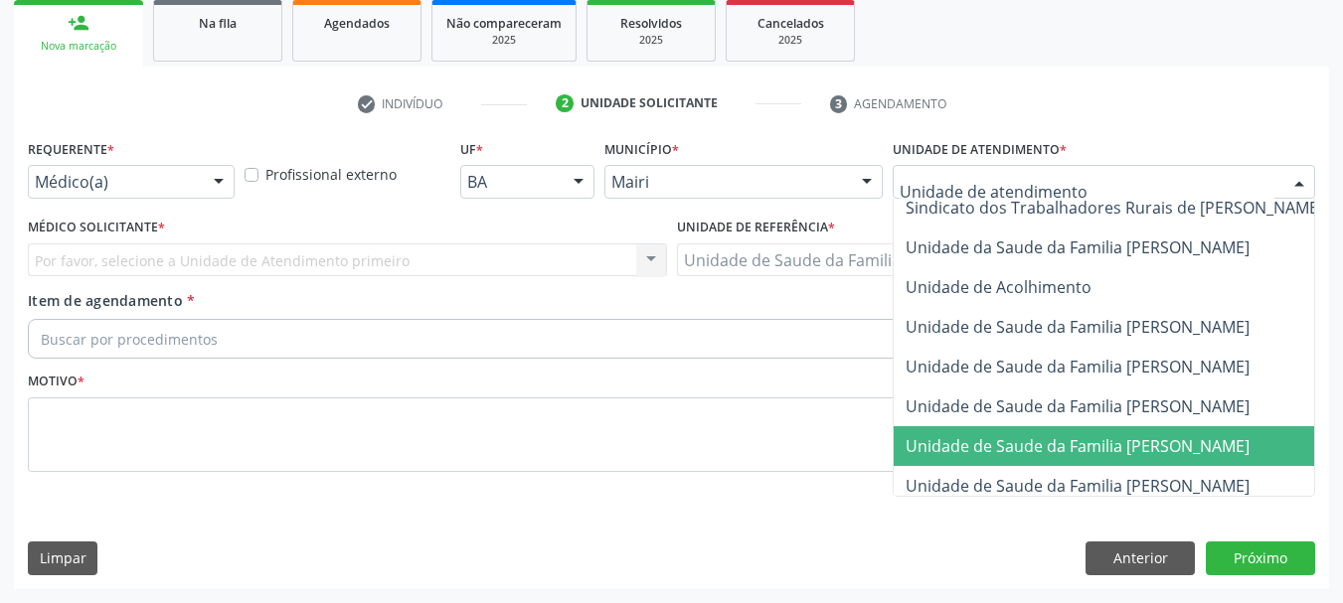
scroll to position [1467, 0]
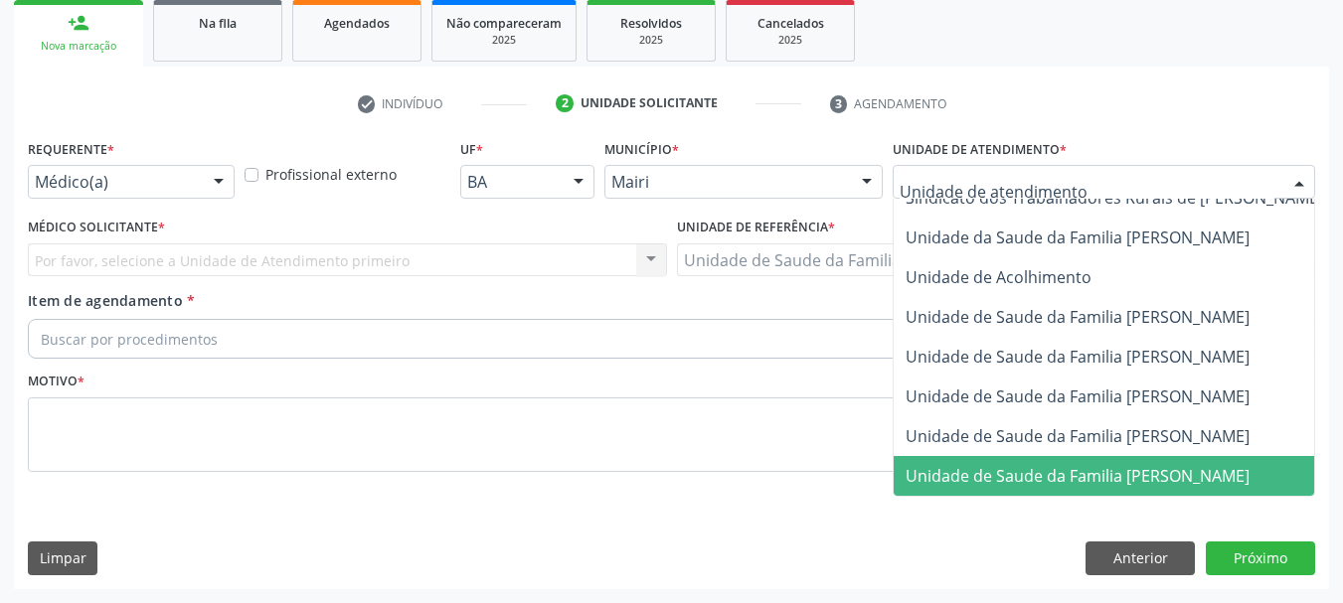
click at [1148, 465] on span "Unidade de Saude da Familia [PERSON_NAME]" at bounding box center [1077, 476] width 344 height 22
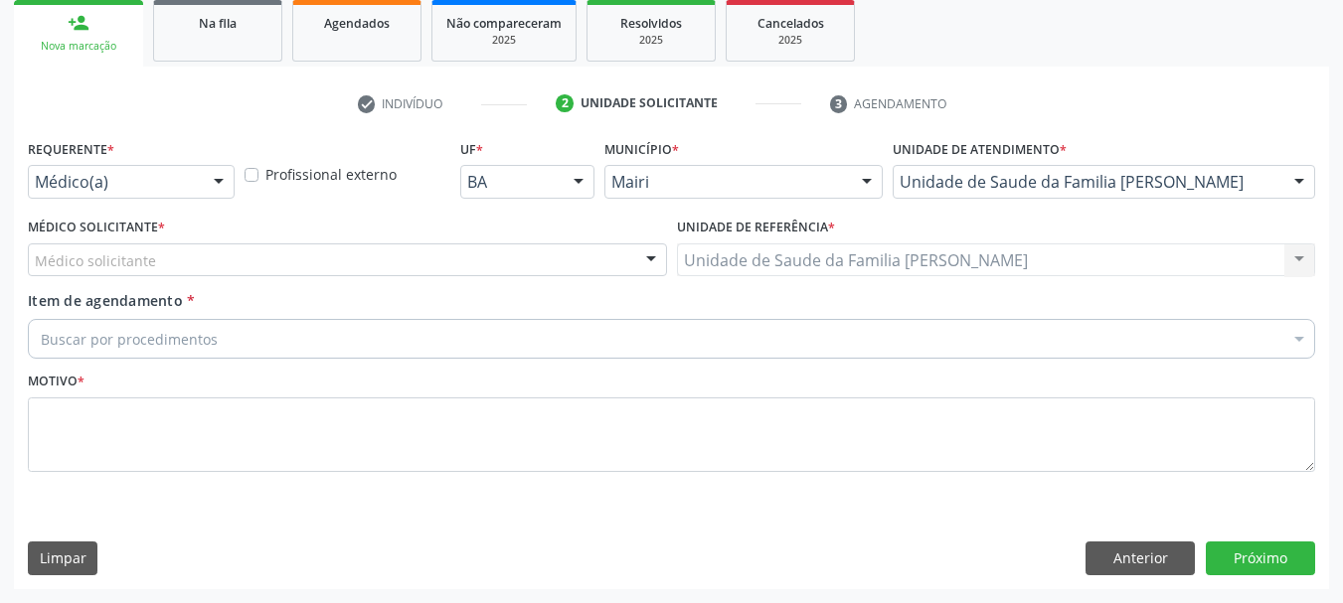
click at [223, 192] on div at bounding box center [219, 183] width 30 height 34
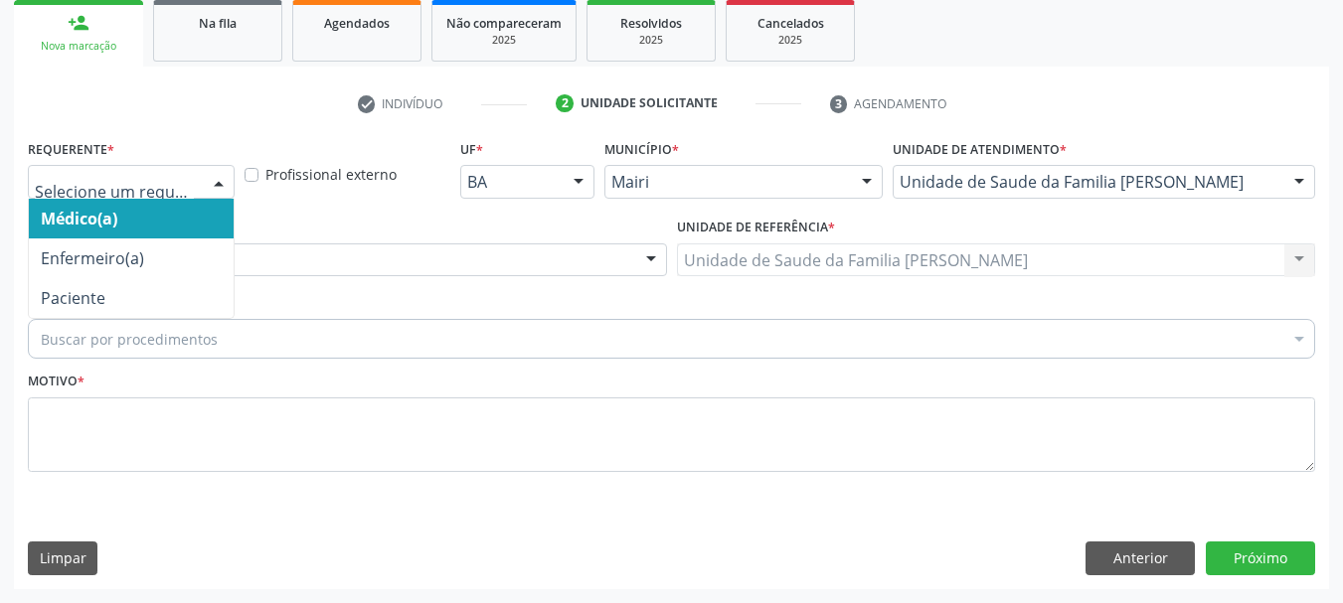
click at [205, 229] on span "Médico(a)" at bounding box center [131, 219] width 205 height 40
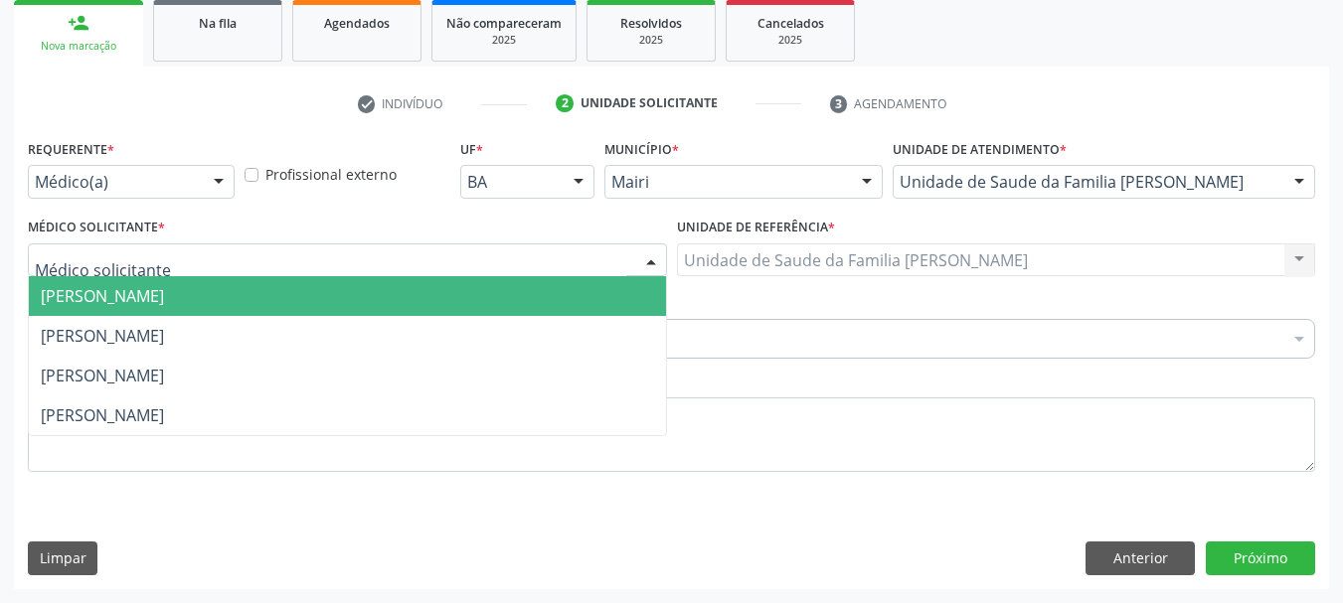
click at [229, 269] on div at bounding box center [347, 260] width 639 height 34
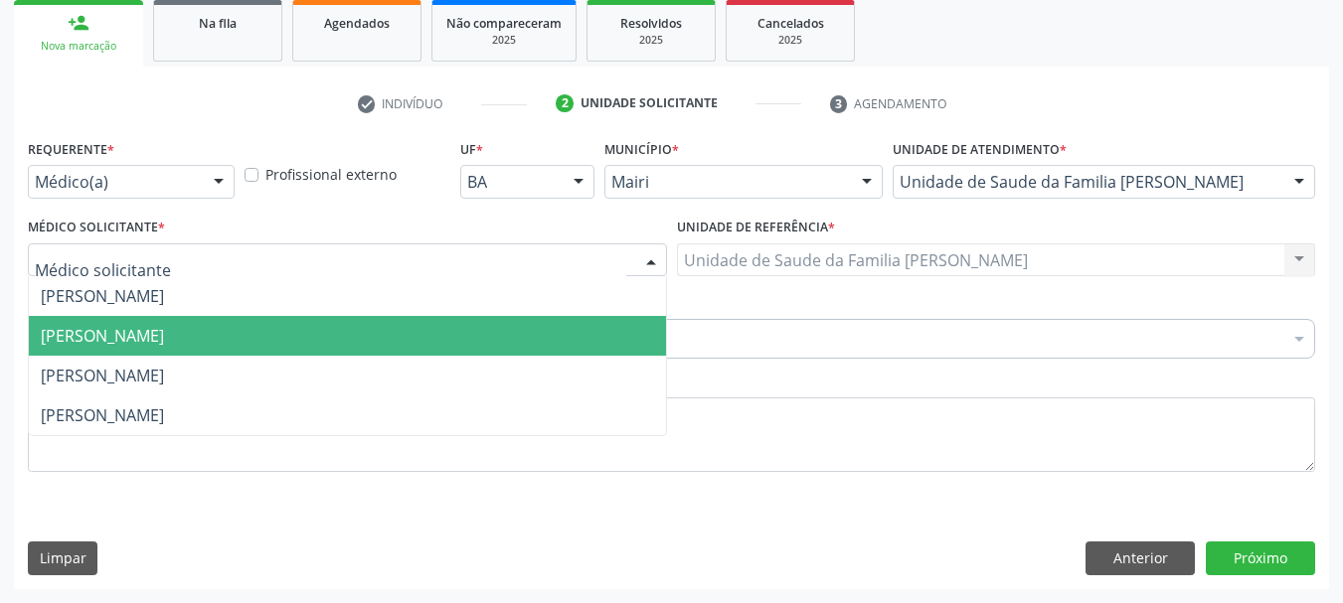
click at [164, 334] on span "[PERSON_NAME]" at bounding box center [102, 336] width 123 height 22
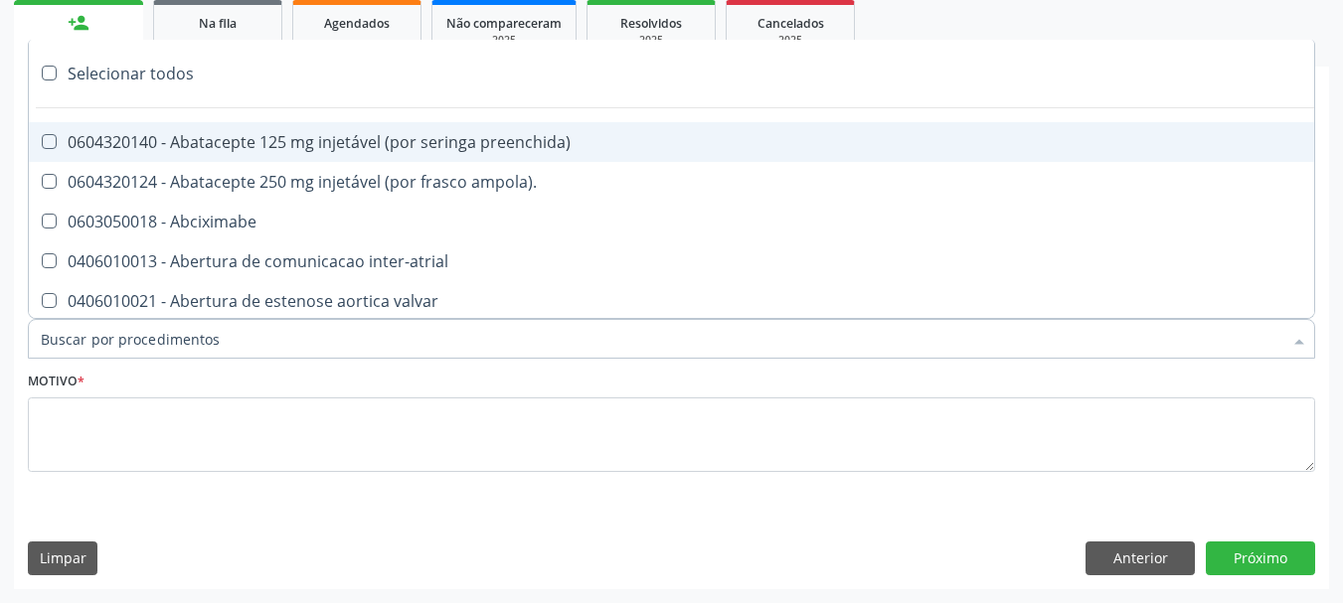
type input "#"
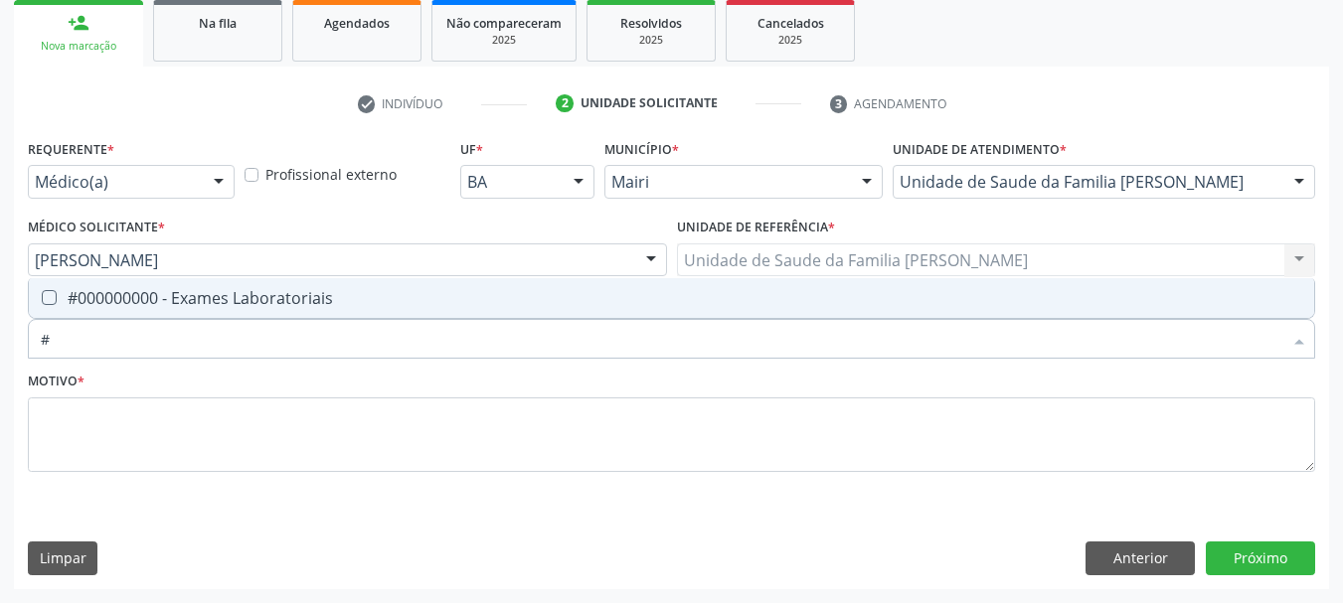
click at [228, 293] on div "#000000000 - Exames Laboratoriais" at bounding box center [671, 298] width 1261 height 16
checkbox Laboratoriais "true"
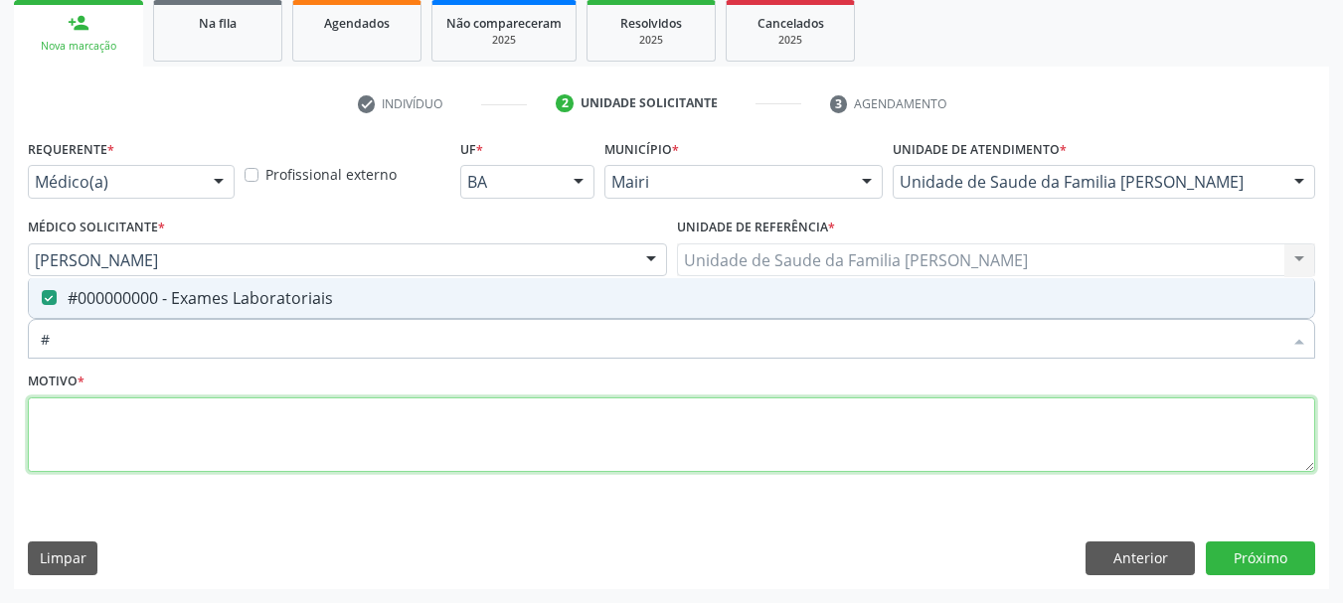
click at [197, 440] on textarea at bounding box center [671, 436] width 1287 height 76
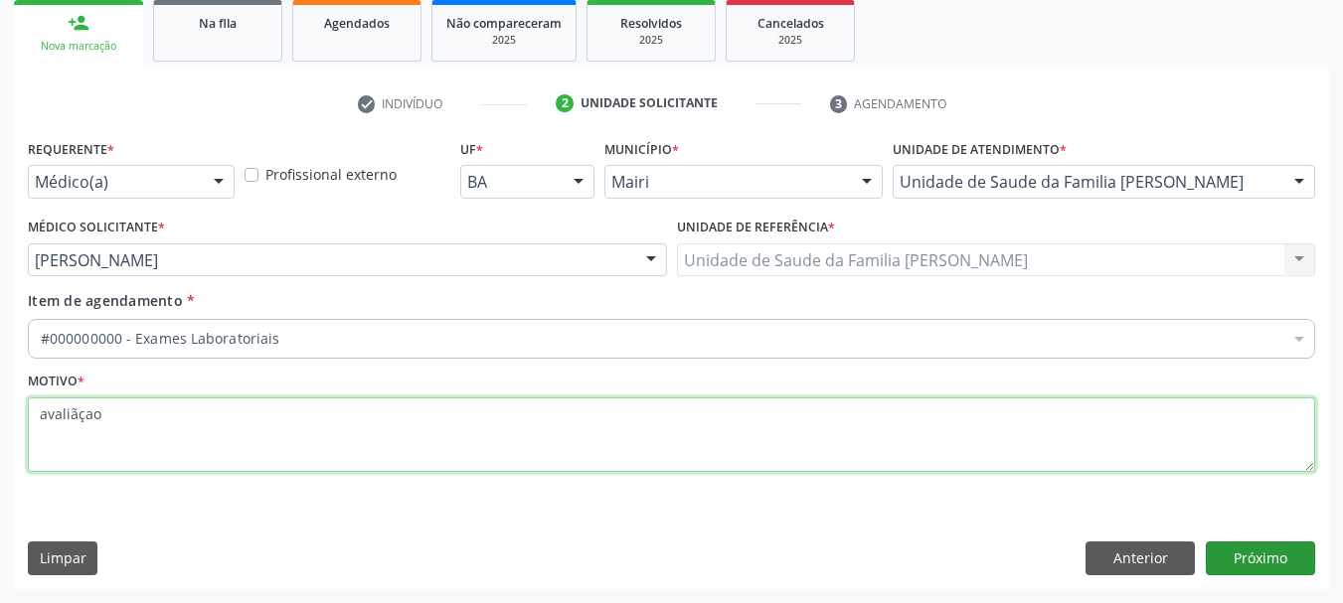
type textarea "avaliãçao"
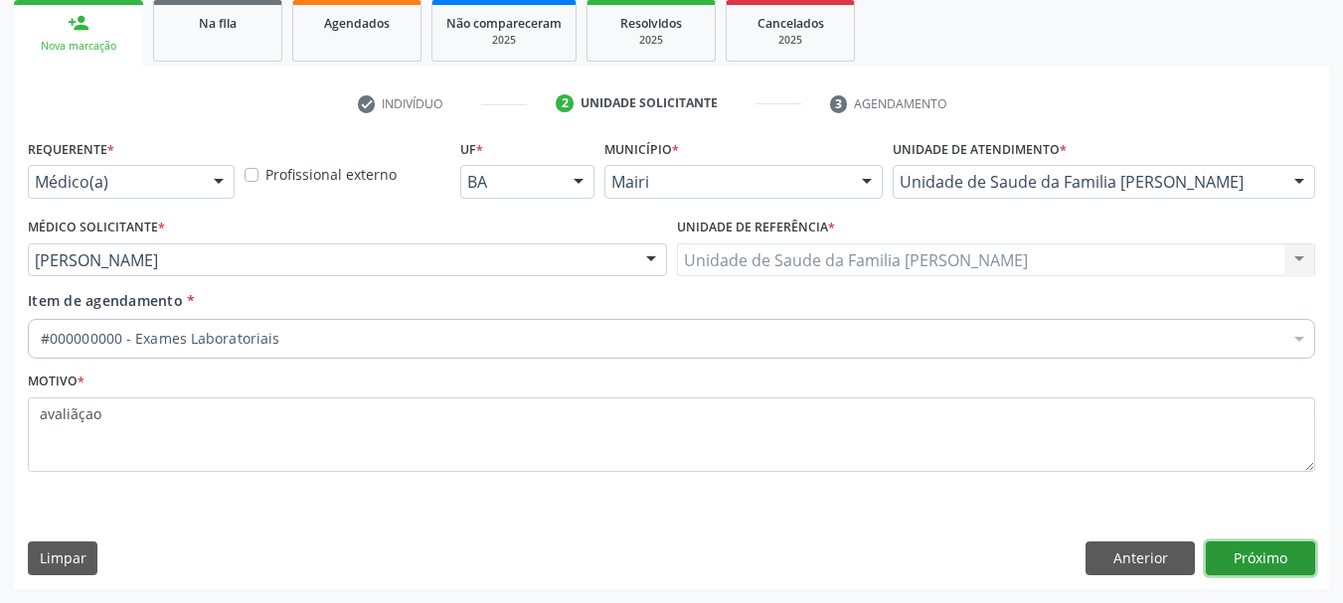
click at [1257, 564] on button "Próximo" at bounding box center [1259, 559] width 109 height 34
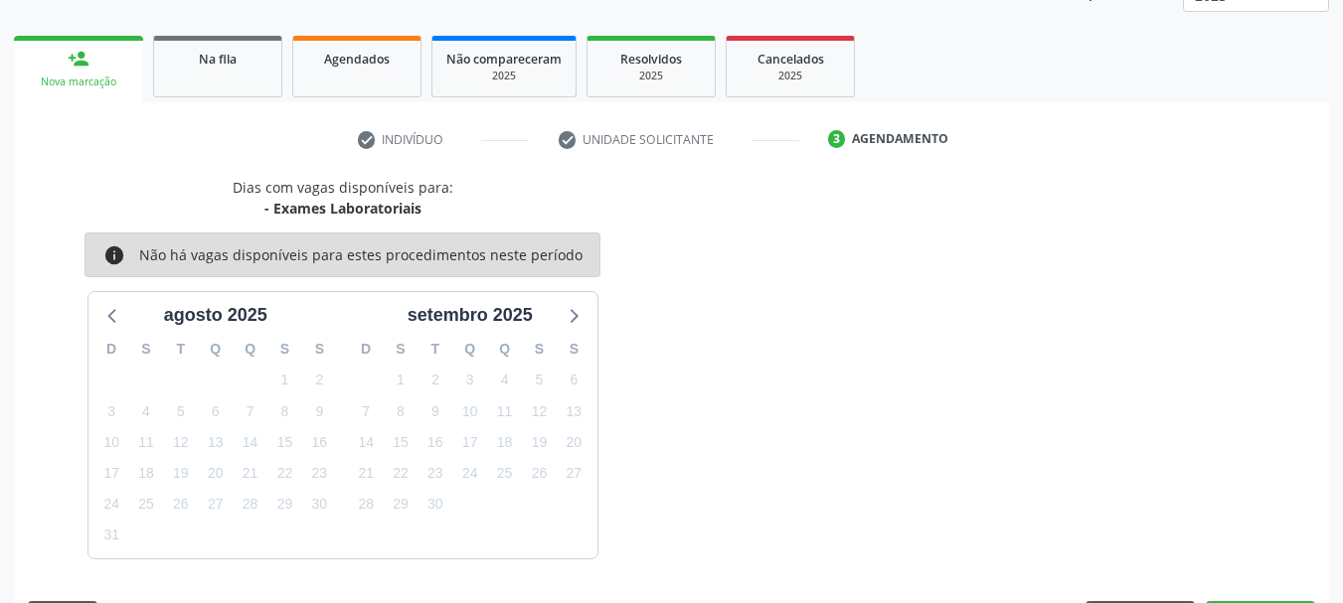
scroll to position [297, 0]
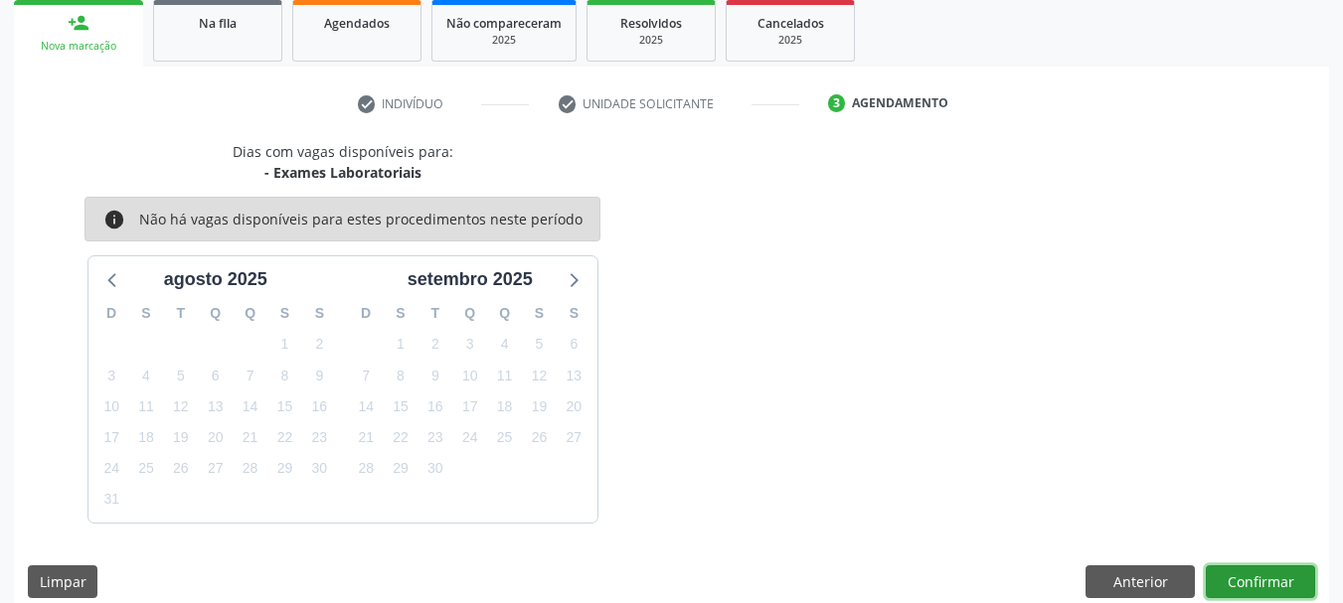
click at [1231, 574] on button "Confirmar" at bounding box center [1259, 582] width 109 height 34
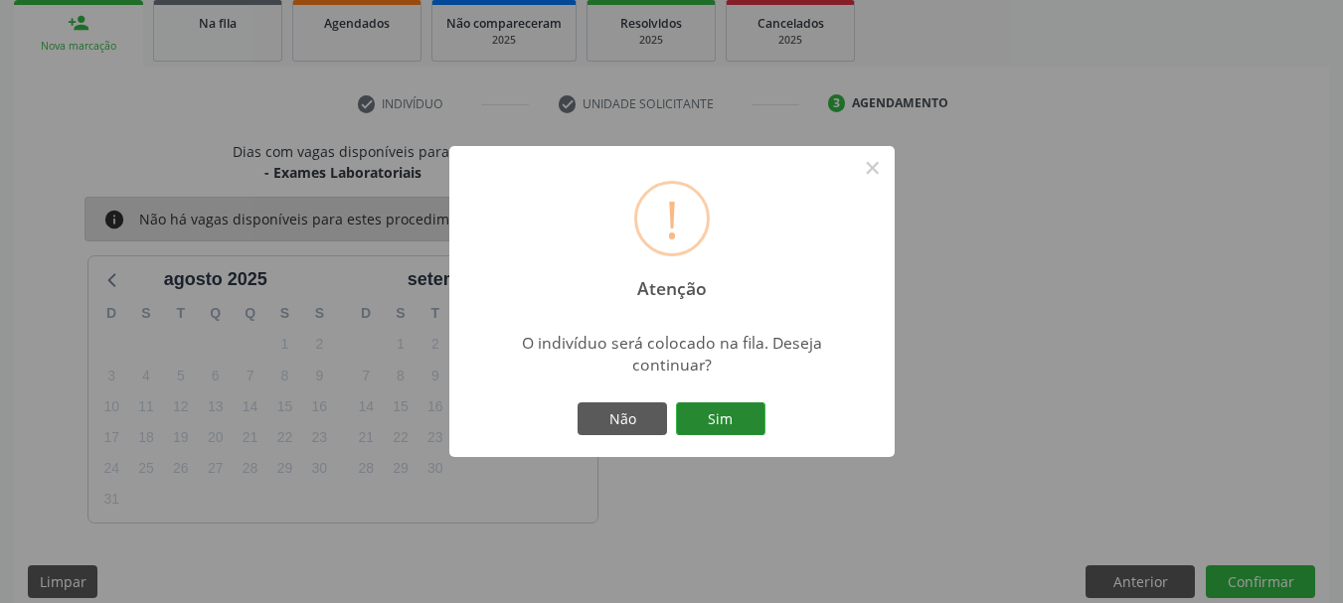
click at [752, 417] on button "Sim" at bounding box center [720, 419] width 89 height 34
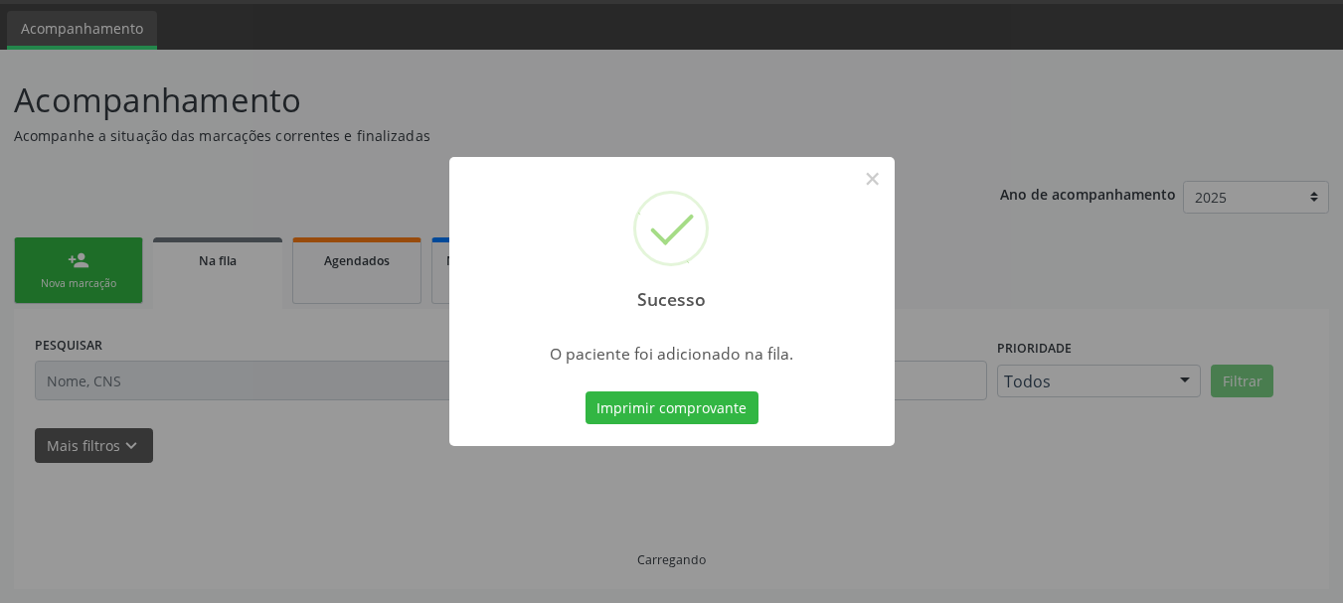
scroll to position [60, 0]
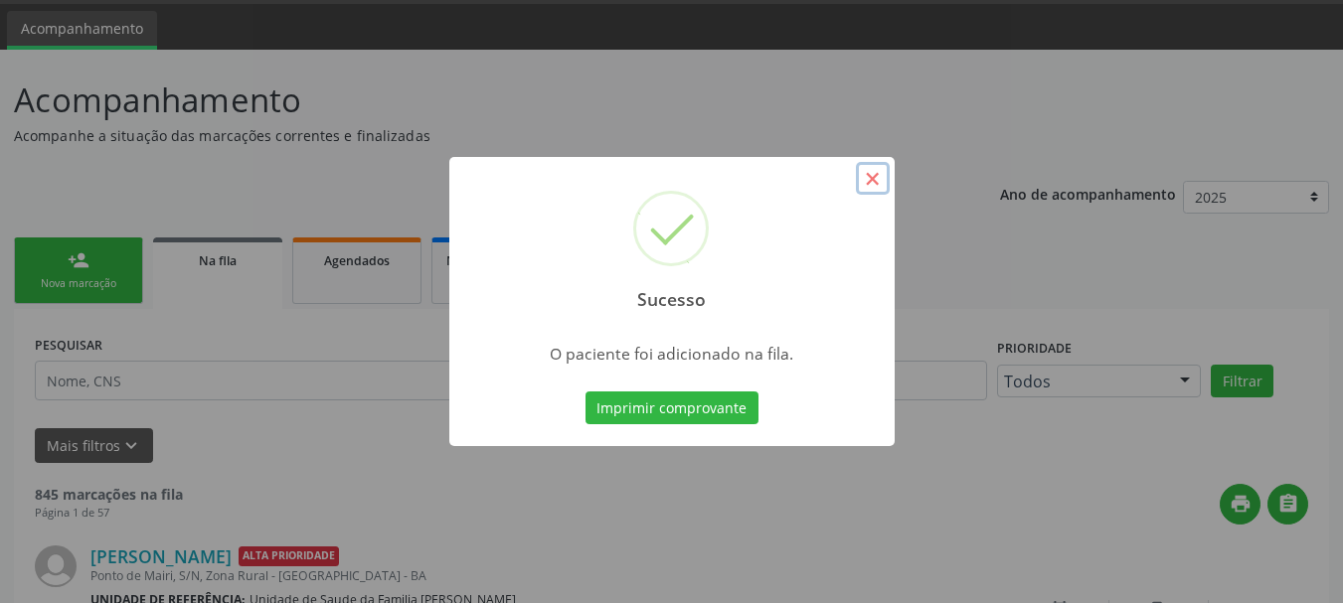
click at [873, 177] on button "×" at bounding box center [873, 179] width 34 height 34
